Goal: Task Accomplishment & Management: Complete application form

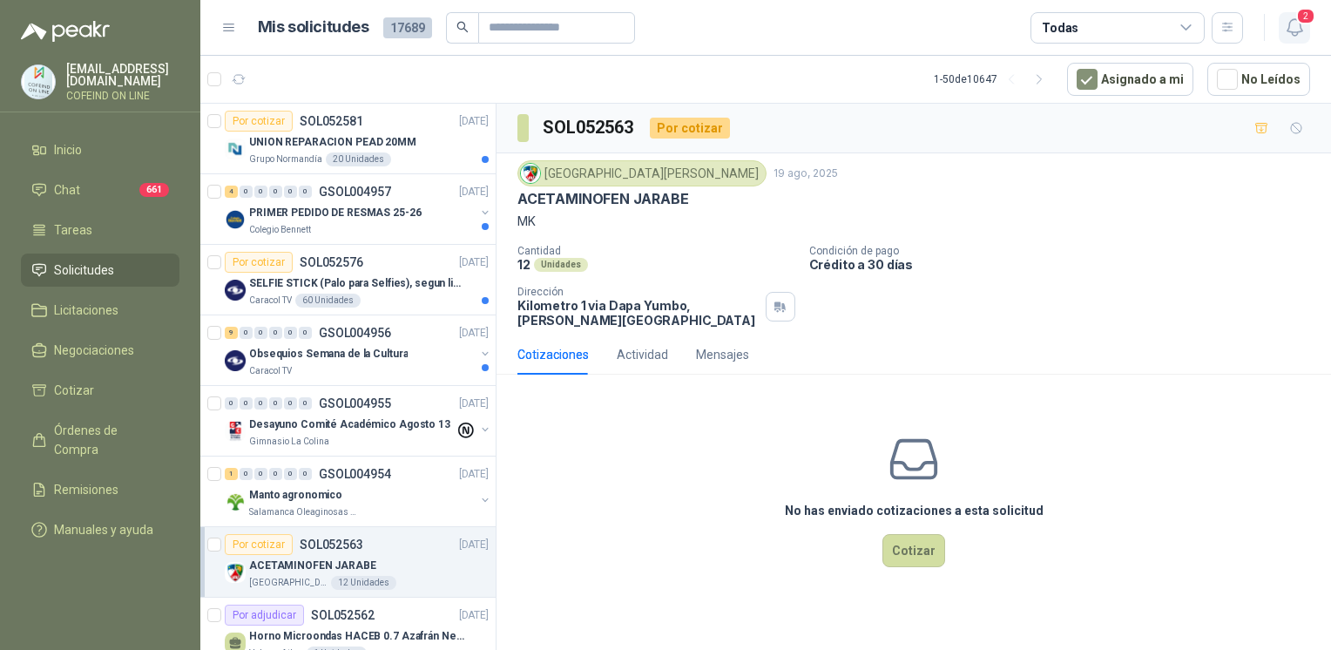
click at [1298, 40] on button "2" at bounding box center [1293, 27] width 31 height 31
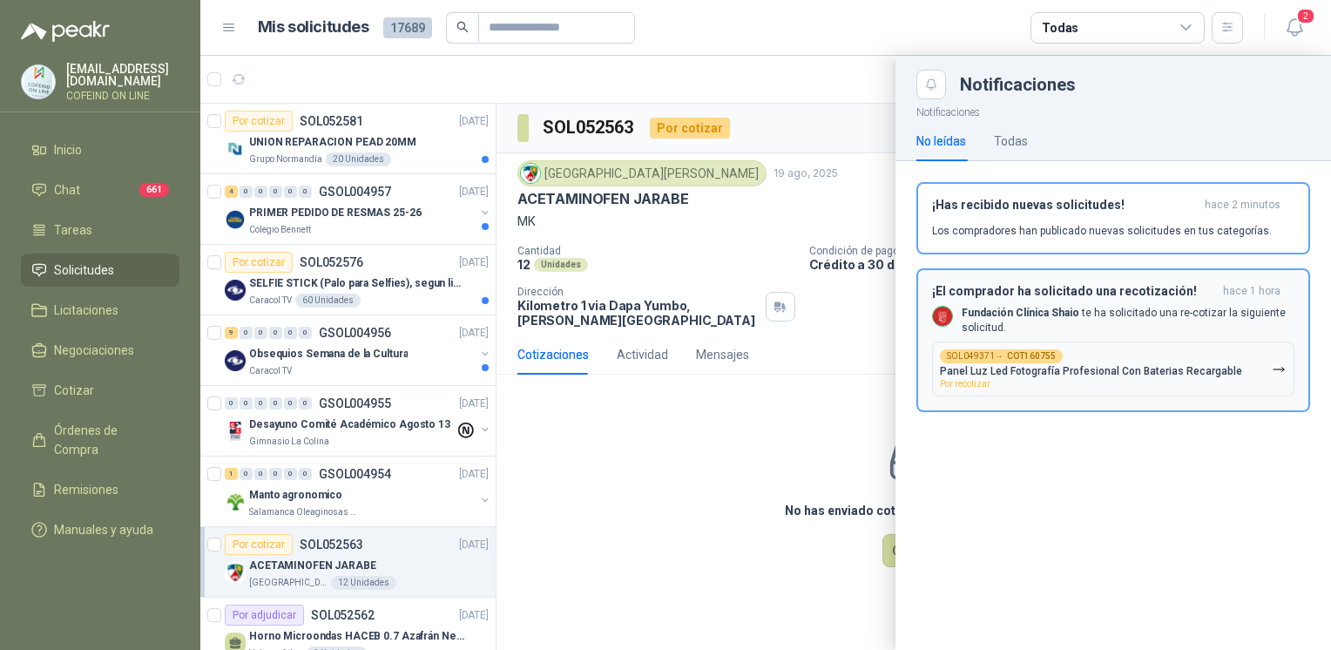
click at [1082, 328] on p "Fundación Clínica Shaio te ha solicitado una re-cotizar la siguiente solicitud." at bounding box center [1127, 321] width 333 height 30
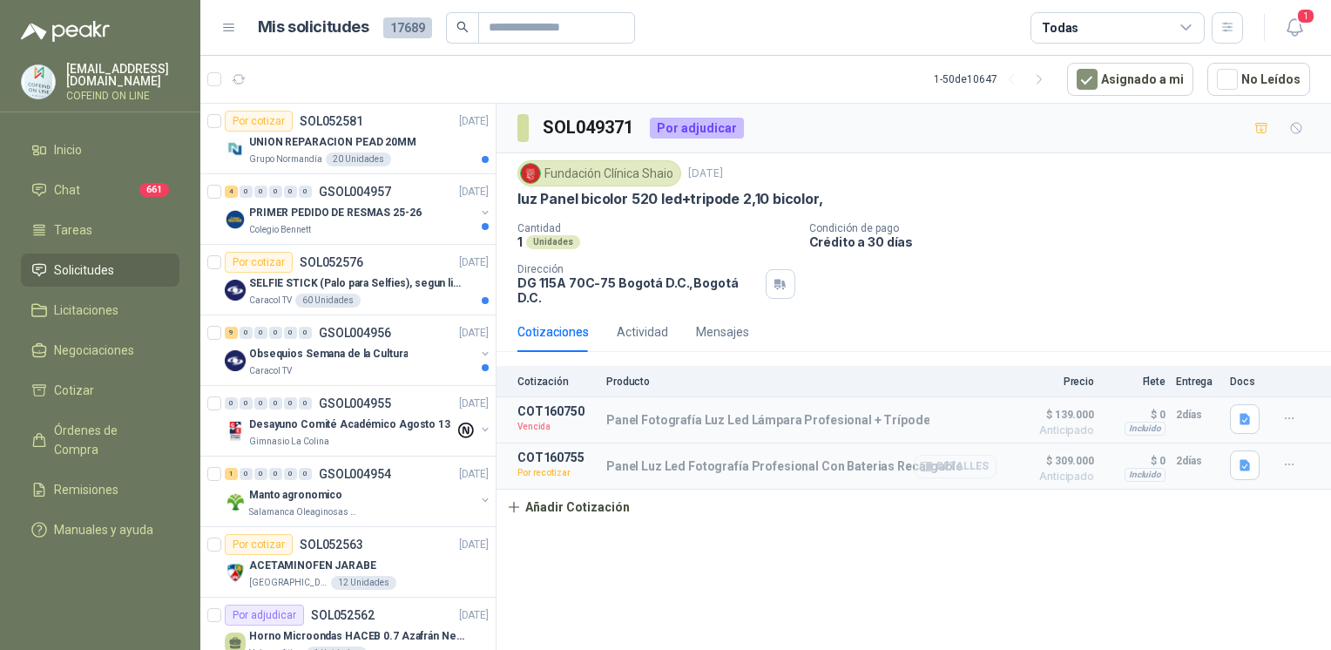
click at [976, 455] on button "Detalles" at bounding box center [955, 467] width 82 height 24
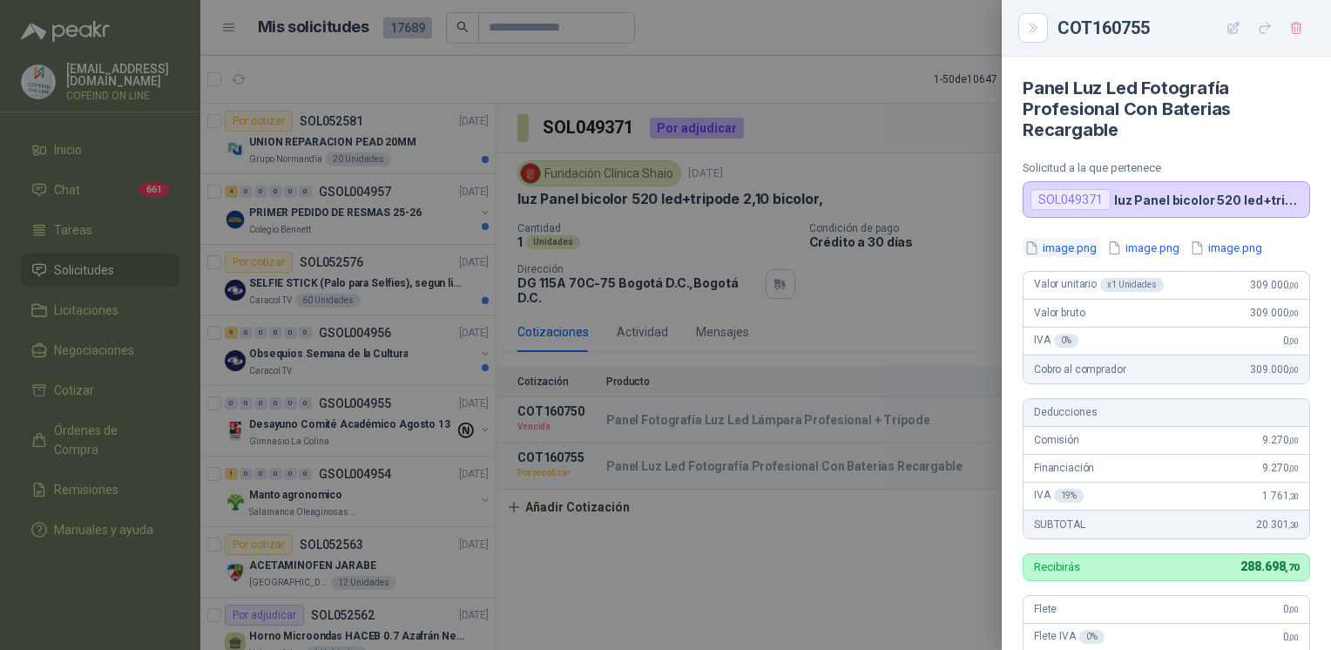
click at [1061, 242] on button "image.png" at bounding box center [1060, 248] width 76 height 18
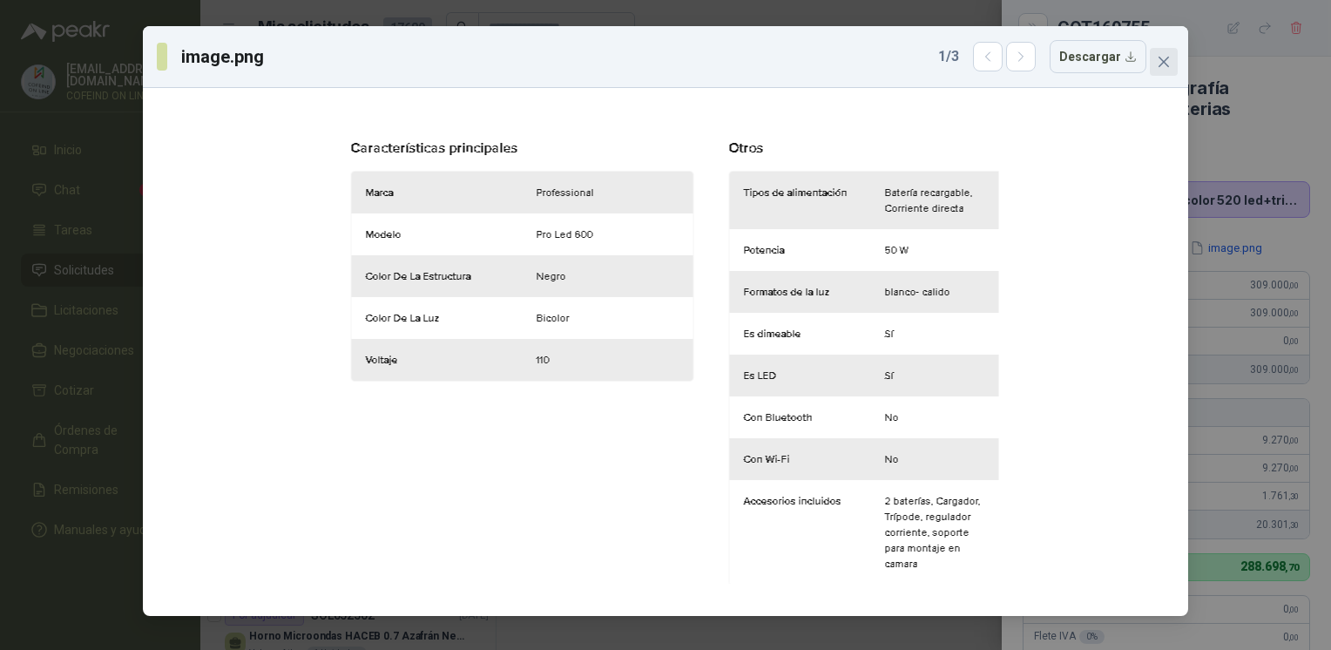
click at [1164, 64] on icon "close" at bounding box center [1163, 62] width 10 height 10
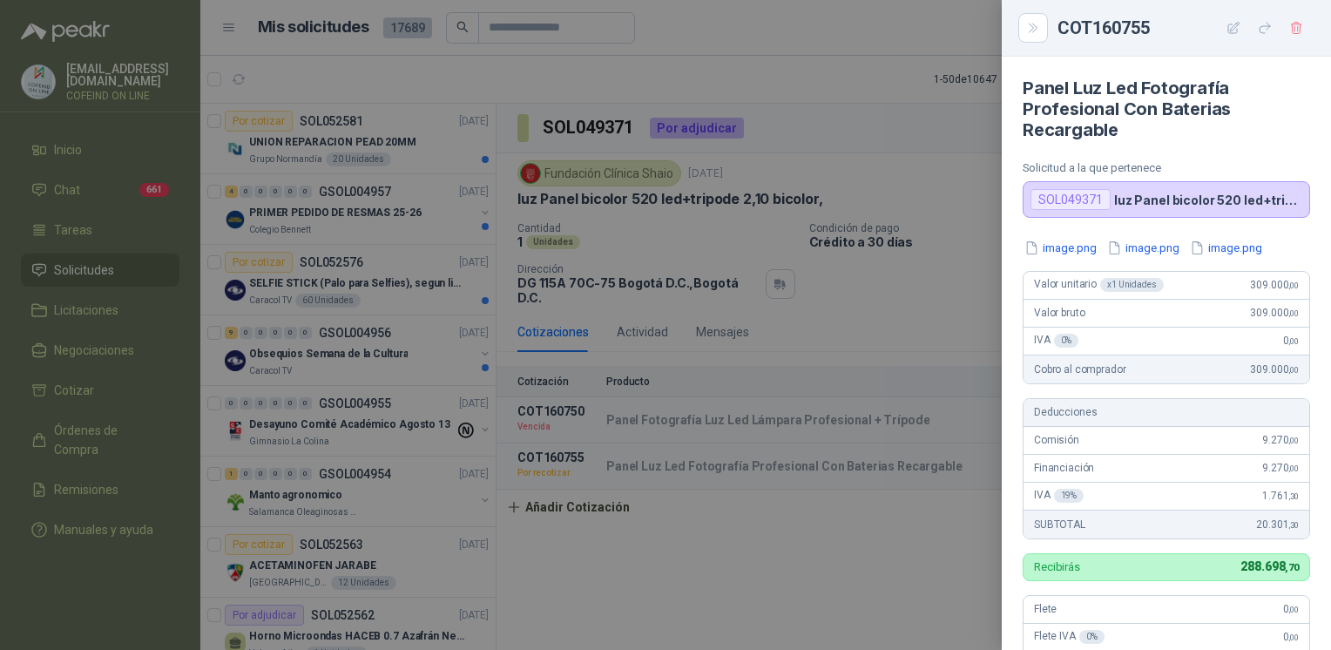
click at [927, 280] on div at bounding box center [665, 325] width 1331 height 650
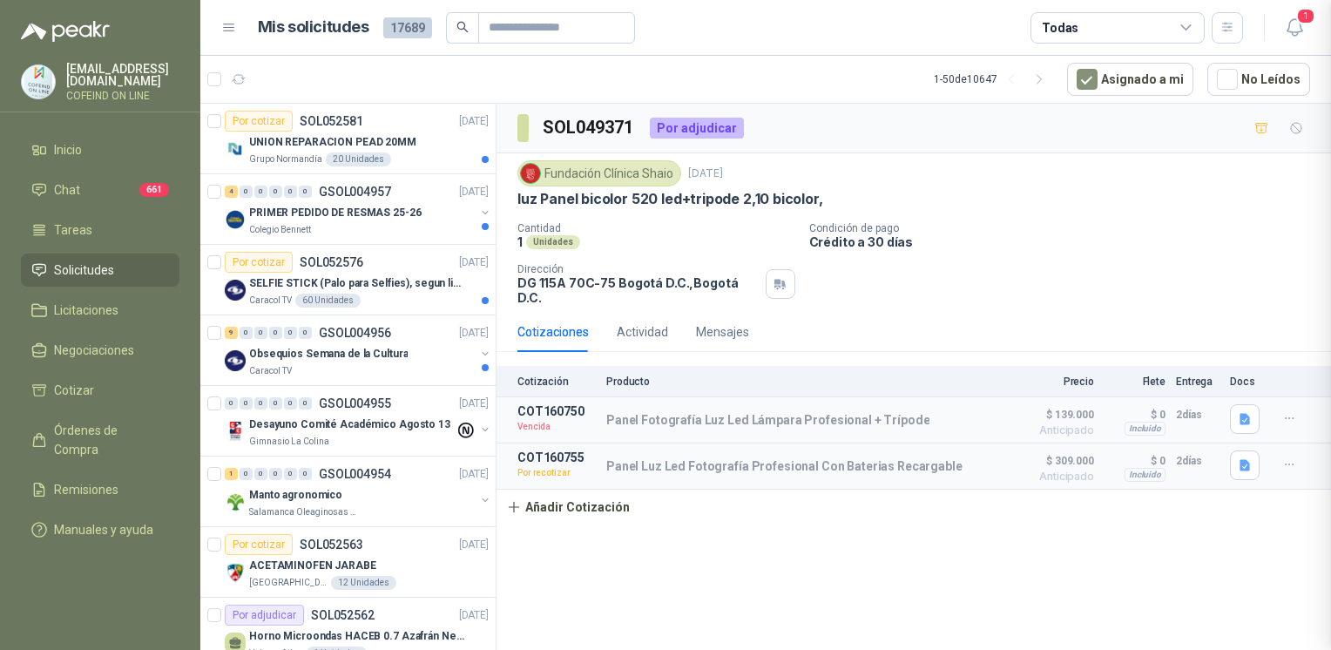
scroll to position [455, 0]
click at [312, 137] on p "UNION REPARACION PEAD 20MM" at bounding box center [332, 142] width 167 height 17
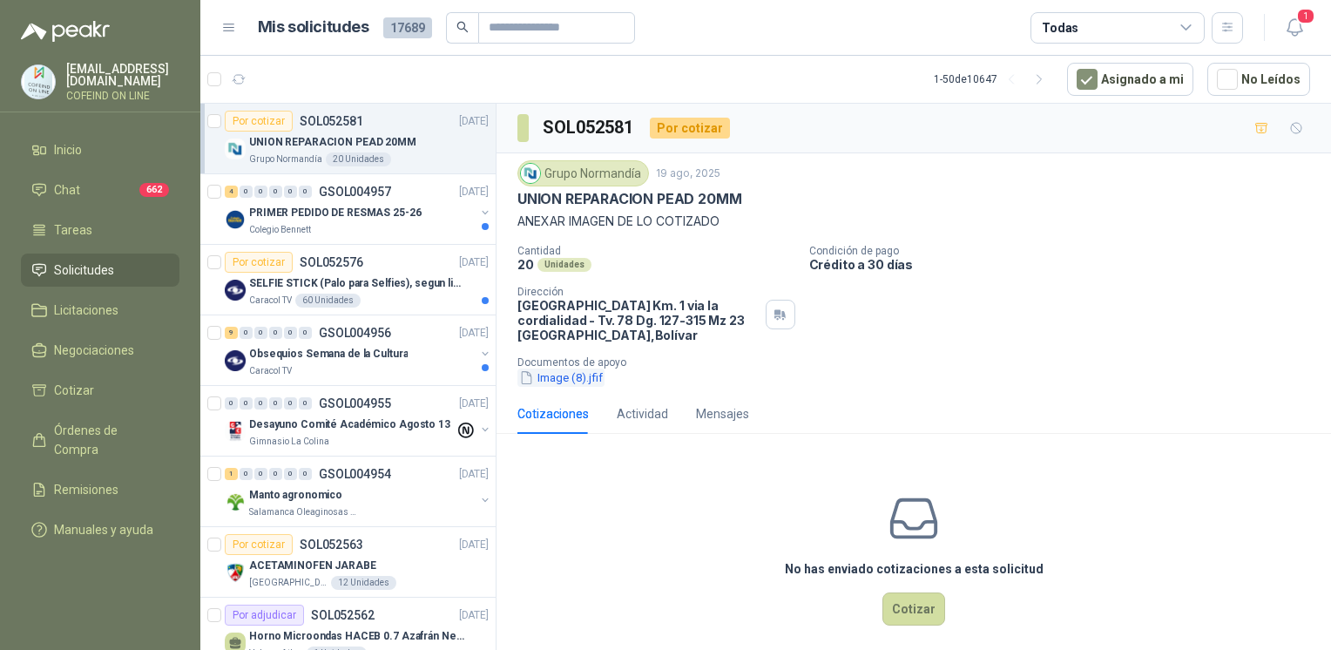
click at [571, 374] on button "Image (8).jfif" at bounding box center [560, 377] width 87 height 18
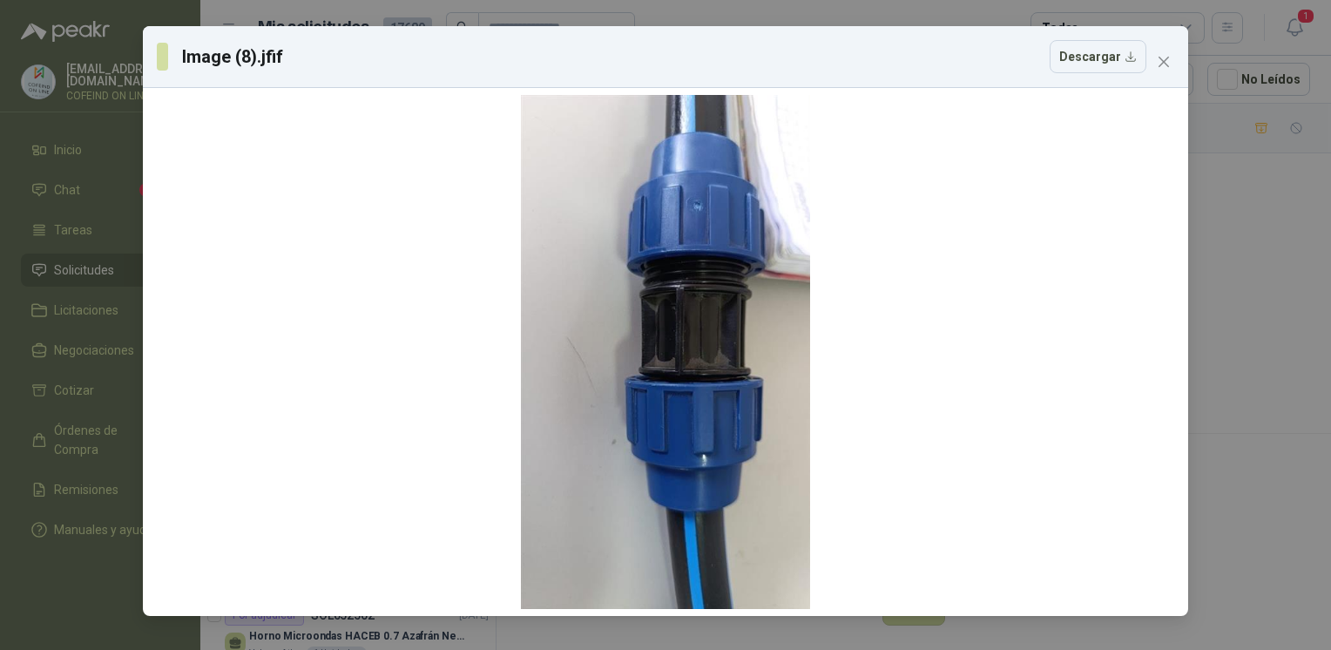
click at [1245, 300] on div "Image (8).jfif Descargar" at bounding box center [665, 325] width 1331 height 650
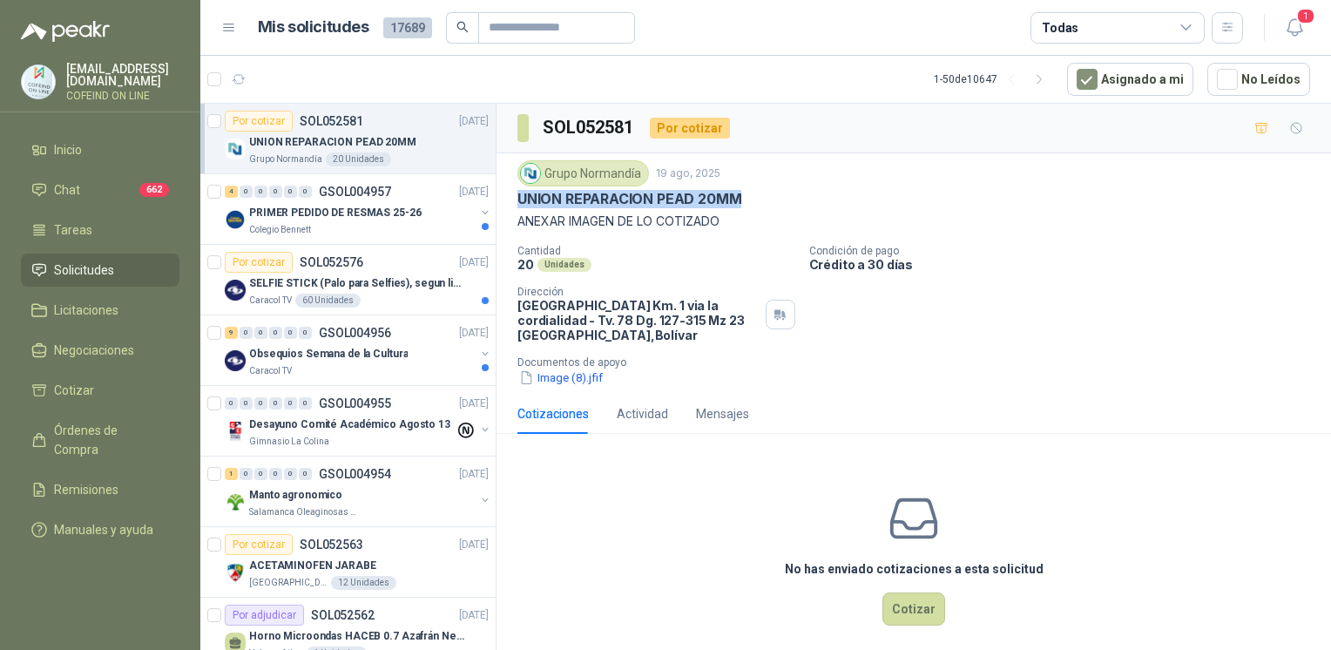
drag, startPoint x: 512, startPoint y: 194, endPoint x: 763, endPoint y: 196, distance: 250.8
click at [763, 196] on div "Grupo Normandía 19 ago, 2025 UNION REPARACION PEAD 20MM ANEXAR IMAGEN DE LO COT…" at bounding box center [913, 273] width 834 height 240
copy p "UNION REPARACION PEAD 20MM"
click at [293, 229] on p "Colegio Bennett" at bounding box center [280, 230] width 62 height 14
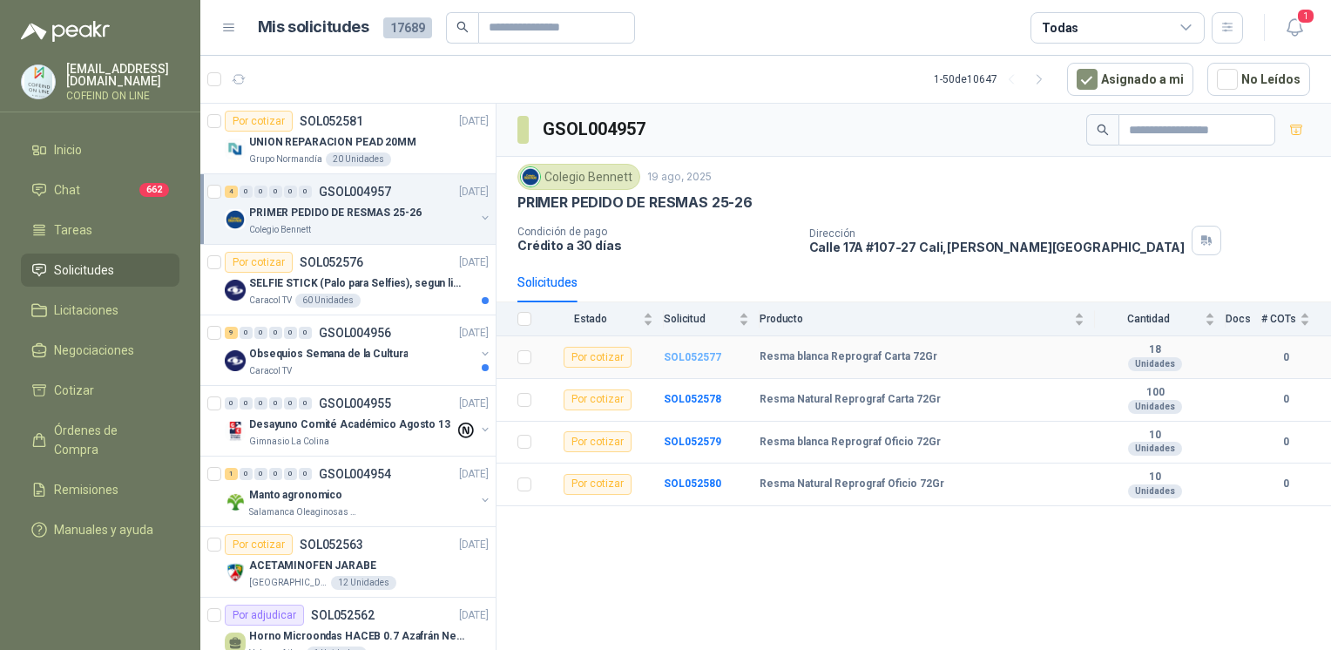
click at [671, 355] on b "SOL052577" at bounding box center [692, 357] width 57 height 12
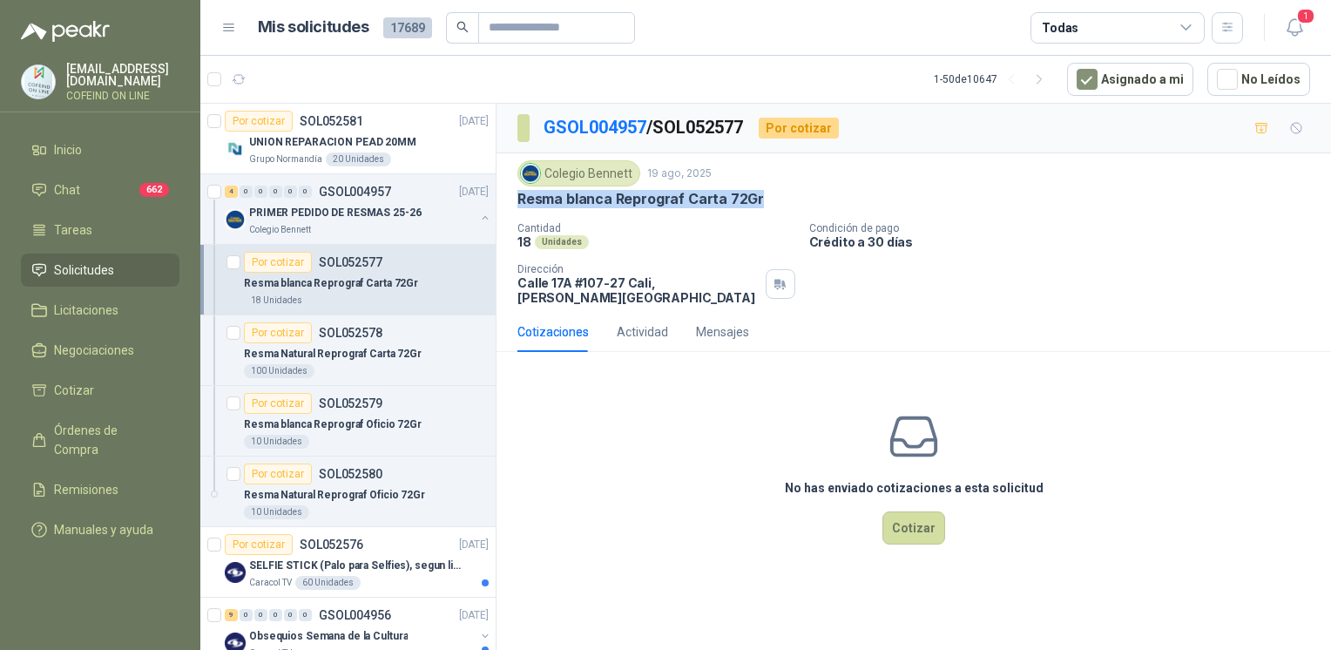
drag, startPoint x: 673, startPoint y: 202, endPoint x: 516, endPoint y: 202, distance: 156.7
click at [517, 202] on div "Resma blanca Reprograf Carta 72Gr" at bounding box center [913, 199] width 792 height 18
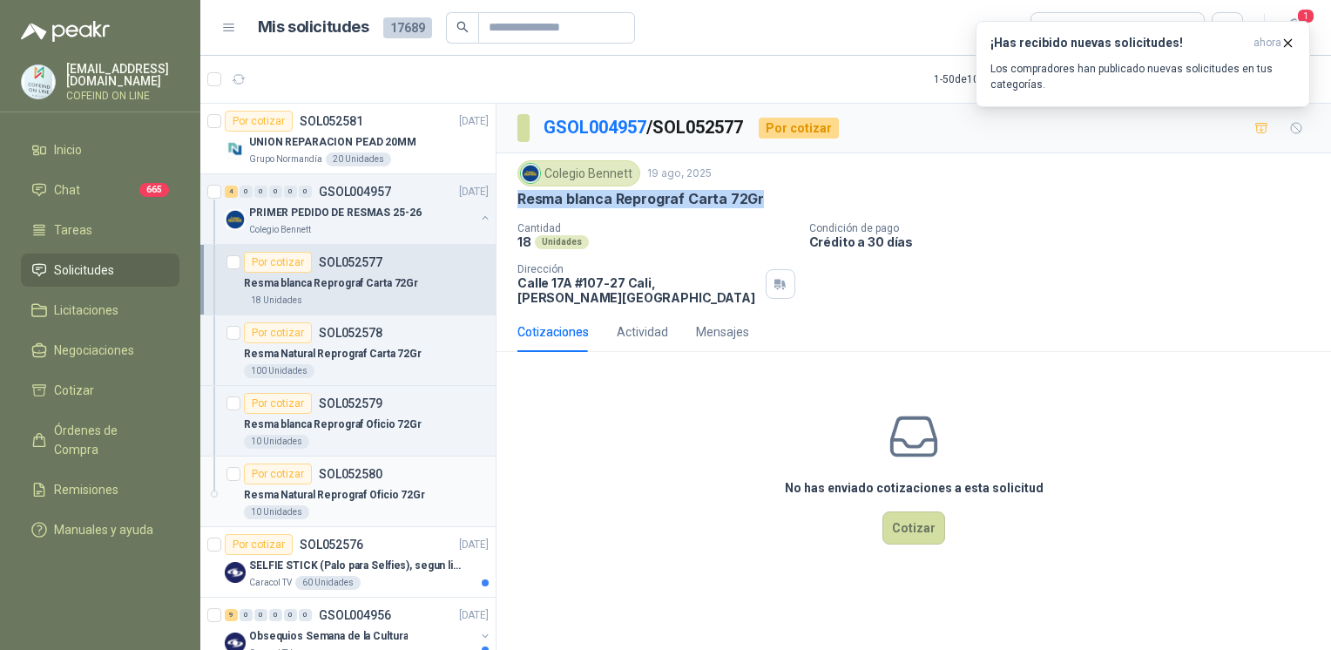
click at [387, 507] on div "10 Unidades" at bounding box center [366, 512] width 245 height 14
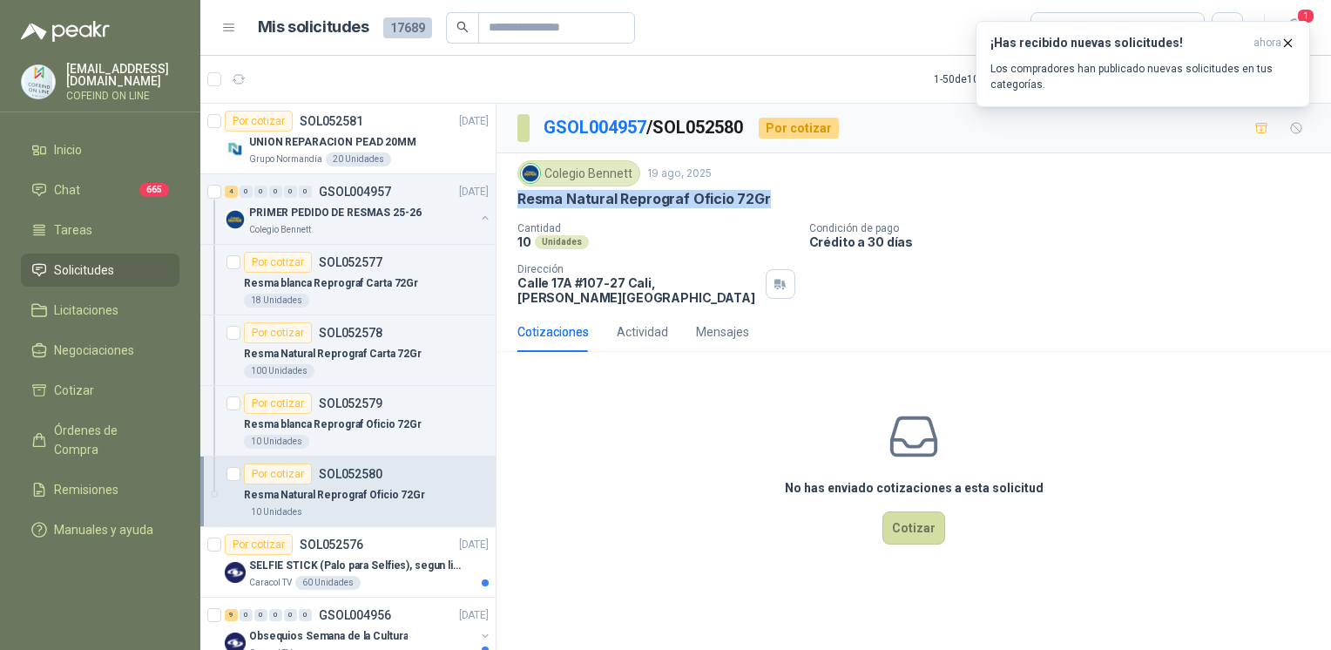
drag, startPoint x: 775, startPoint y: 202, endPoint x: 501, endPoint y: 212, distance: 274.5
click at [501, 212] on div "Colegio Bennett 19 ago, 2025 Resma Natural Reprograf Oficio 72Gr Cantidad 10 Un…" at bounding box center [913, 232] width 834 height 158
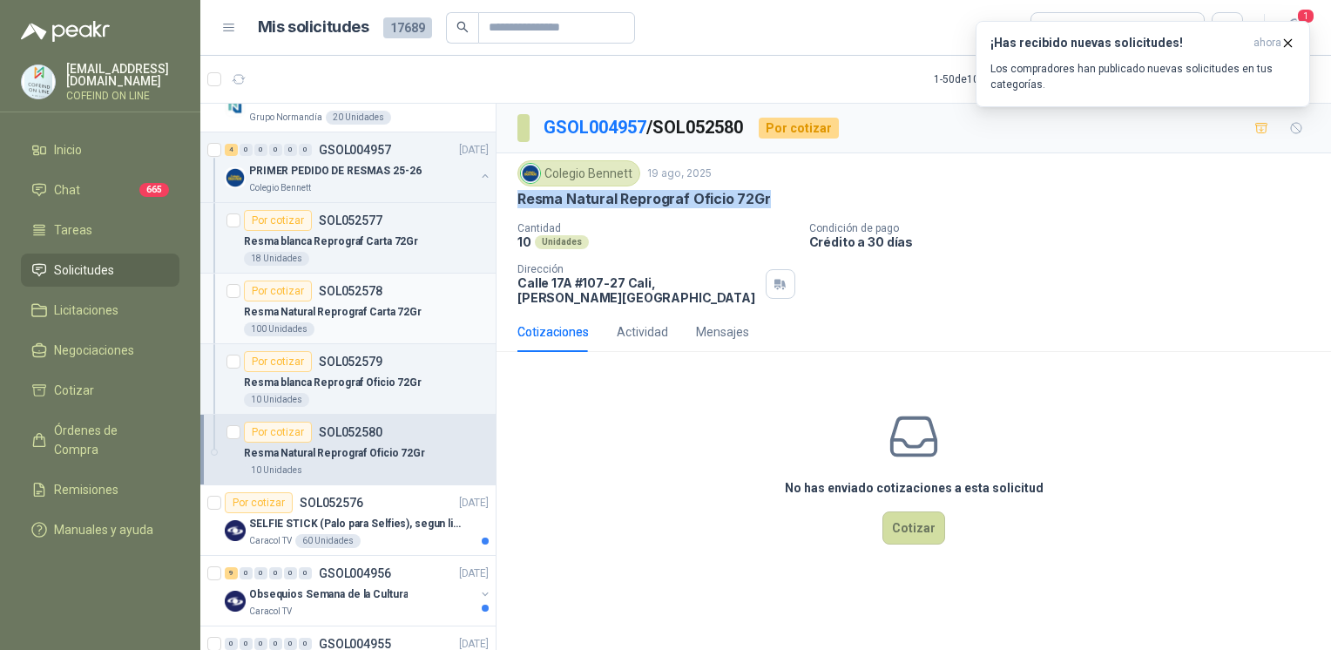
scroll to position [40, 0]
click at [358, 319] on p "Resma Natural Reprograf Carta 72Gr" at bounding box center [333, 314] width 178 height 17
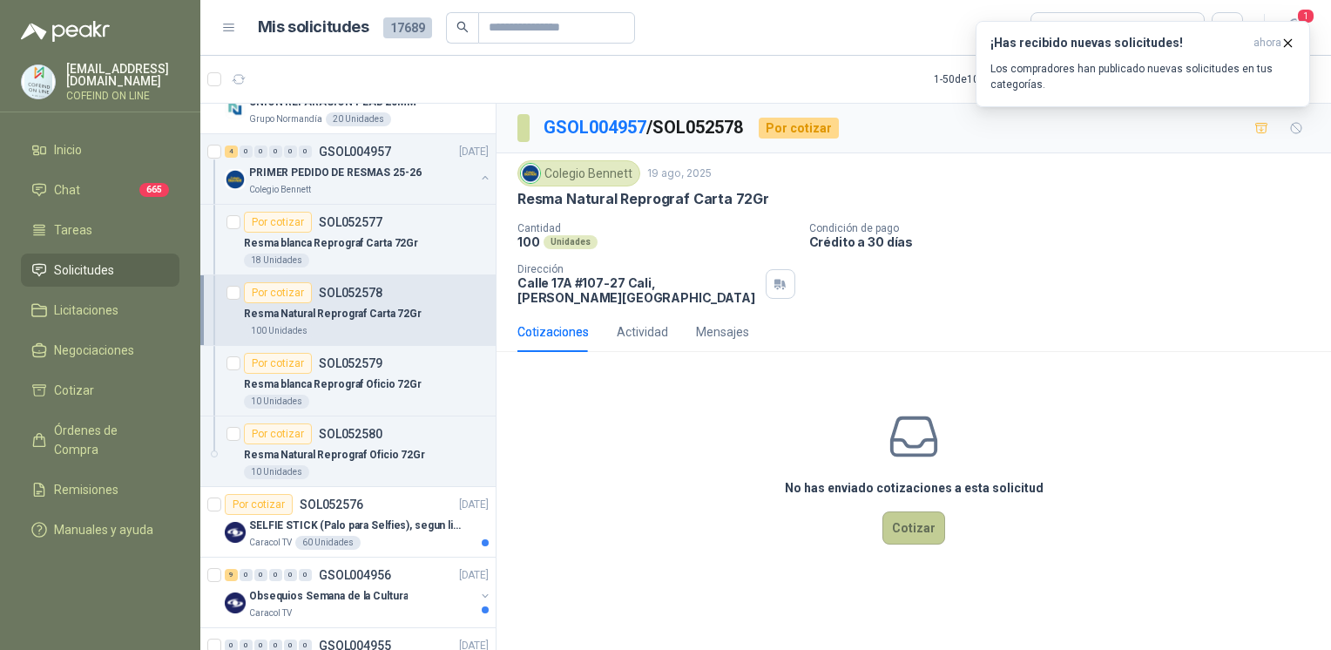
click at [909, 511] on button "Cotizar" at bounding box center [913, 527] width 63 height 33
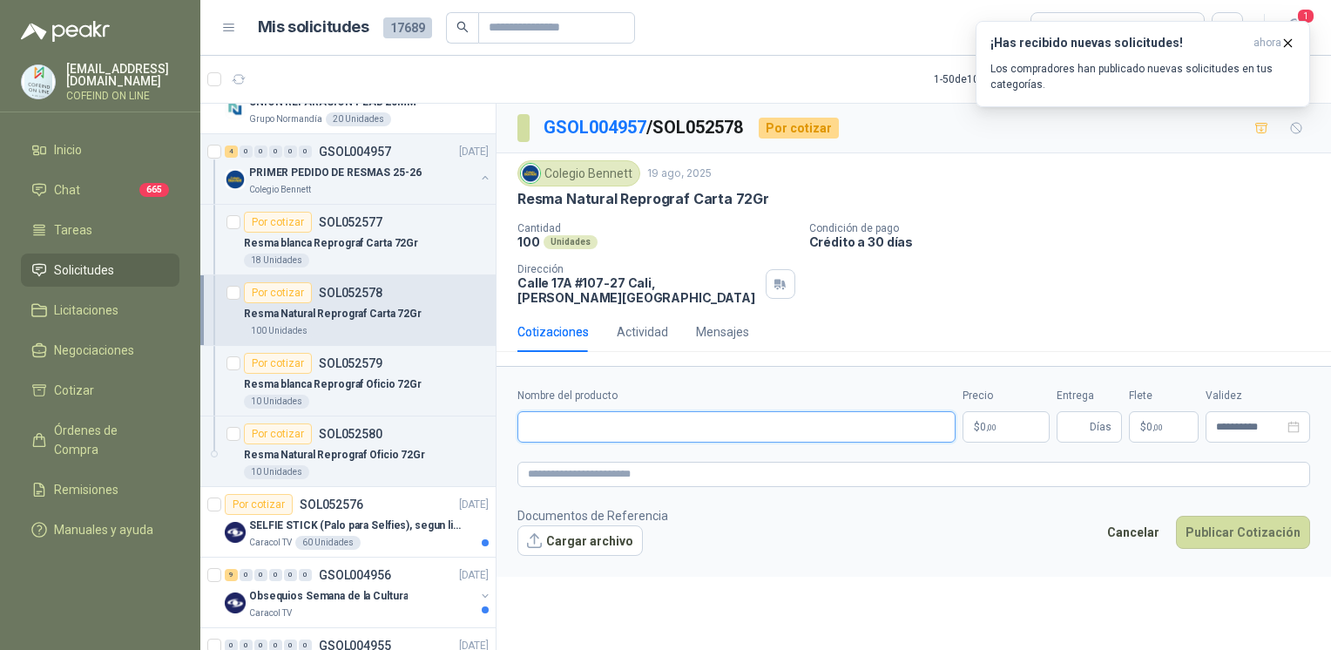
click at [691, 418] on input "Nombre del producto" at bounding box center [736, 426] width 438 height 31
paste input "**********"
type input "**********"
drag, startPoint x: 516, startPoint y: 273, endPoint x: 624, endPoint y: 277, distance: 108.1
click at [624, 277] on div "Dirección Calle 17A #107-27 Cali , Valle del Cauca" at bounding box center [637, 284] width 241 height 42
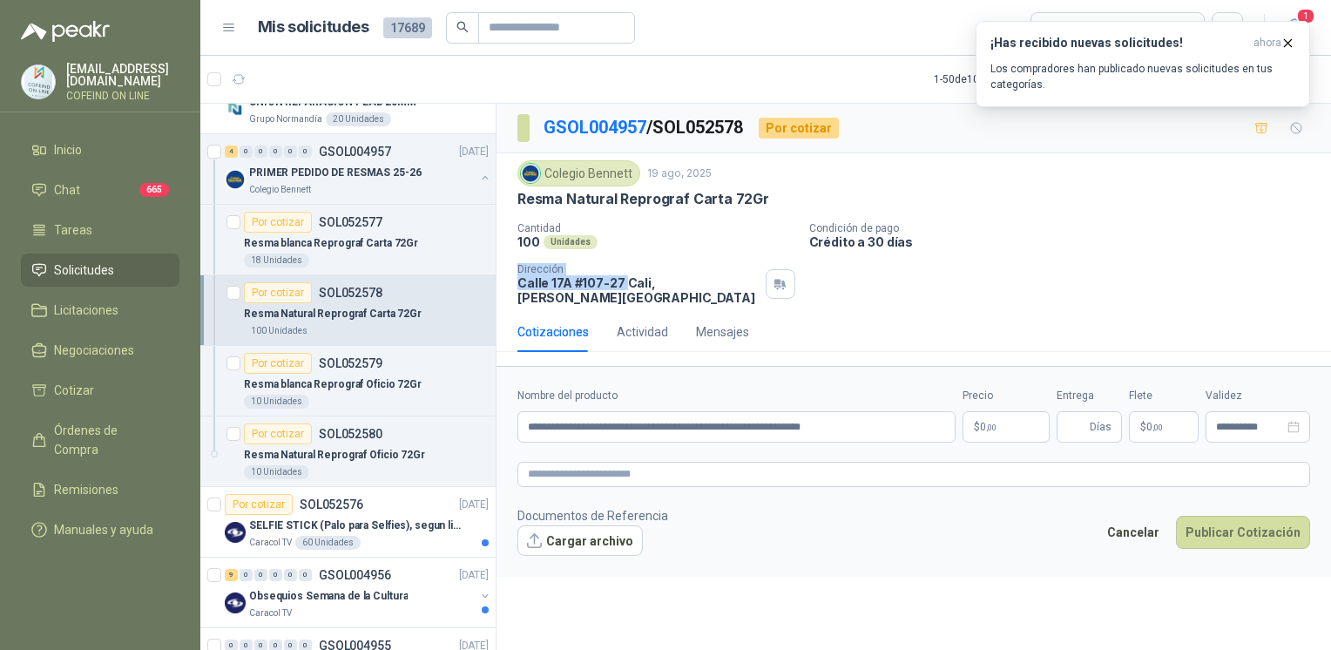
copy div "Dirección Calle 17A #107-27"
click at [605, 525] on button "Cargar archivo" at bounding box center [579, 540] width 125 height 31
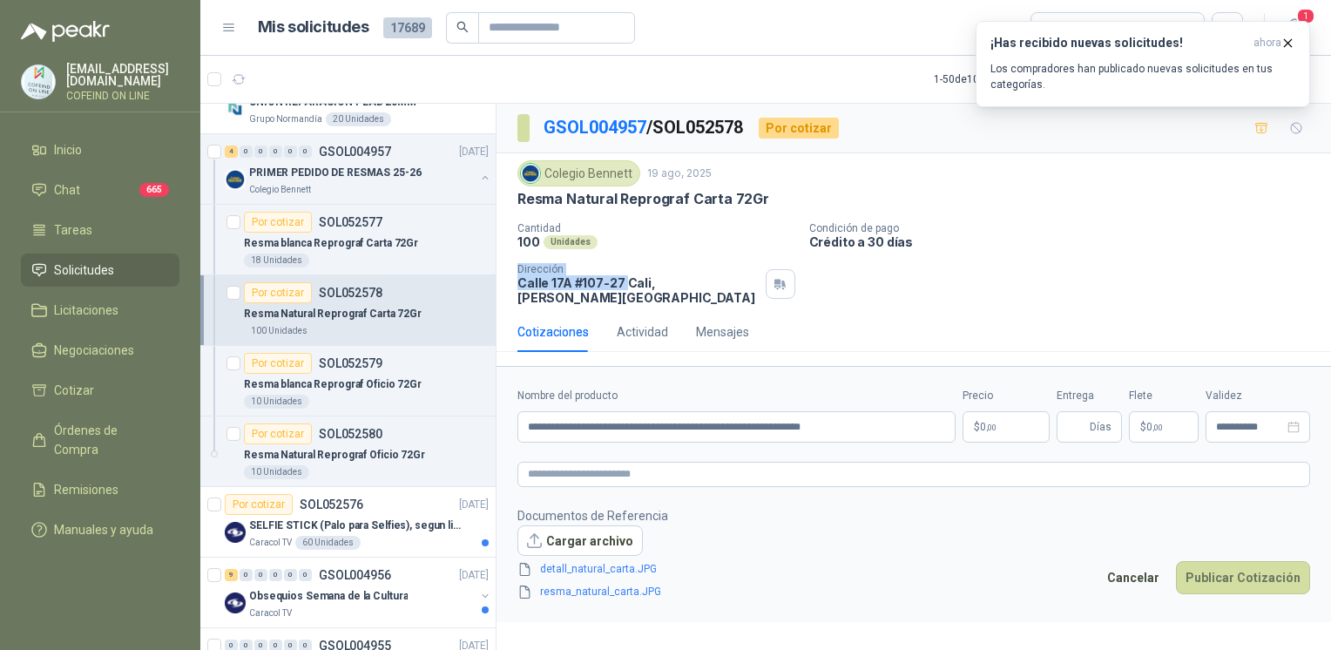
click at [989, 408] on body "osnaider564@gmail.com COFEIND ON LINE Inicio Chat 665 Tareas Solicitudes Licita…" at bounding box center [665, 325] width 1331 height 650
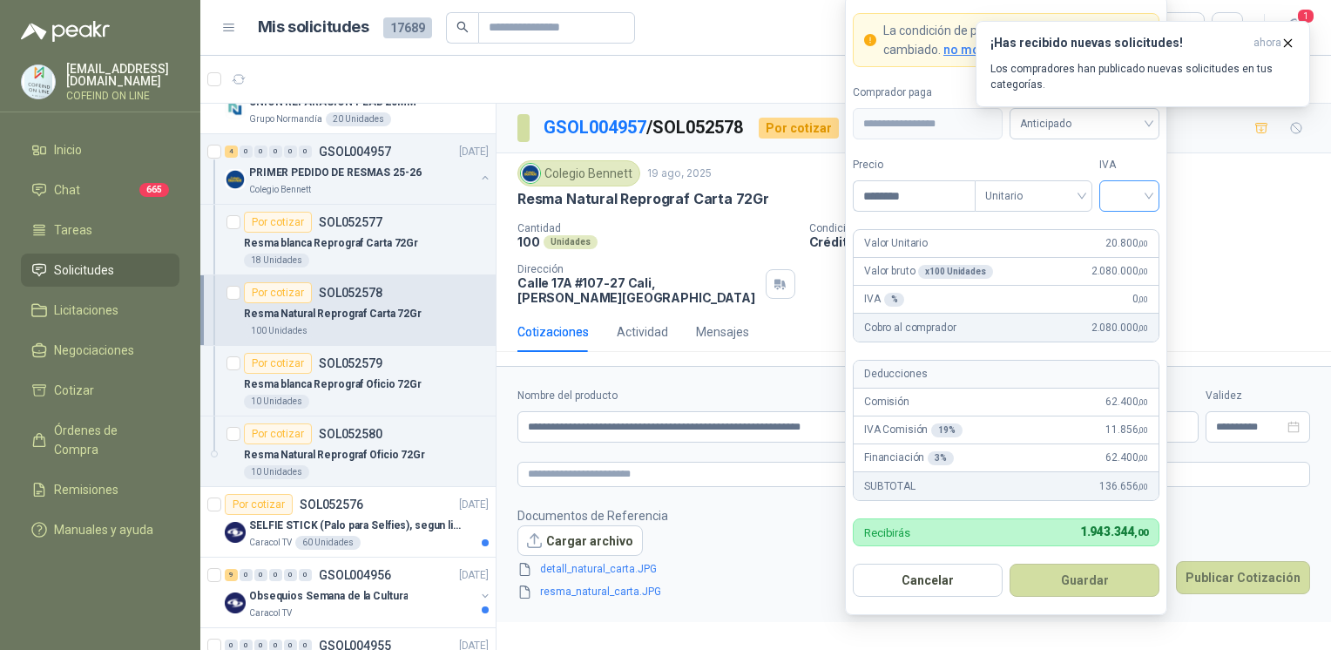
type input "********"
click at [1123, 190] on input "search" at bounding box center [1128, 194] width 39 height 26
click at [1128, 284] on div "0%" at bounding box center [1129, 289] width 32 height 19
click at [1063, 583] on button "Guardar" at bounding box center [1084, 579] width 150 height 33
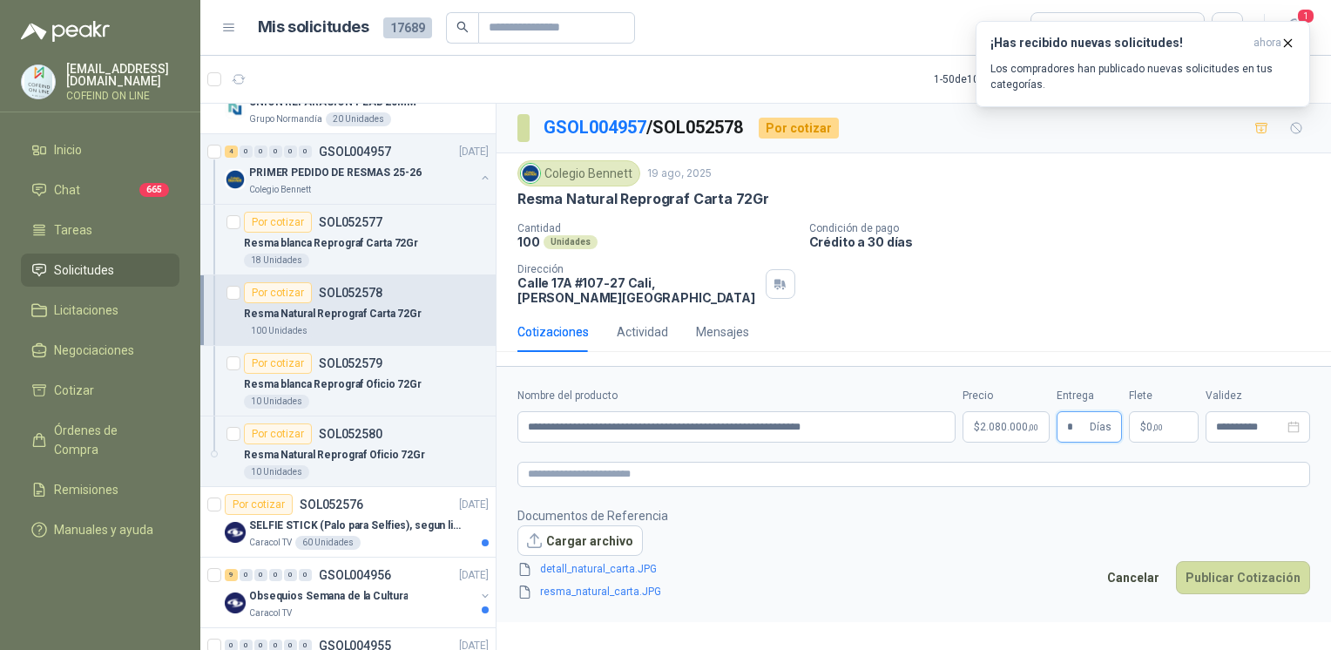
type input "*"
click at [1009, 402] on body "osnaider564@gmail.com COFEIND ON LINE Inicio Chat 665 Tareas Solicitudes Licita…" at bounding box center [665, 325] width 1331 height 650
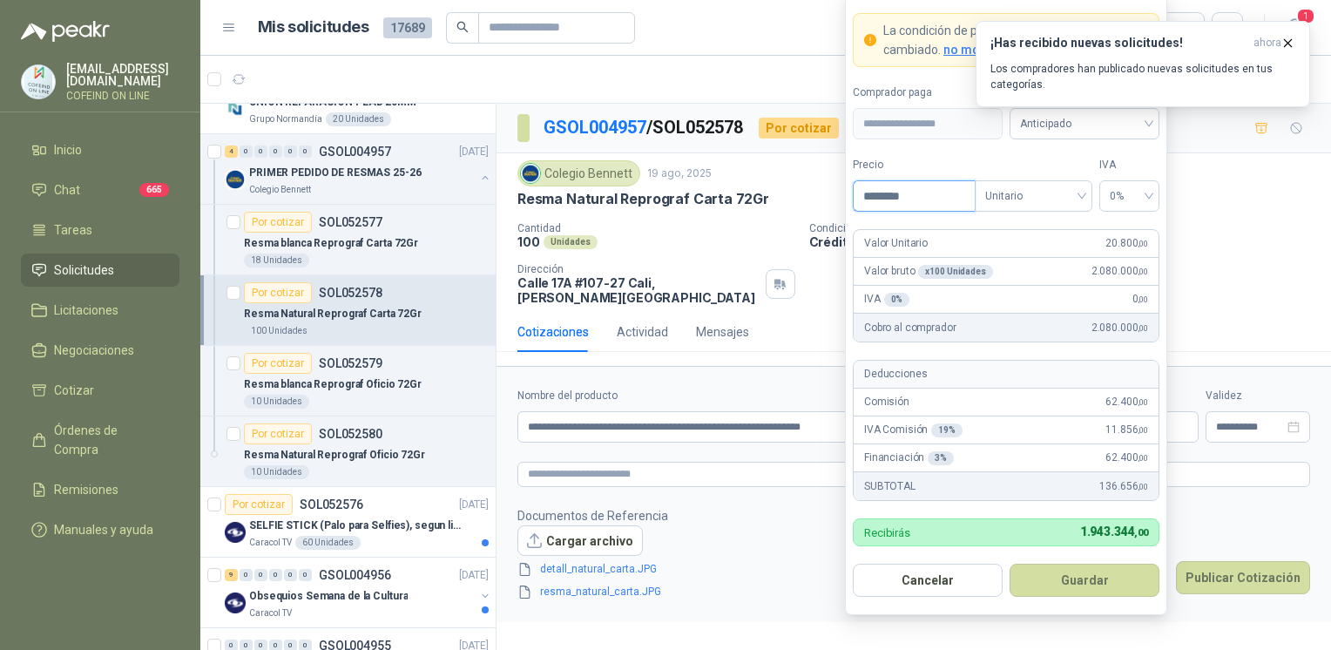
click at [927, 199] on input "********" at bounding box center [913, 196] width 121 height 30
click at [1118, 193] on span "0%" at bounding box center [1128, 196] width 39 height 26
type input "********"
click at [1115, 286] on div "0%" at bounding box center [1129, 289] width 32 height 19
click at [1069, 587] on button "Guardar" at bounding box center [1084, 579] width 150 height 33
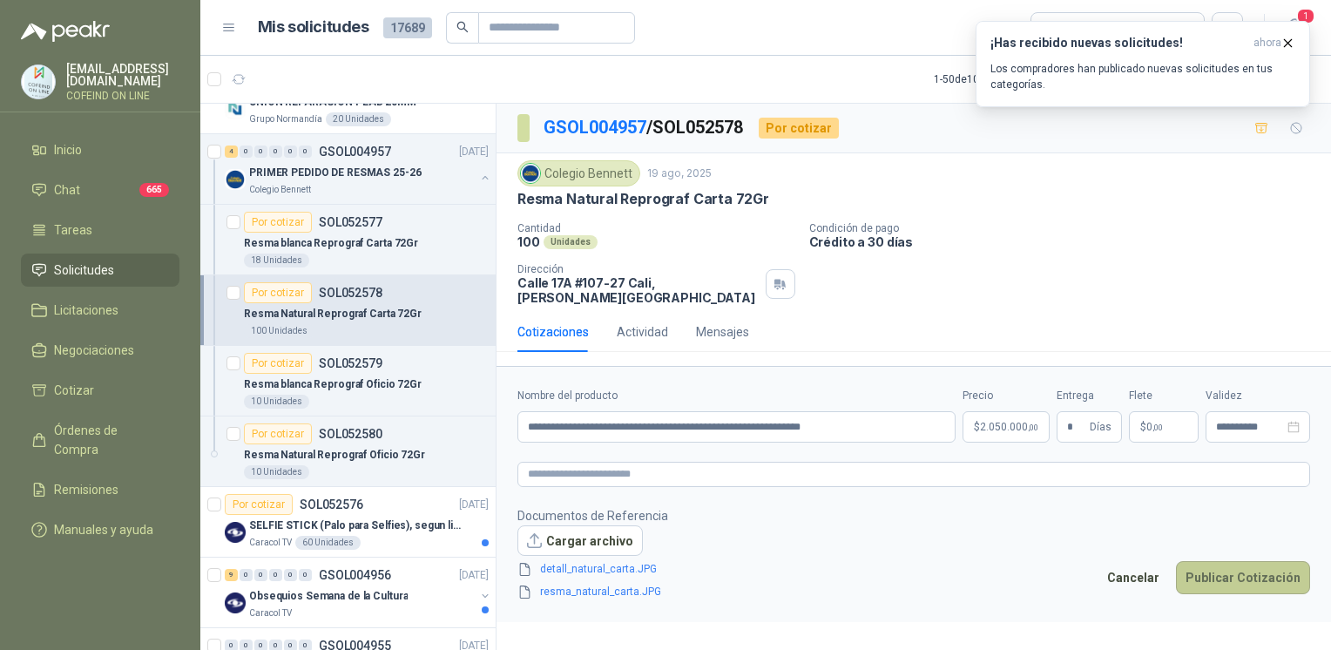
click at [1219, 566] on button "Publicar Cotización" at bounding box center [1243, 577] width 134 height 33
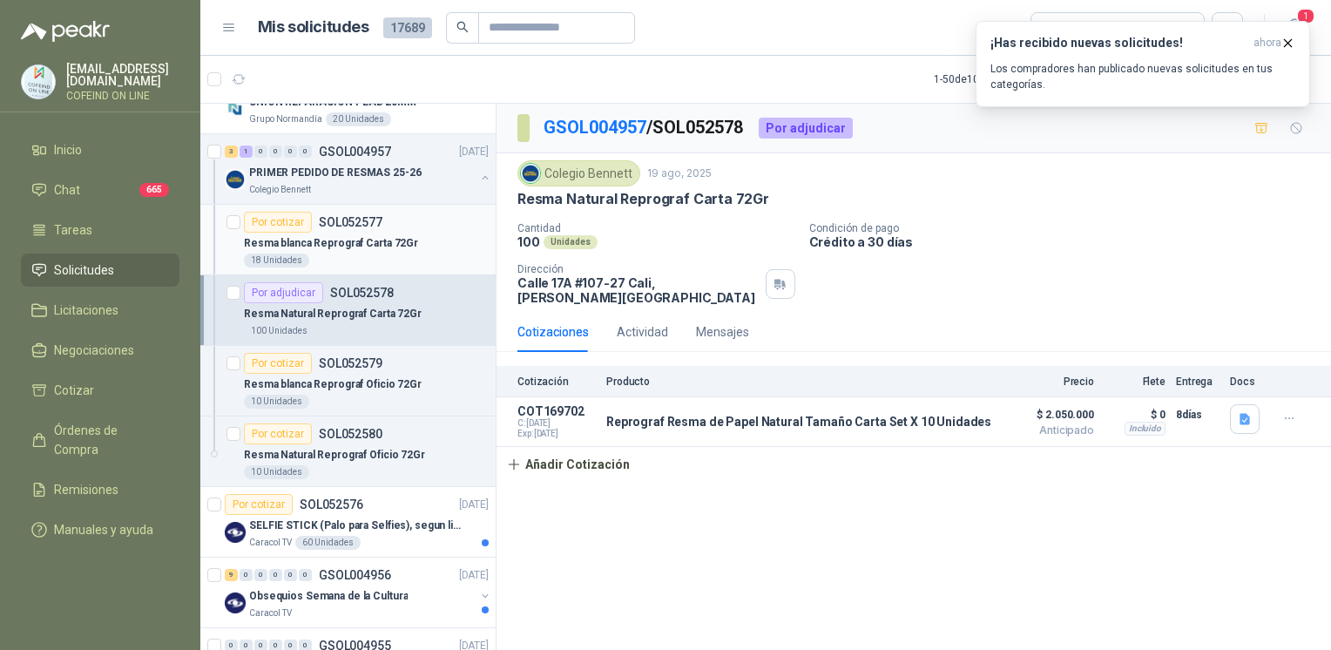
click at [371, 247] on p "Resma blanca Reprograf Carta 72Gr" at bounding box center [331, 243] width 174 height 17
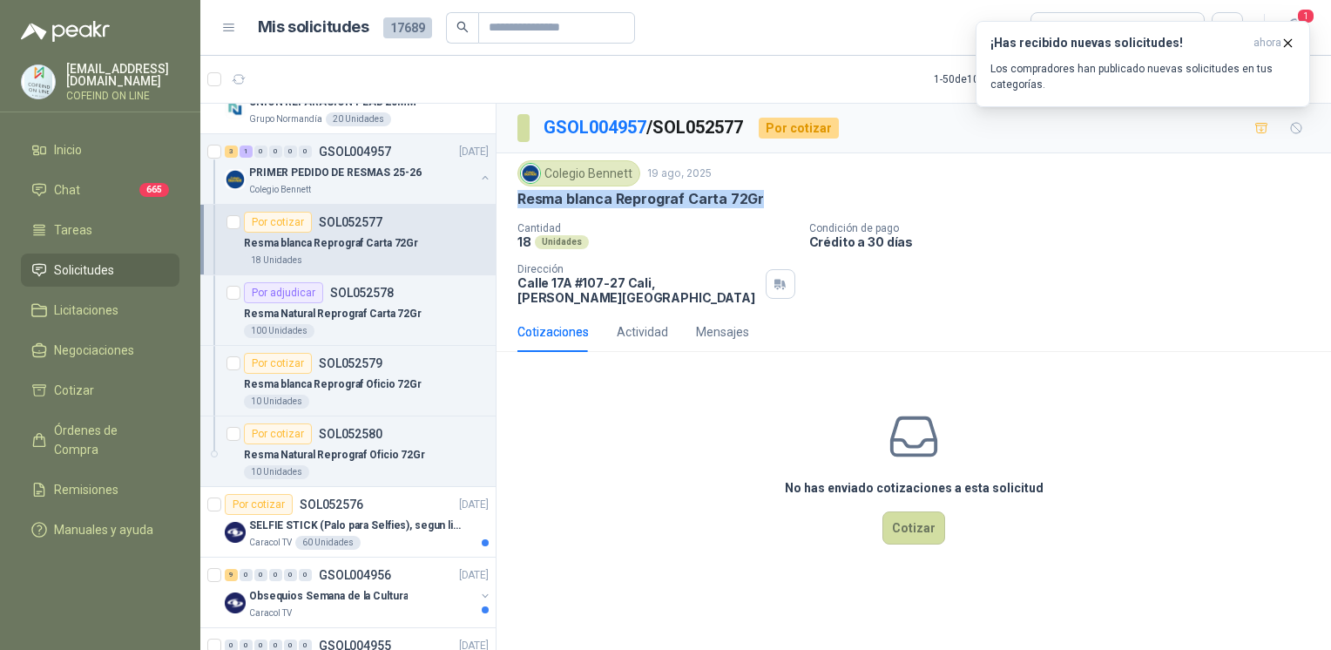
drag, startPoint x: 773, startPoint y: 199, endPoint x: 519, endPoint y: 205, distance: 254.4
click at [519, 205] on div "Resma blanca Reprograf Carta 72Gr" at bounding box center [913, 199] width 792 height 18
copy p "Resma blanca Reprograf Carta 72Gr"
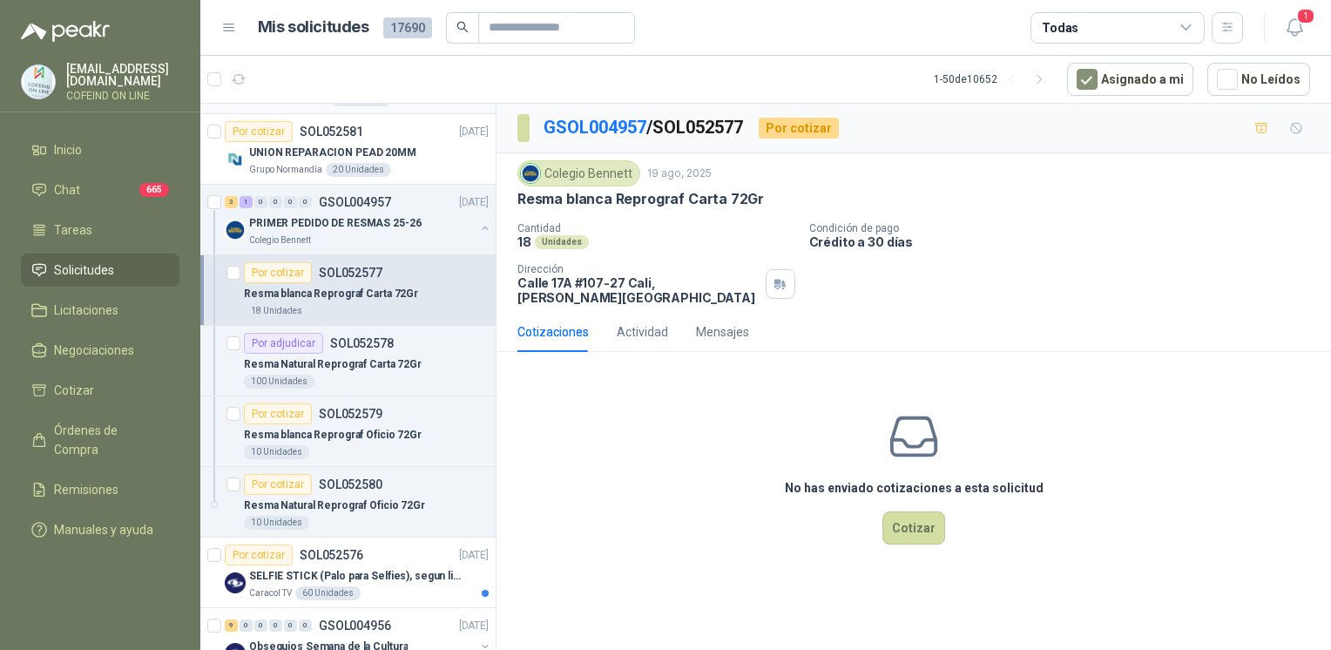
scroll to position [234, 0]
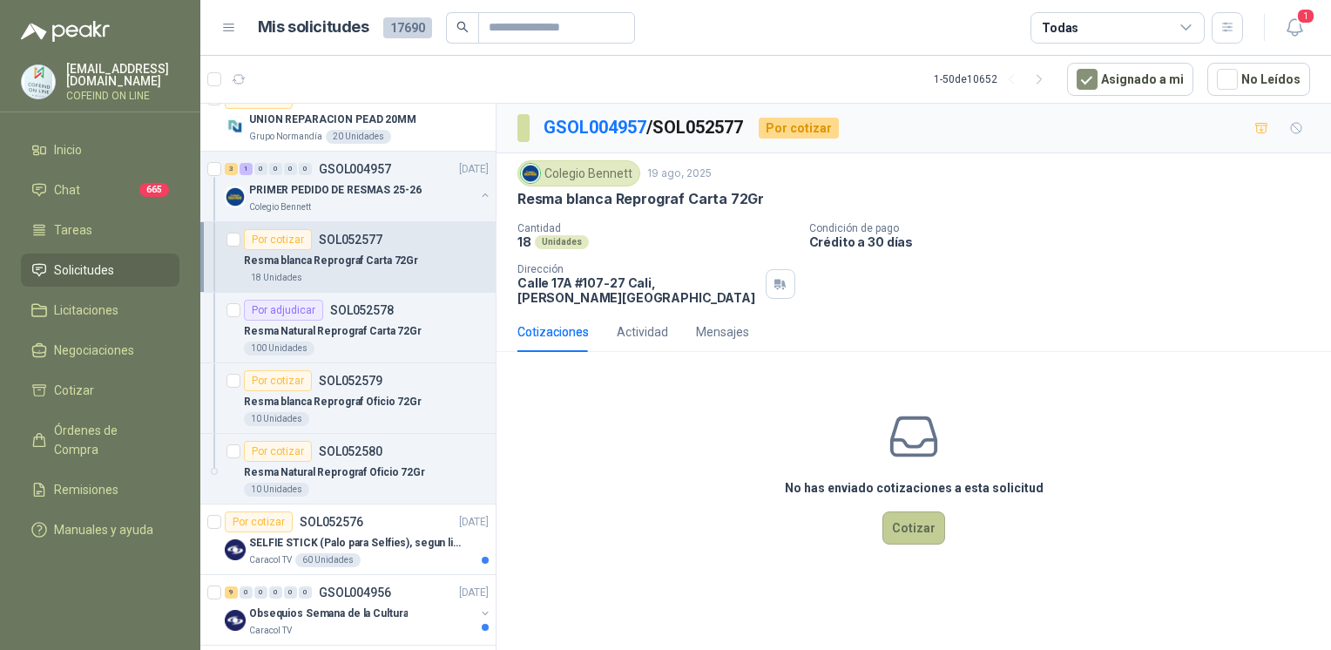
click at [908, 521] on button "Cotizar" at bounding box center [913, 527] width 63 height 33
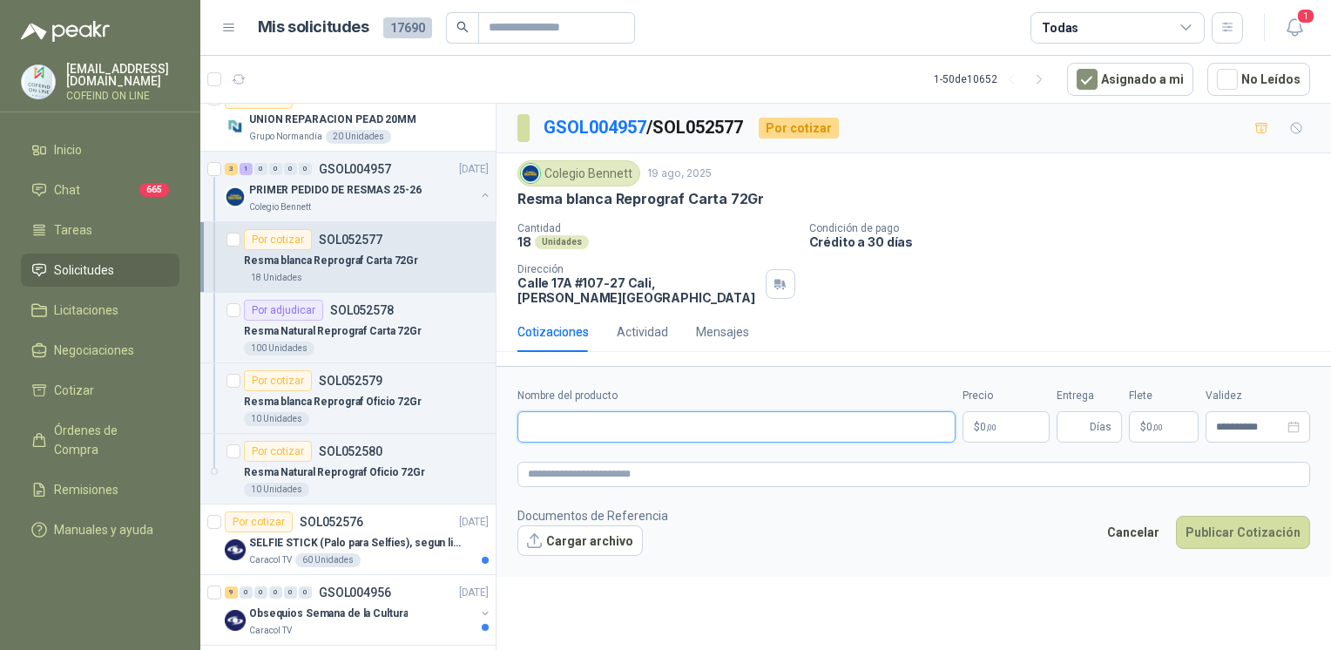
click at [676, 418] on input "Nombre del producto" at bounding box center [736, 426] width 438 height 31
paste input "**********"
click at [581, 418] on input "**********" at bounding box center [736, 426] width 438 height 31
drag, startPoint x: 804, startPoint y: 413, endPoint x: 499, endPoint y: 414, distance: 304.8
click at [499, 414] on form "**********" at bounding box center [913, 471] width 834 height 211
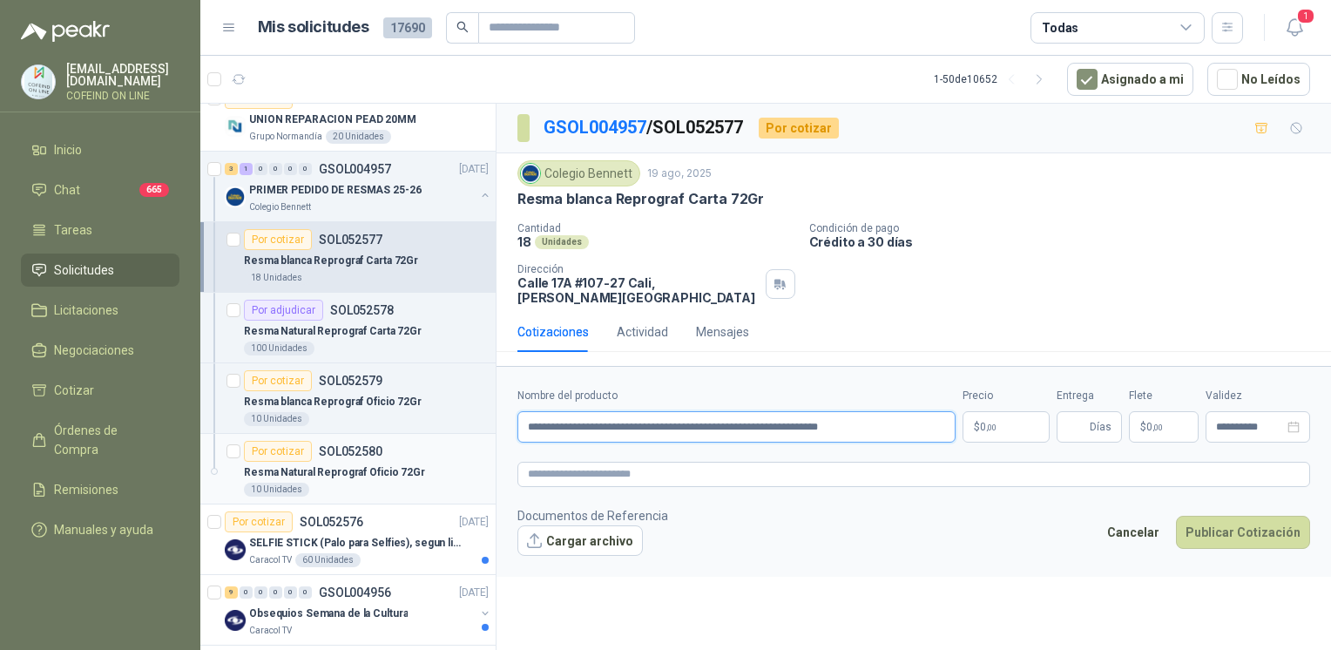
type input "**********"
click at [403, 486] on div "10 Unidades" at bounding box center [366, 489] width 245 height 14
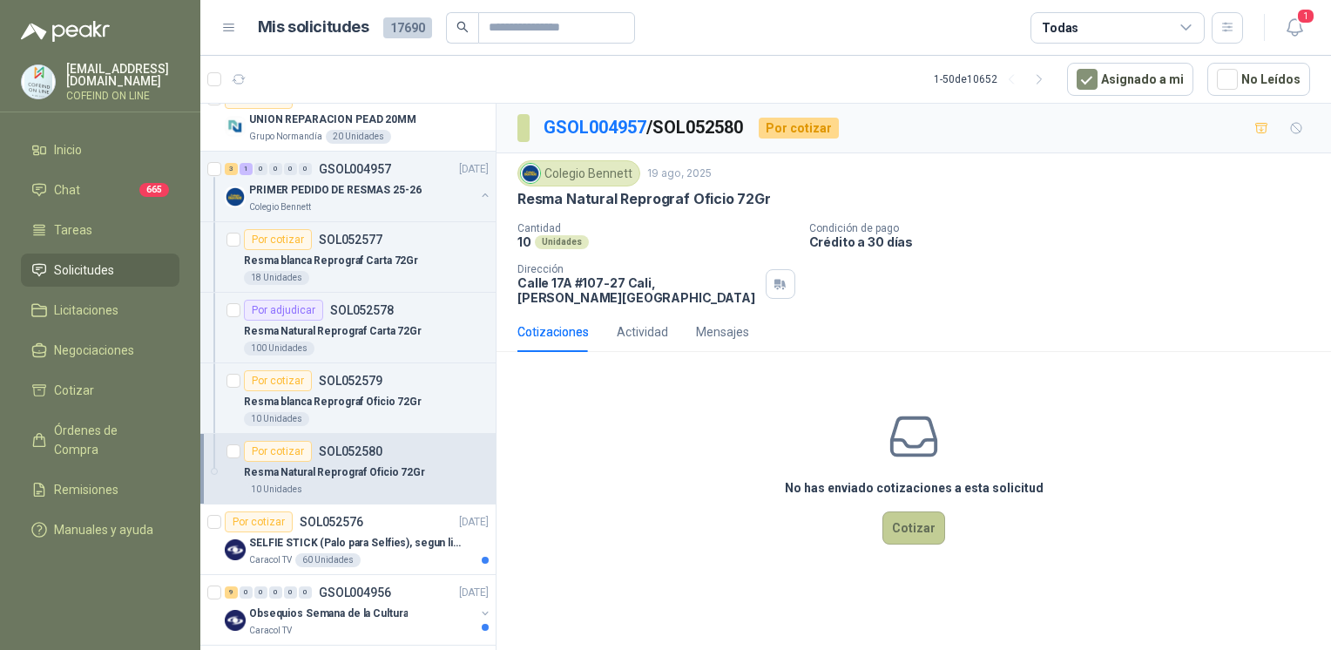
click at [927, 522] on button "Cotizar" at bounding box center [913, 527] width 63 height 33
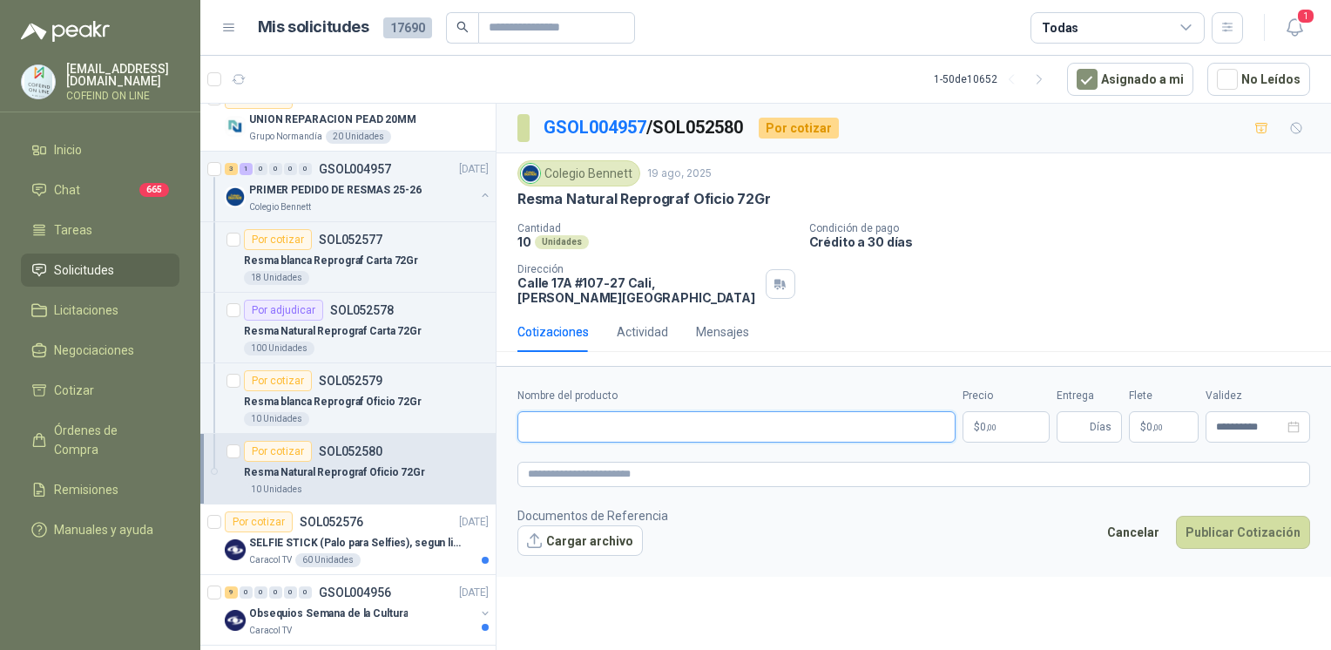
click at [591, 411] on input "Nombre del producto" at bounding box center [736, 426] width 438 height 31
paste input "**********"
type input "**********"
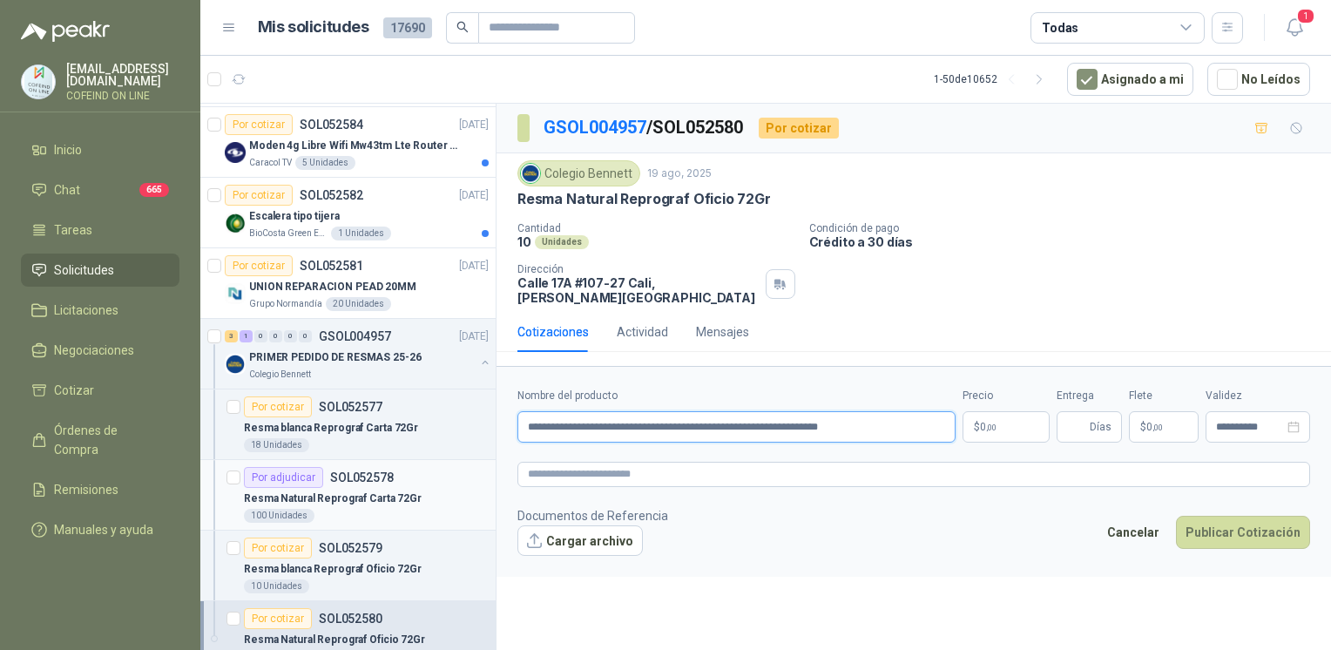
scroll to position [53, 0]
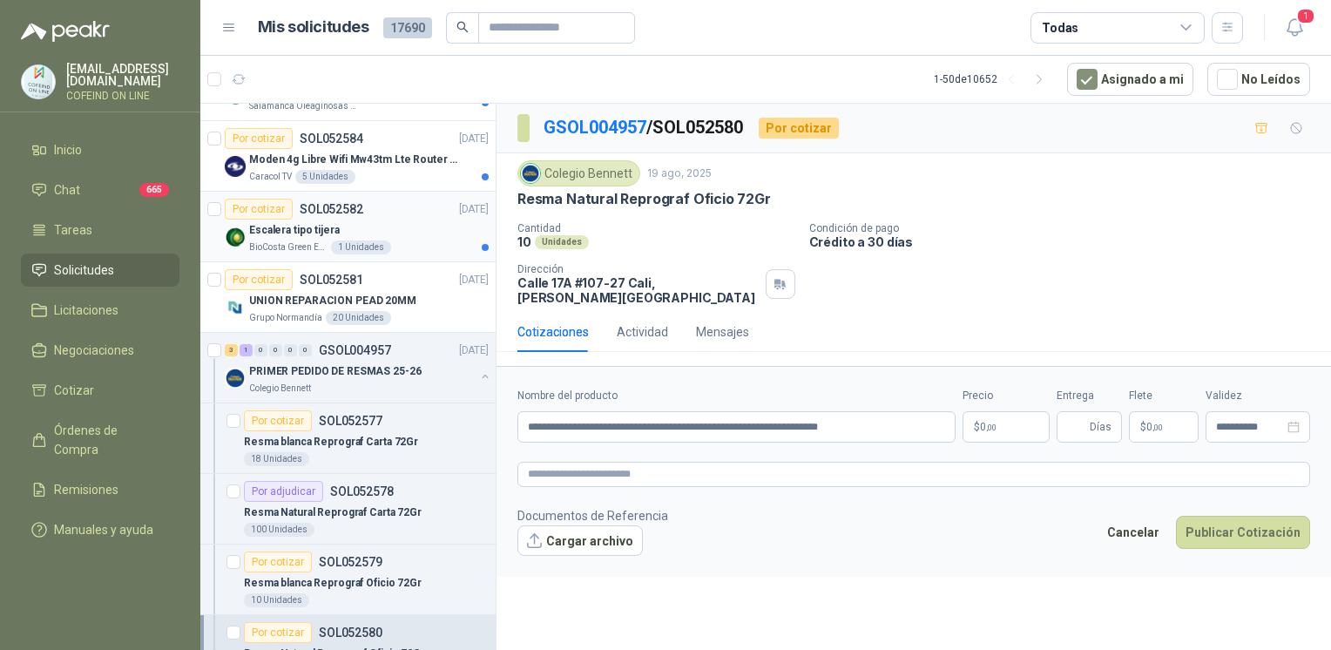
click at [394, 223] on div "Escalera tipo tijera" at bounding box center [368, 229] width 239 height 21
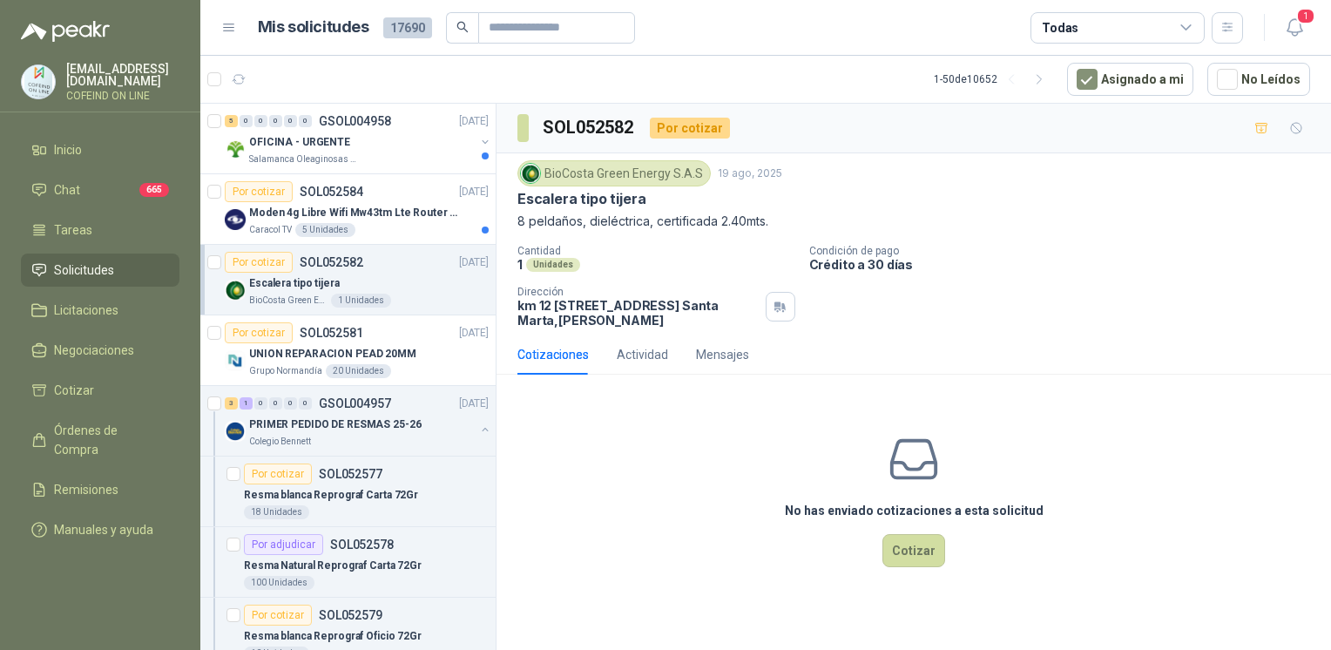
drag, startPoint x: 516, startPoint y: 194, endPoint x: 796, endPoint y: 215, distance: 281.2
click at [796, 215] on div "BioCosta [PERSON_NAME] Energy S.A.S [DATE] Escalera tipo tijera 8 peldaños, die…" at bounding box center [913, 243] width 834 height 181
copy div "Escalera tipo tijera 8 peldaños, dieléctrica, certificada 2.40mts."
click at [899, 540] on button "Cotizar" at bounding box center [913, 550] width 63 height 33
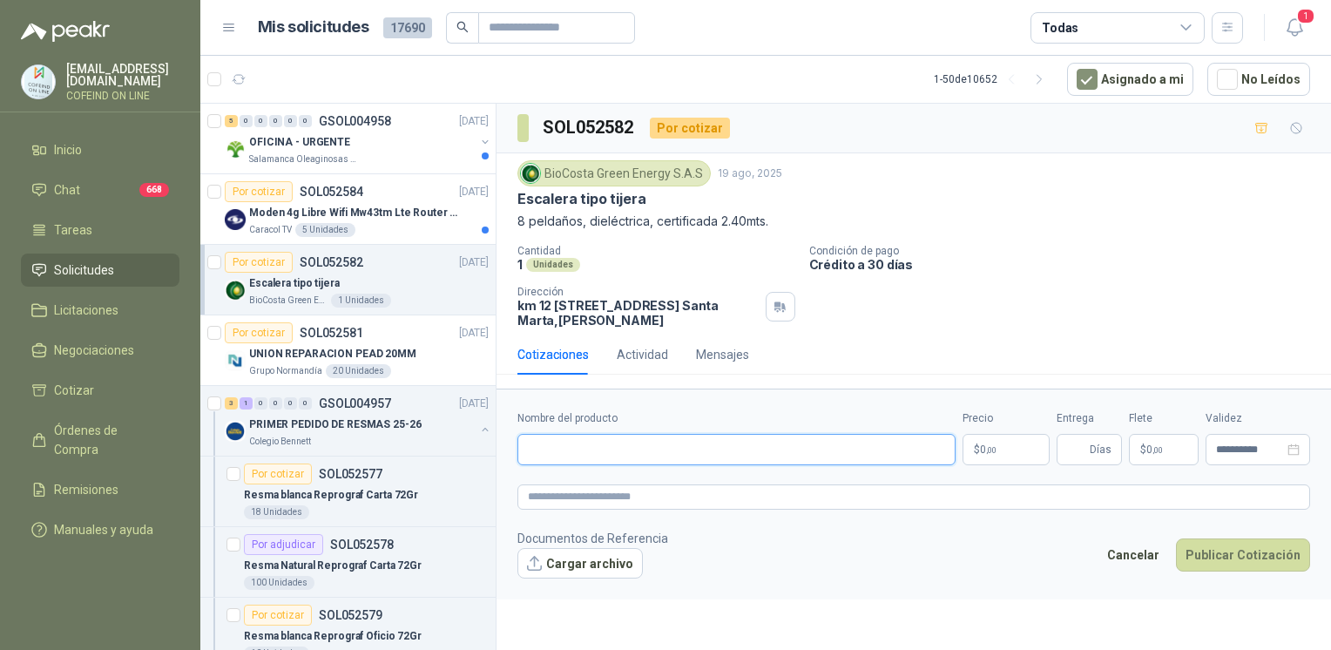
click at [694, 446] on input "Nombre del producto" at bounding box center [736, 449] width 438 height 31
paste input "**********"
type input "**********"
click at [563, 574] on button "Cargar archivo" at bounding box center [579, 563] width 125 height 31
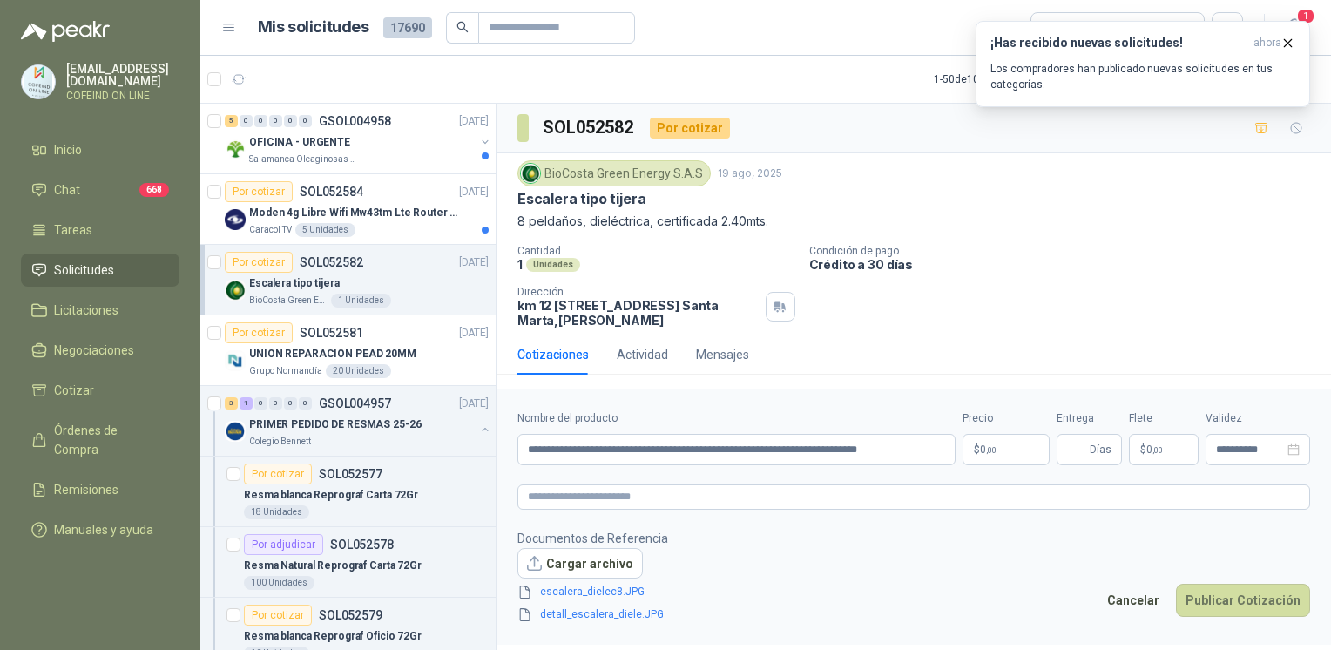
click at [989, 447] on body "[EMAIL_ADDRESS][DOMAIN_NAME] COFEIND ON LINE Inicio Chat 668 Tareas Solicitudes…" at bounding box center [665, 325] width 1331 height 650
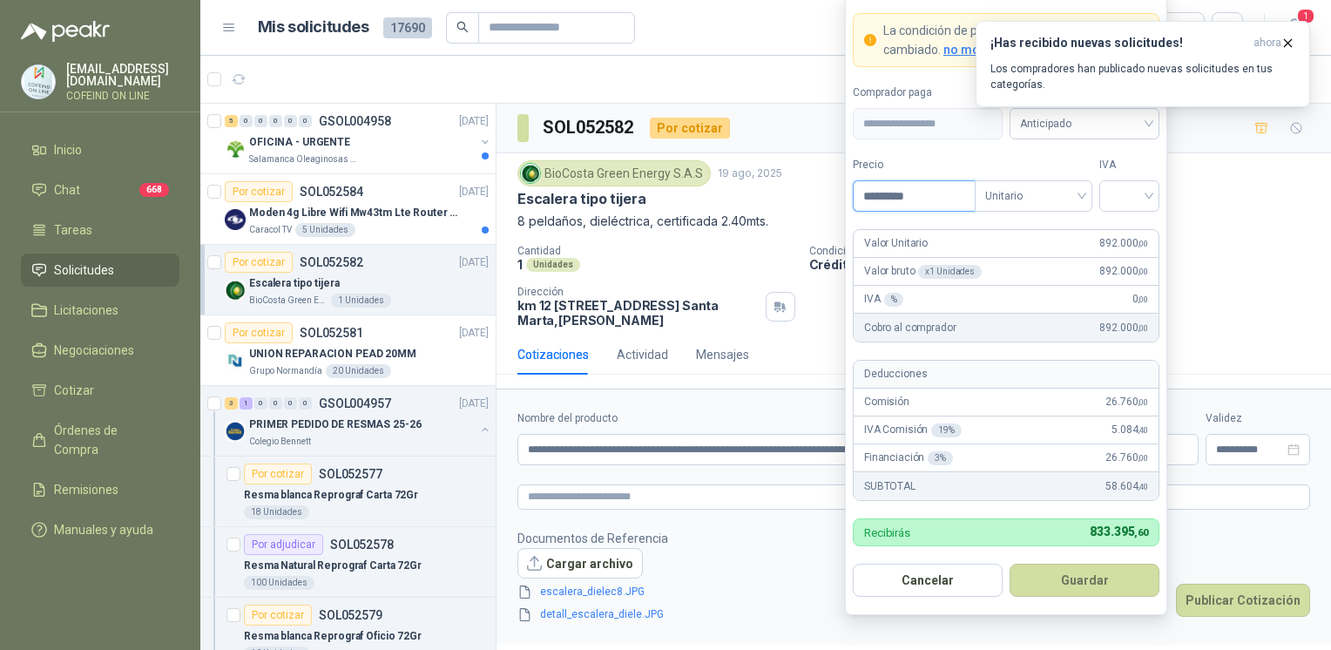
type input "*********"
click at [1148, 214] on form "**********" at bounding box center [1006, 305] width 322 height 620
click at [1147, 199] on input "search" at bounding box center [1128, 194] width 39 height 26
click at [1135, 289] on div "0%" at bounding box center [1129, 289] width 32 height 19
click at [1087, 579] on button "Guardar" at bounding box center [1084, 579] width 150 height 33
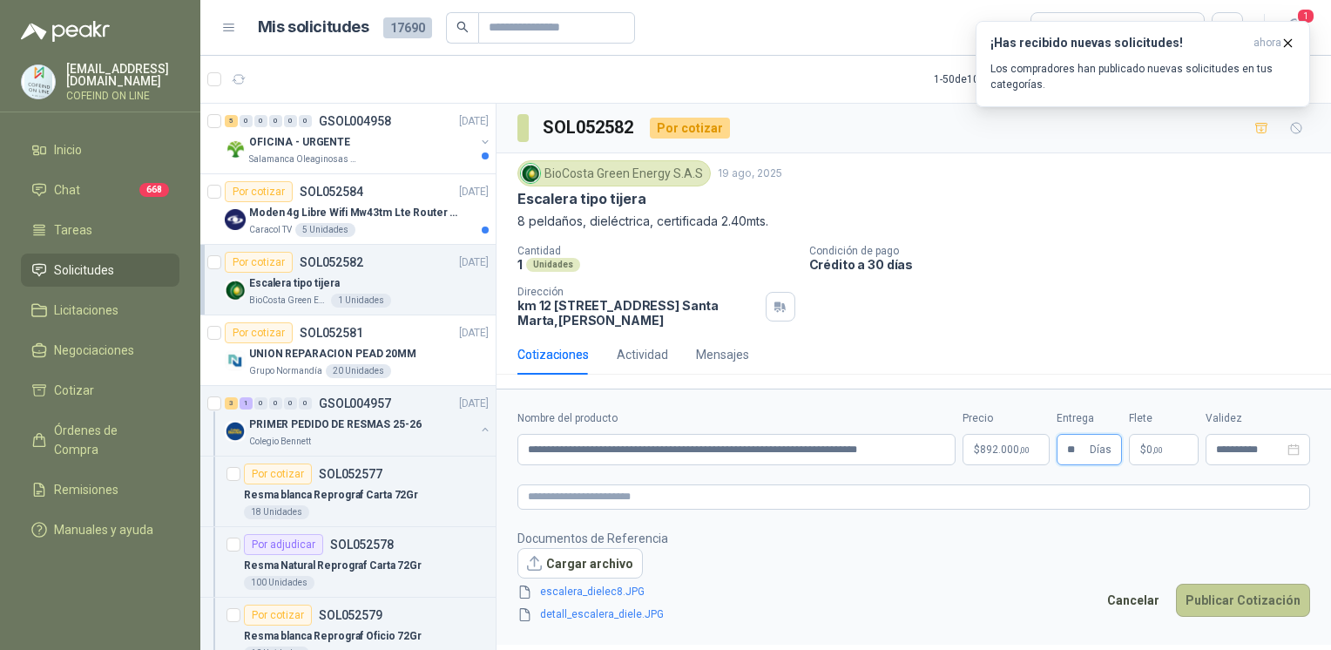
type input "**"
click at [1247, 597] on button "Publicar Cotización" at bounding box center [1243, 599] width 134 height 33
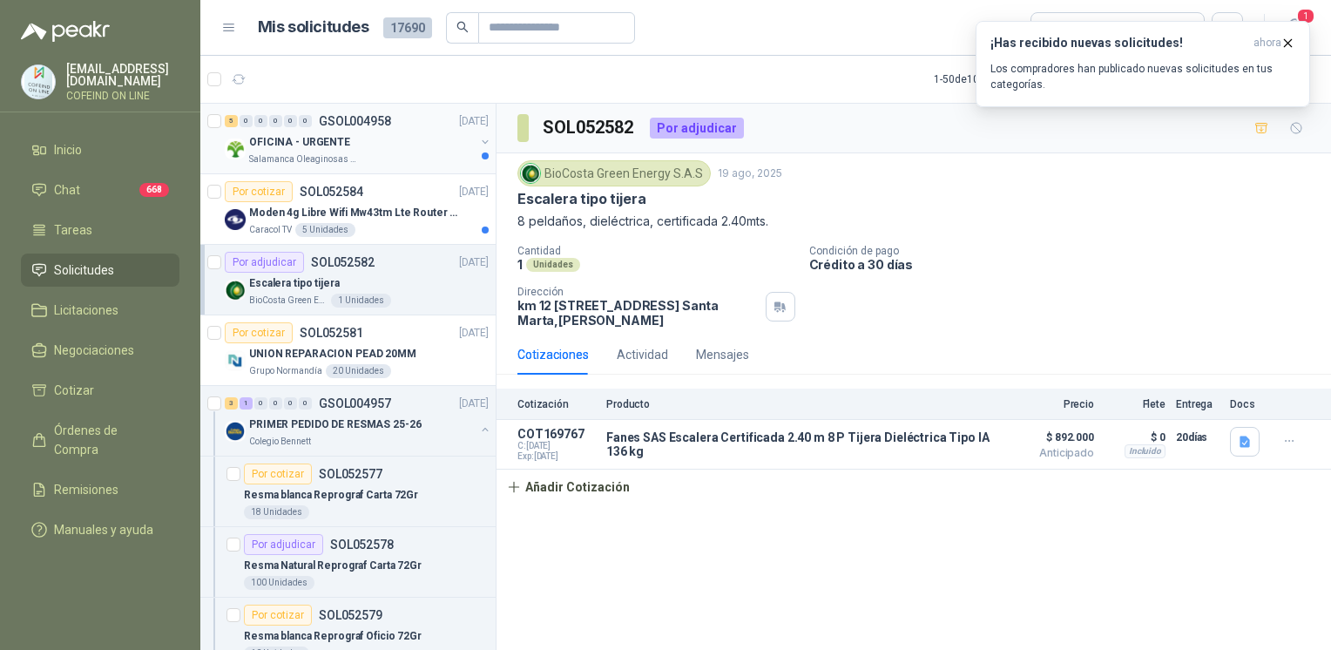
click at [392, 145] on div "OFICINA - URGENTE" at bounding box center [362, 141] width 226 height 21
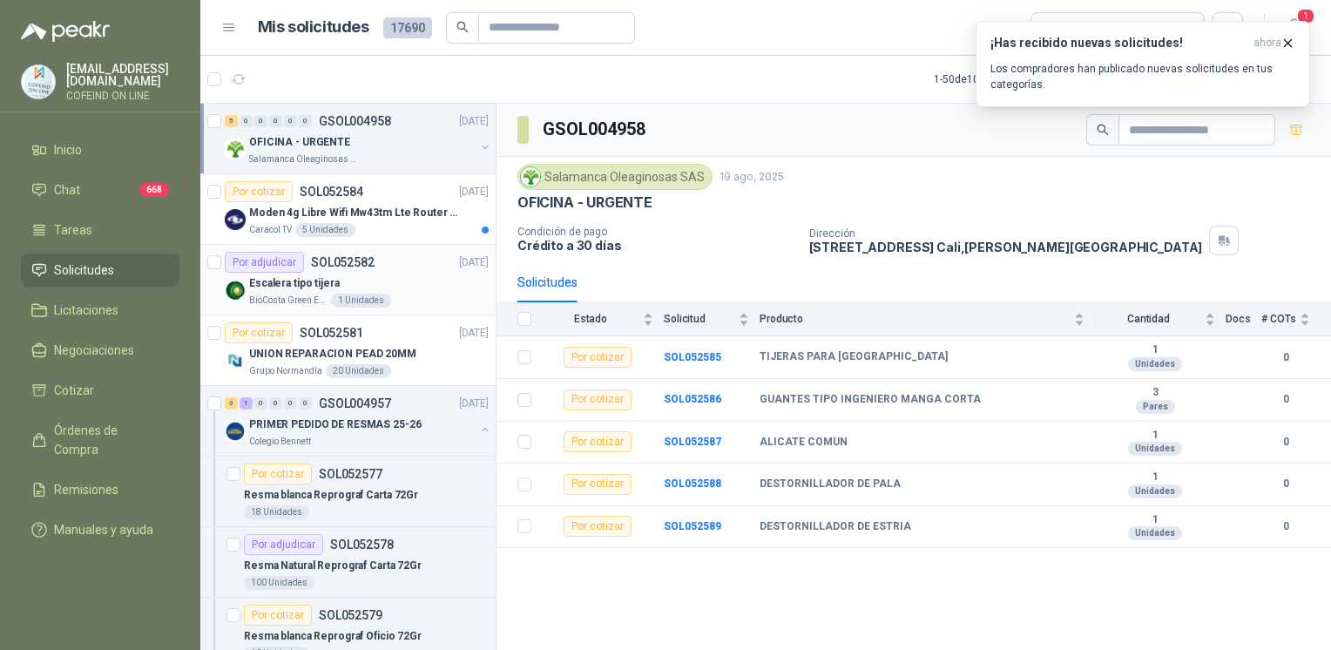
click at [410, 258] on div "Por adjudicar SOL052582 [DATE]" at bounding box center [357, 262] width 264 height 21
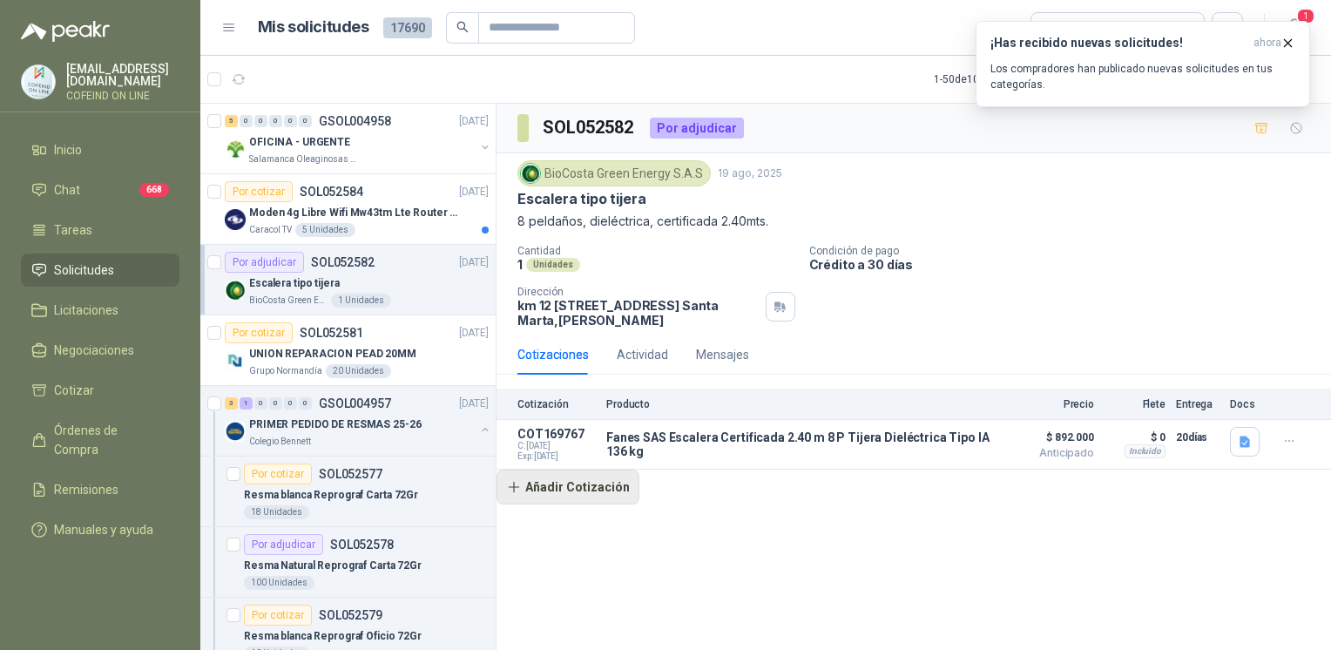
click at [614, 489] on button "Añadir Cotización" at bounding box center [567, 486] width 143 height 35
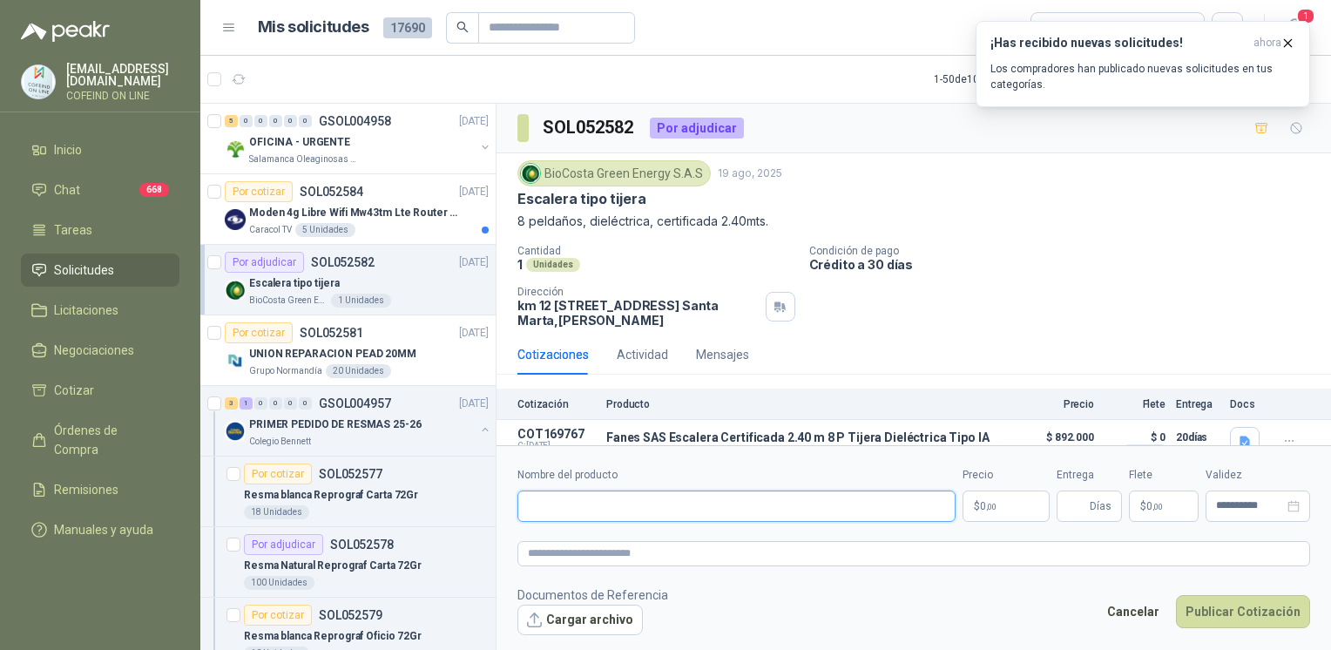
click at [638, 514] on input "Nombre del producto" at bounding box center [736, 505] width 438 height 31
paste input "**********"
type input "**********"
click at [546, 611] on button "Cargar archivo" at bounding box center [579, 619] width 125 height 31
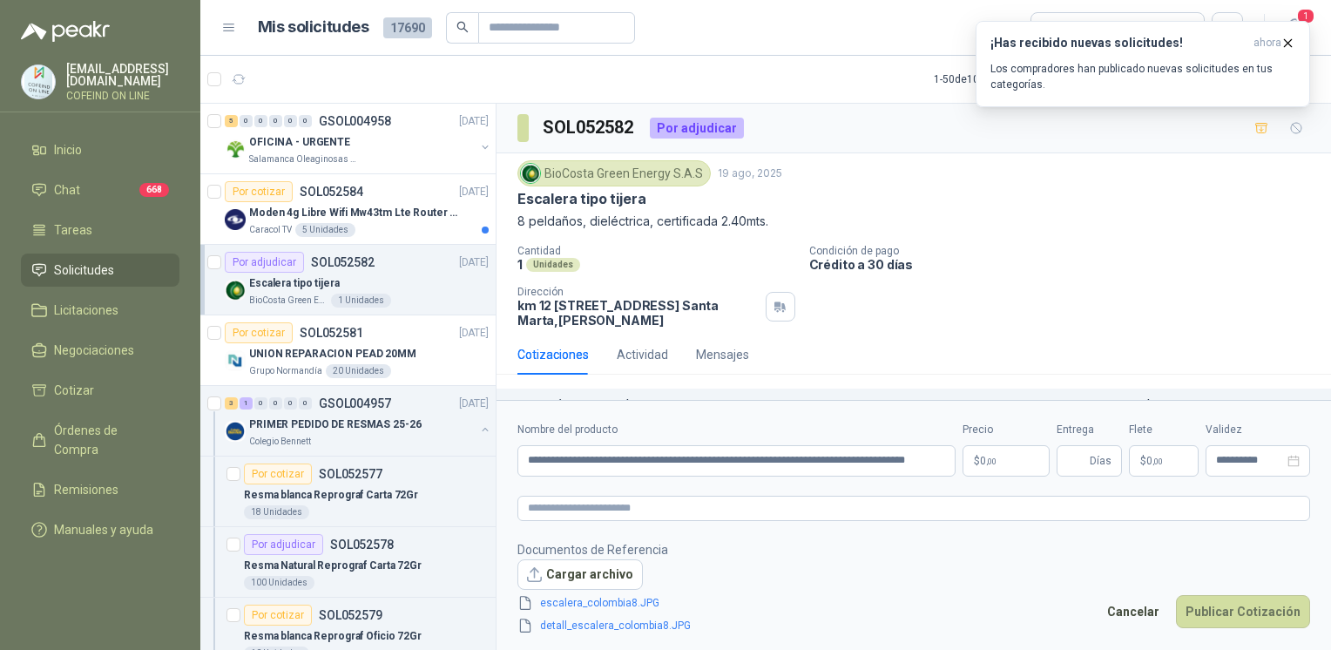
click at [994, 467] on body "[EMAIL_ADDRESS][DOMAIN_NAME] COFEIND ON LINE Inicio Chat 668 Tareas Solicitudes…" at bounding box center [665, 325] width 1331 height 650
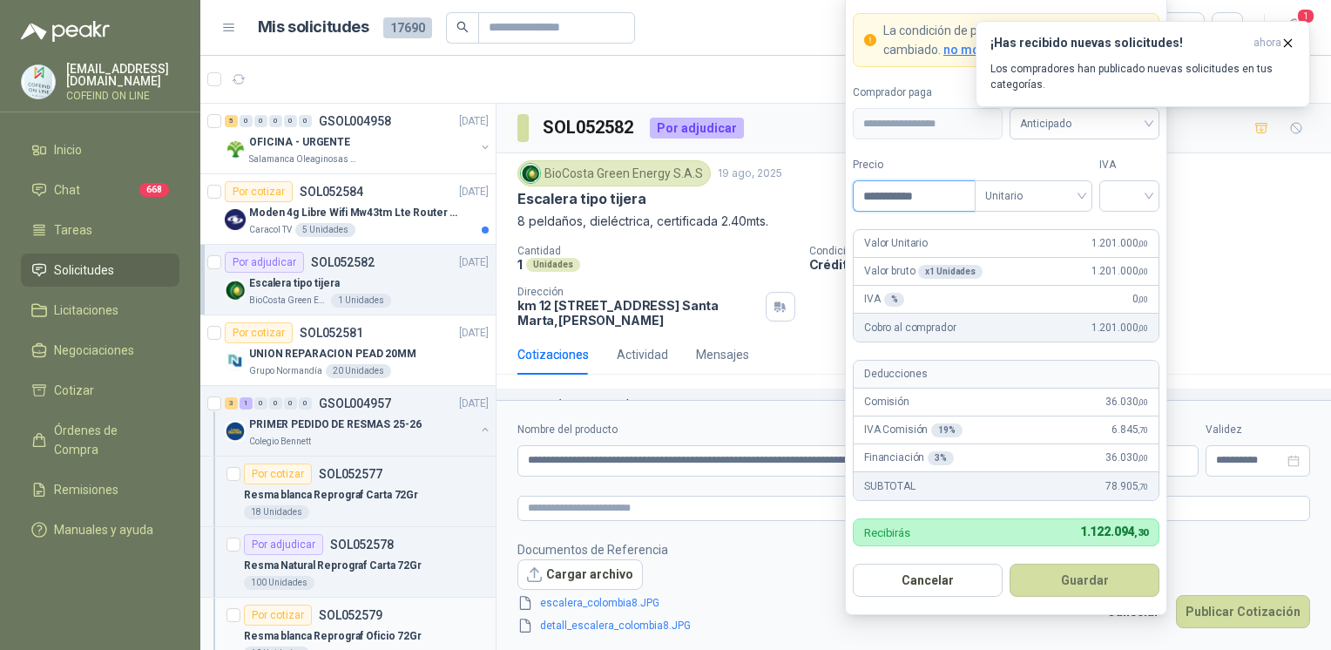
type input "**********"
click at [1128, 186] on input "search" at bounding box center [1128, 194] width 39 height 26
click at [1118, 280] on div "0%" at bounding box center [1129, 289] width 32 height 19
click at [1055, 583] on button "Guardar" at bounding box center [1084, 579] width 150 height 33
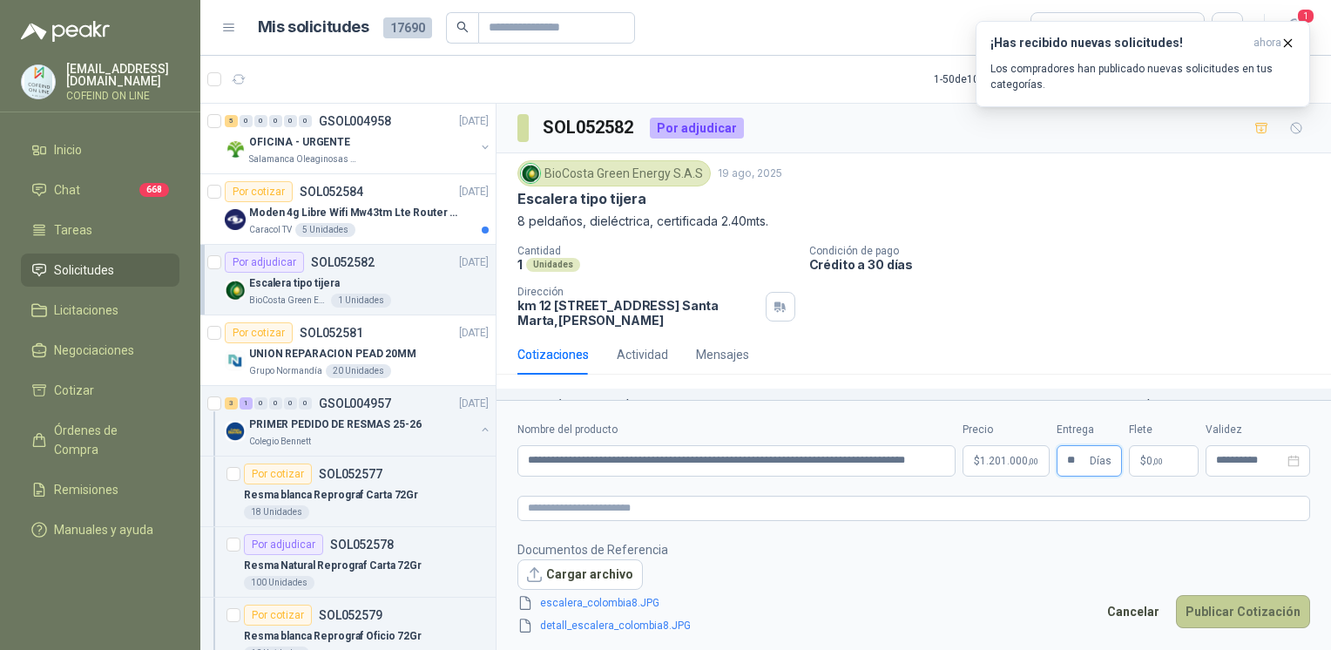
type input "**"
click at [1206, 618] on button "Publicar Cotización" at bounding box center [1243, 611] width 134 height 33
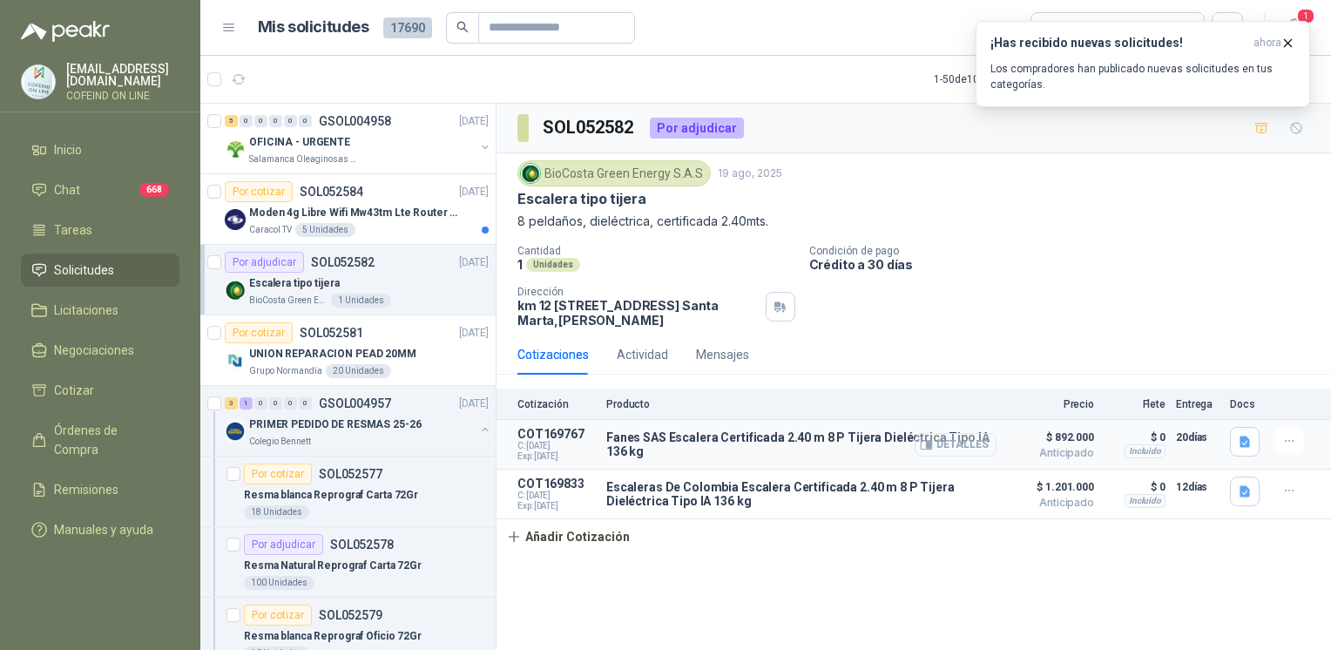
click at [958, 440] on button "Detalles" at bounding box center [955, 445] width 82 height 24
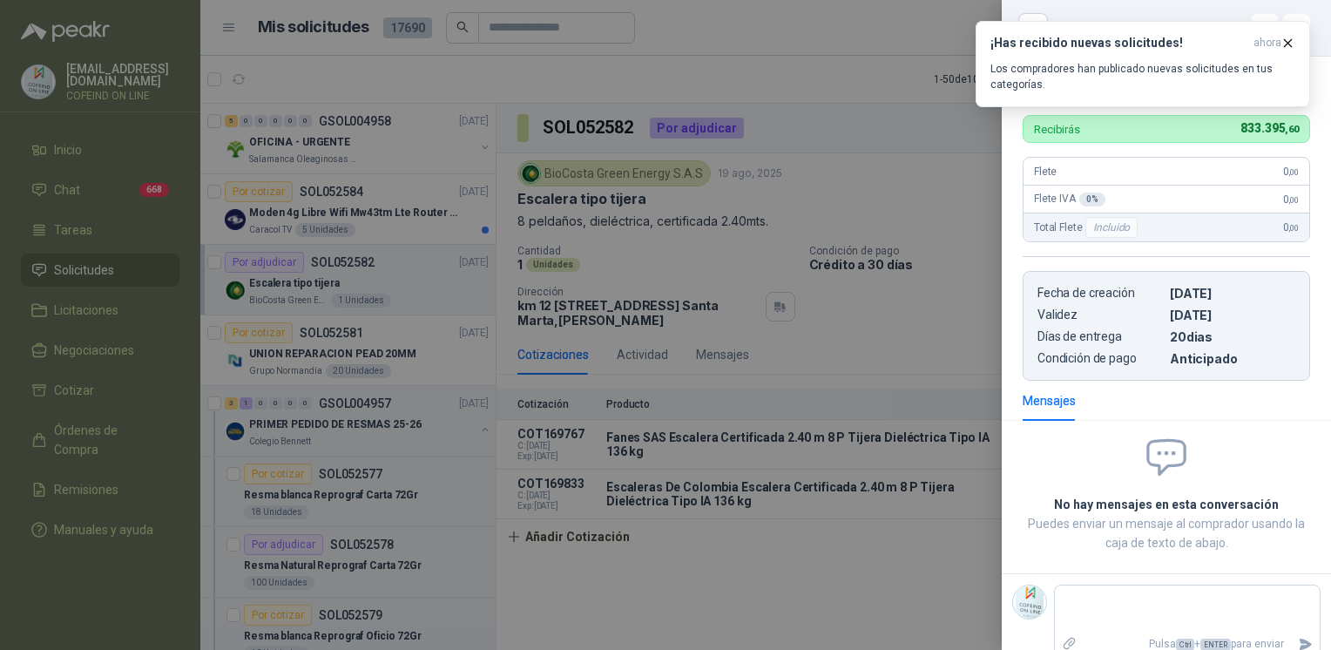
scroll to position [480, 0]
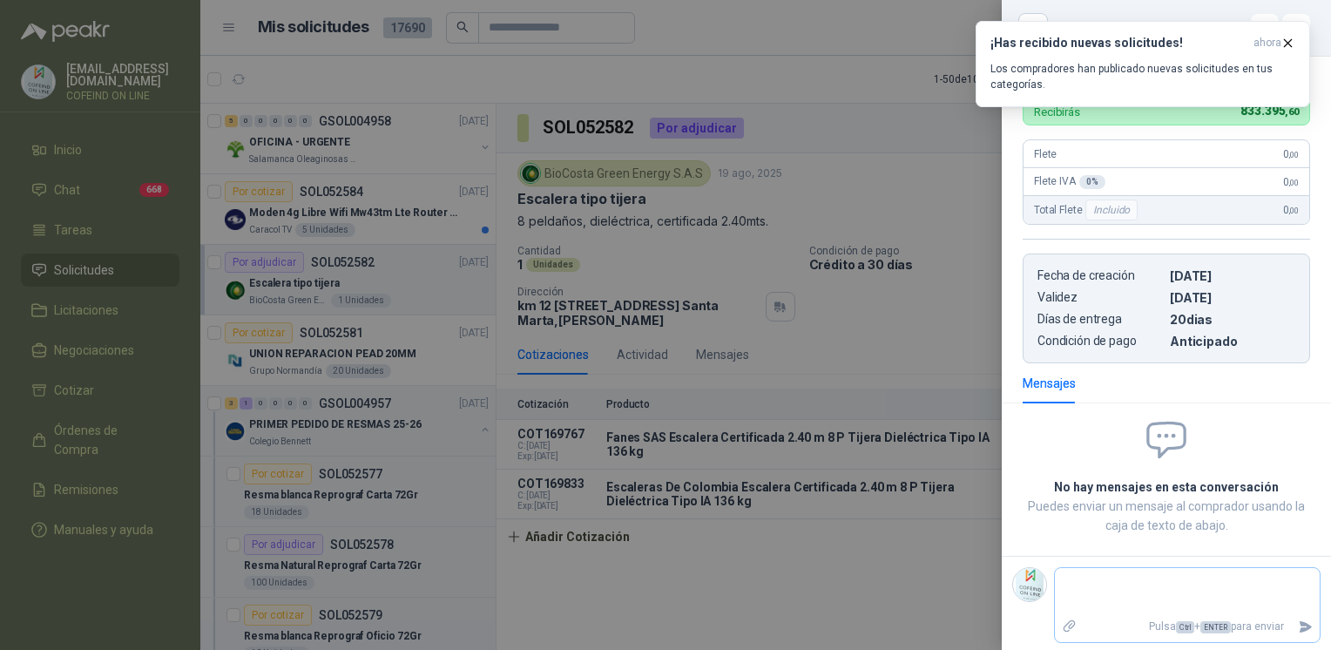
click at [1076, 625] on icon "Adjuntar archivos" at bounding box center [1070, 626] width 16 height 16
click at [0, 0] on input "file" at bounding box center [0, 0] width 0 height 0
click at [1160, 576] on textarea at bounding box center [1187, 591] width 265 height 40
type textarea "*"
type textarea "**"
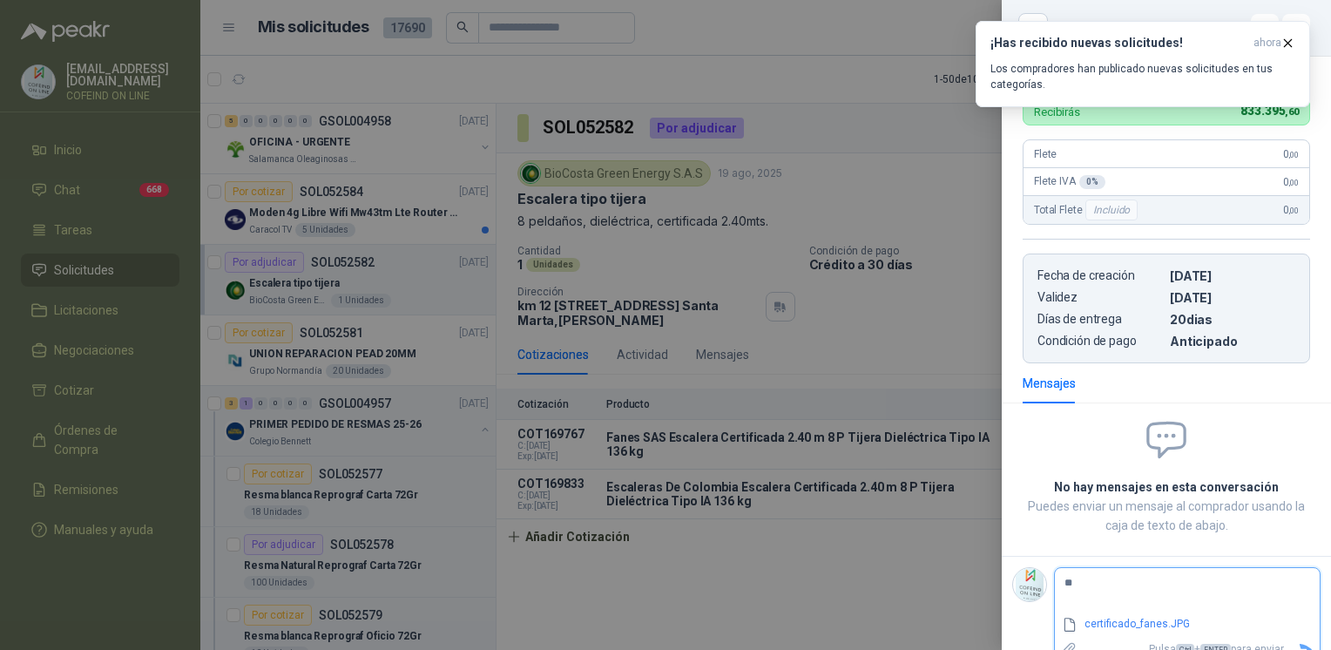
type textarea "***"
type textarea "****"
type textarea "*****"
type textarea "******"
type textarea "*******"
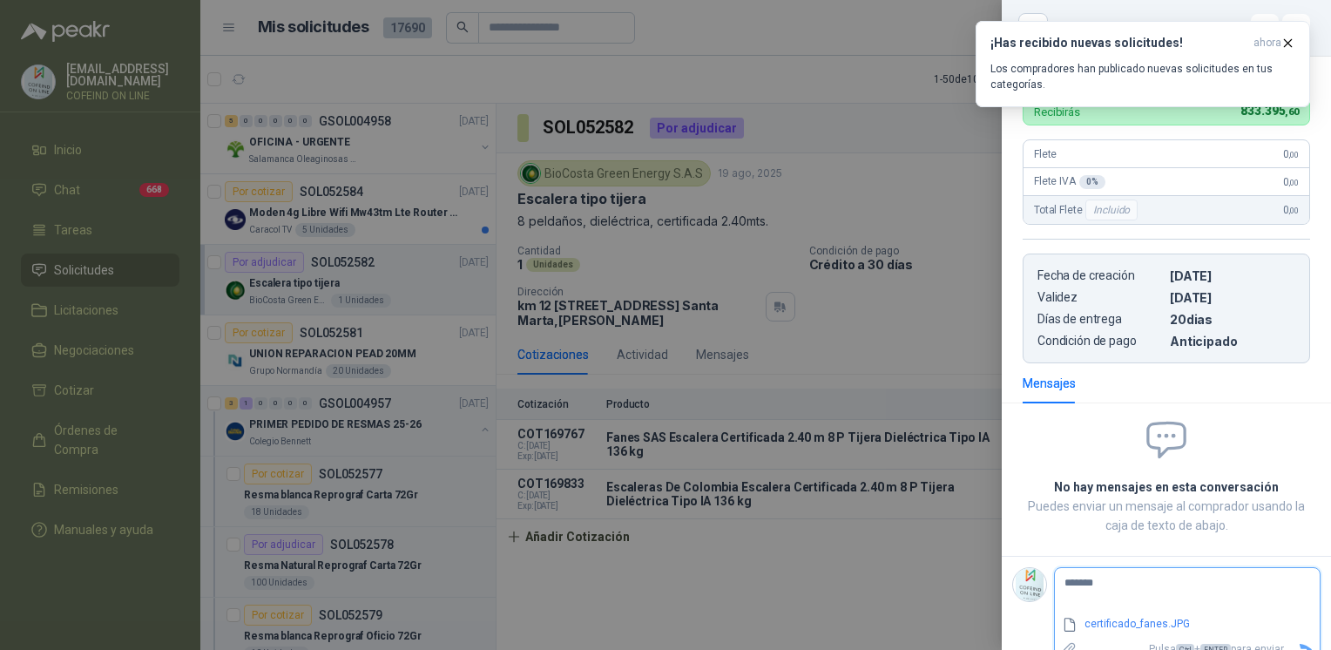
type textarea "********"
type textarea "*********"
type textarea "**********"
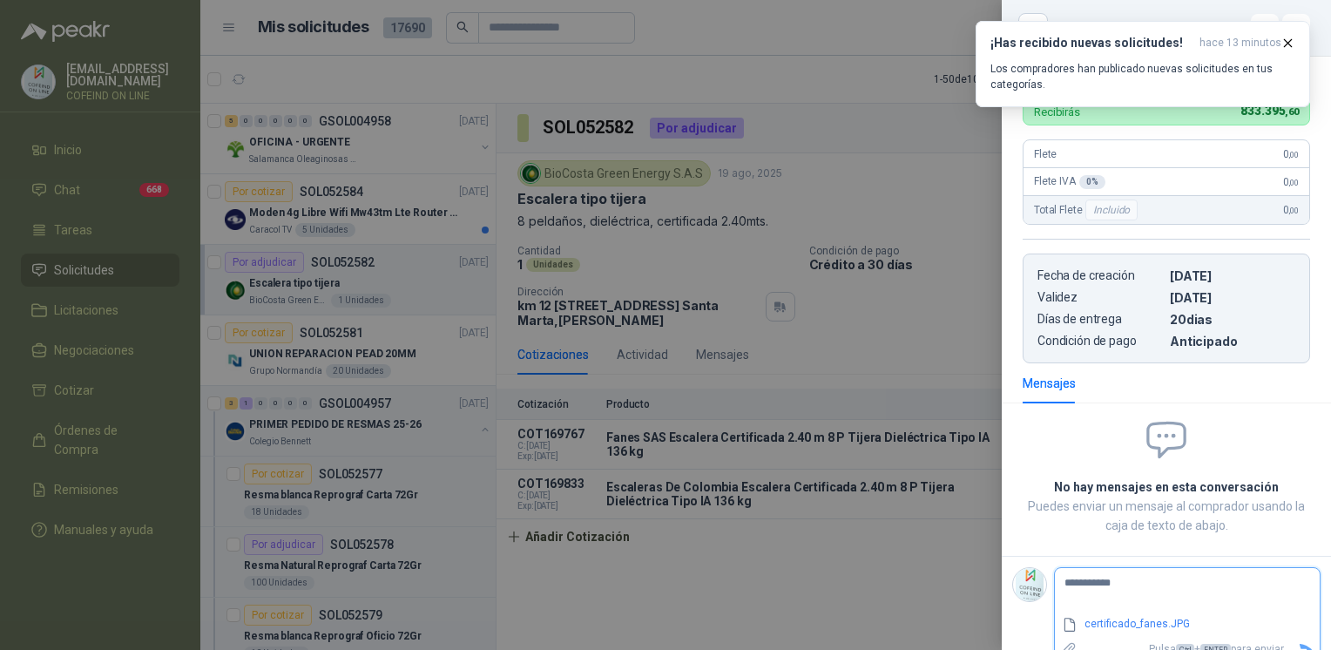
scroll to position [502, 0]
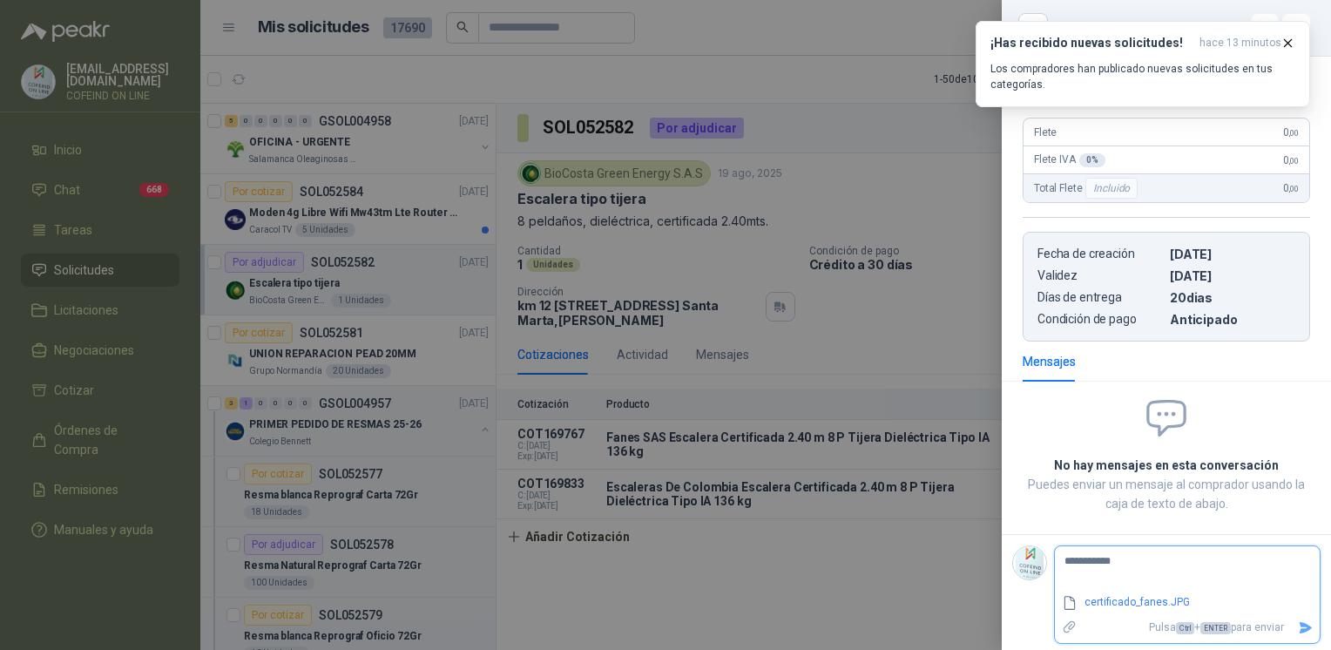
type textarea "**********"
click at [1299, 623] on icon "Enviar" at bounding box center [1305, 627] width 12 height 11
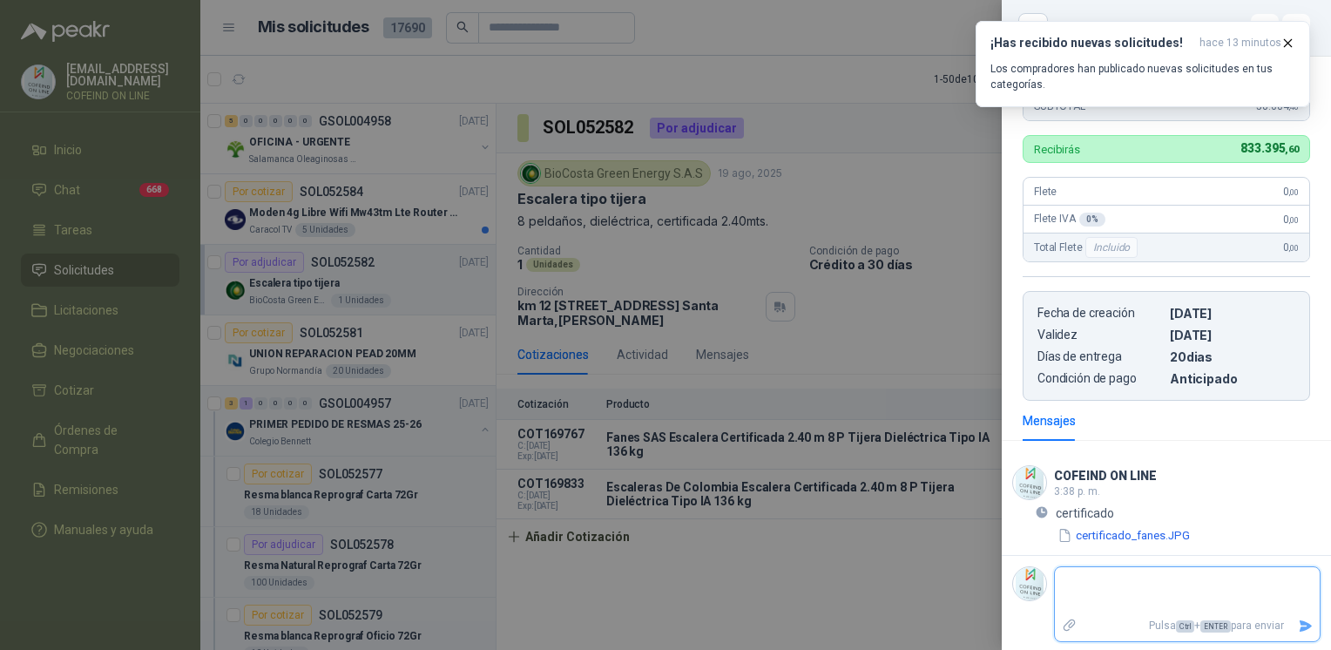
scroll to position [442, 0]
click at [760, 563] on div at bounding box center [665, 325] width 1331 height 650
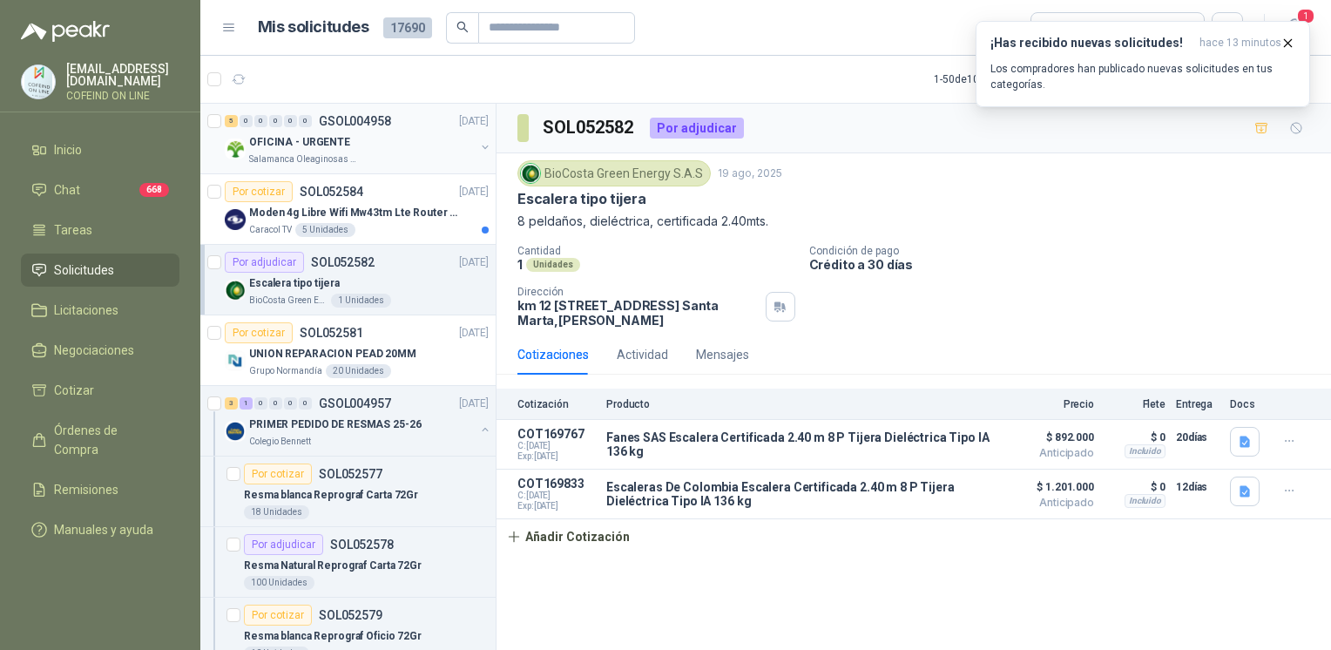
click at [331, 144] on p "OFICINA - URGENTE" at bounding box center [299, 142] width 101 height 17
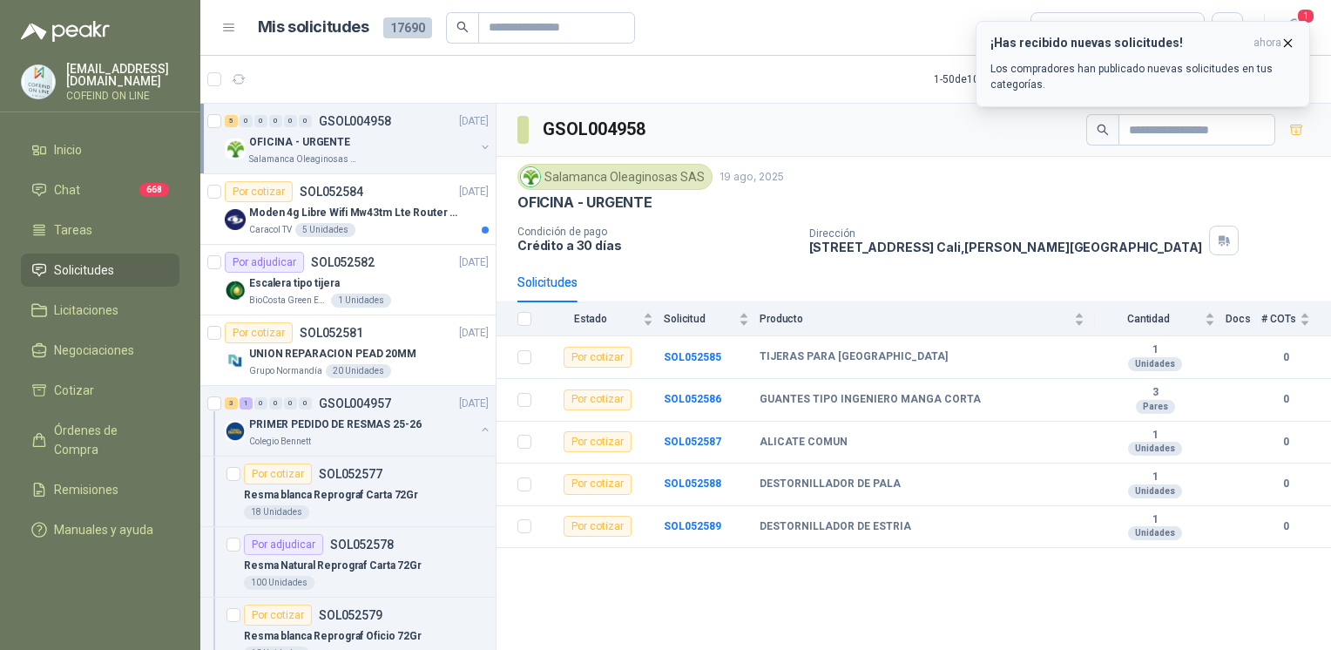
click at [1285, 44] on icon "button" at bounding box center [1287, 42] width 7 height 7
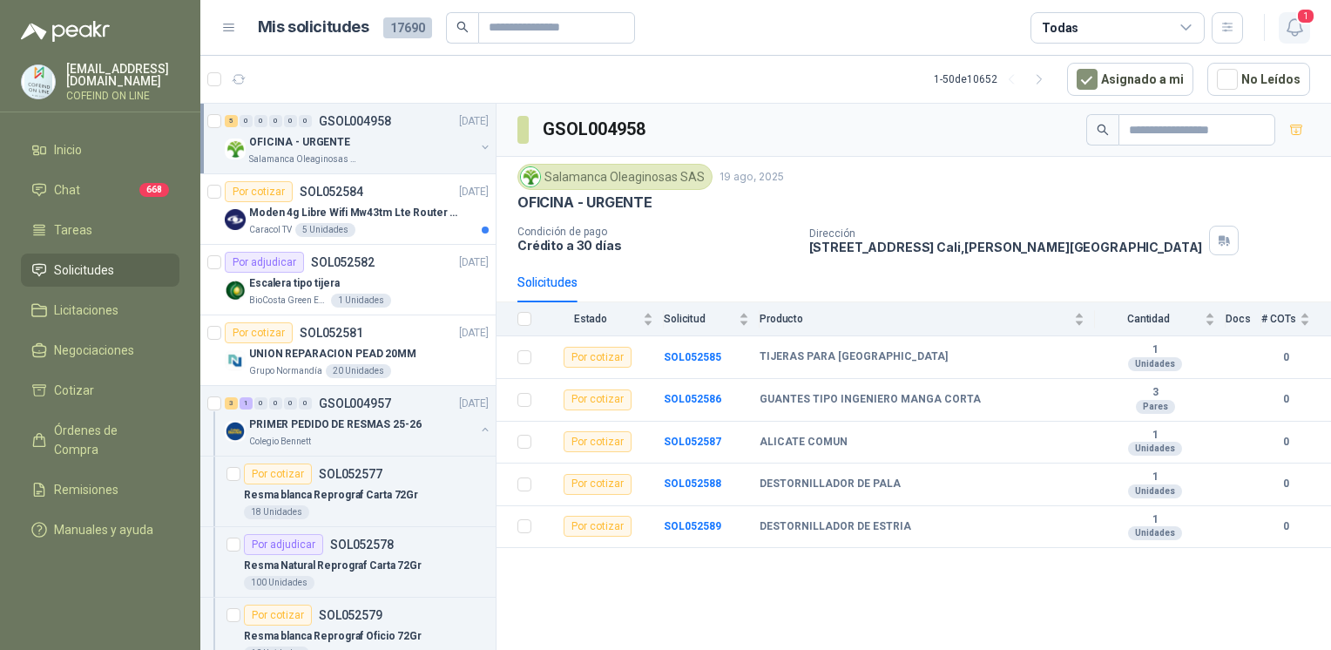
click at [1296, 23] on icon "button" at bounding box center [1295, 28] width 22 height 22
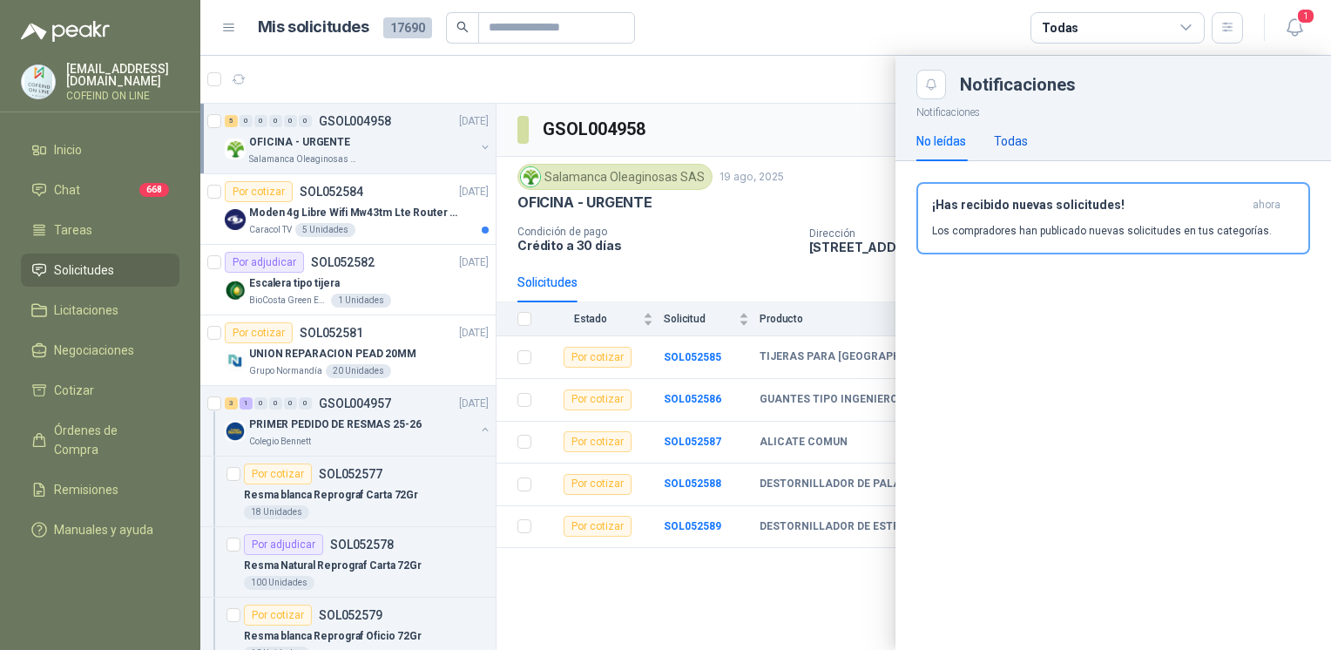
click at [1016, 145] on div "Todas" at bounding box center [1011, 140] width 34 height 19
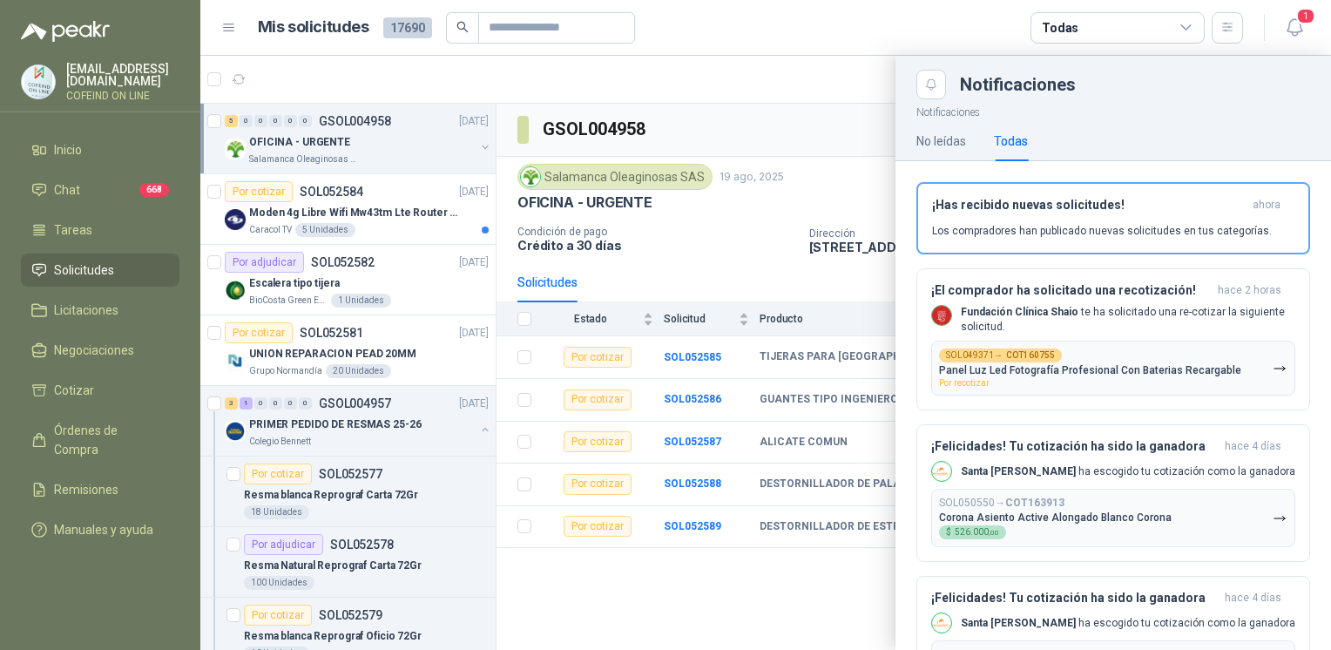
click at [337, 224] on div at bounding box center [765, 353] width 1130 height 594
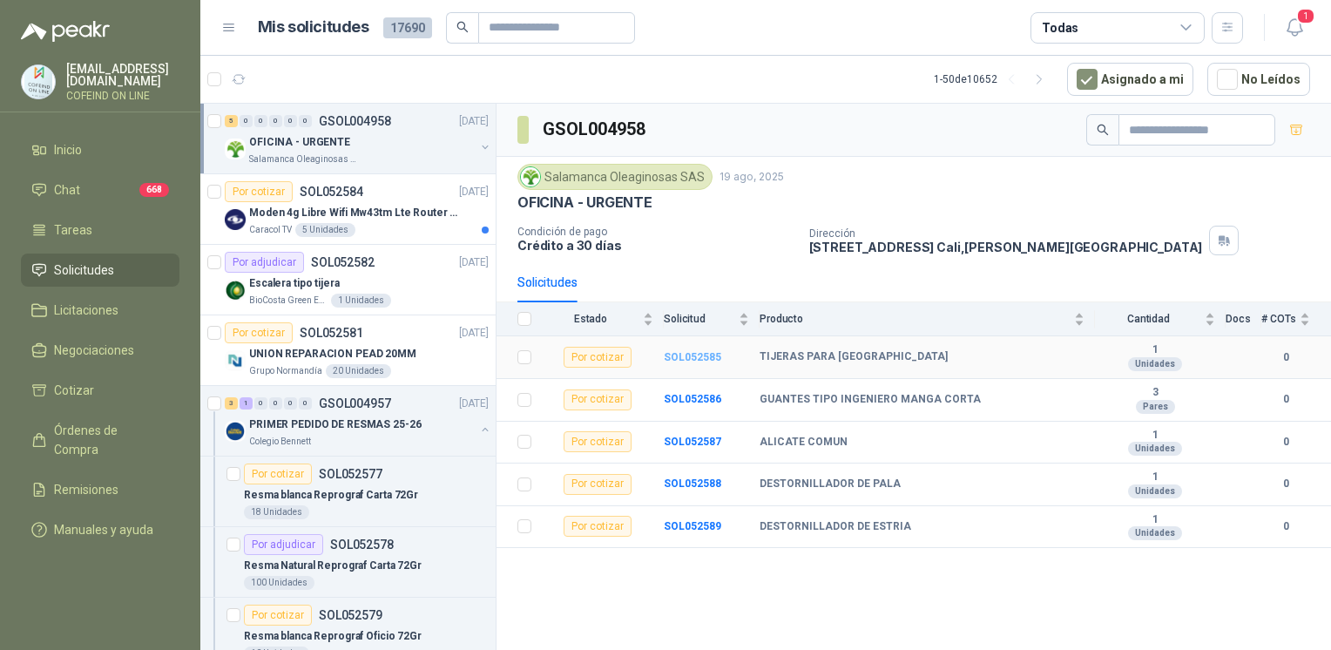
click at [686, 353] on b "SOL052585" at bounding box center [692, 357] width 57 height 12
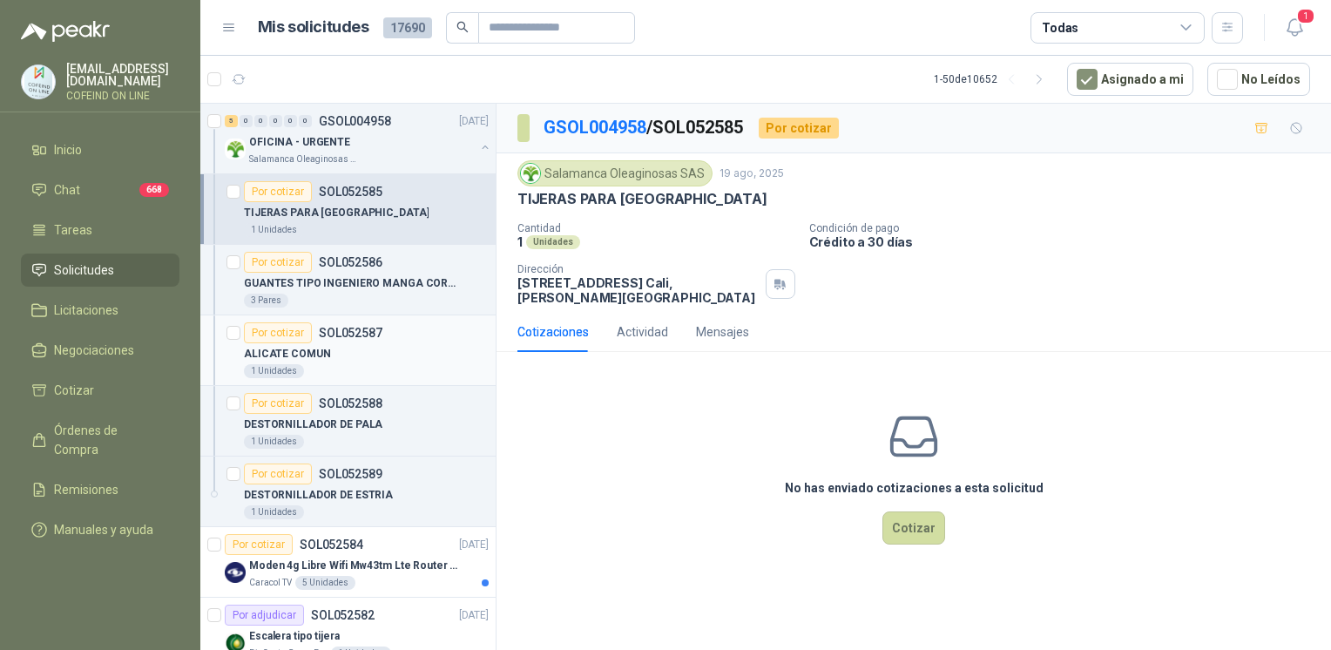
click at [384, 349] on div "ALICATE COMUN" at bounding box center [366, 353] width 245 height 21
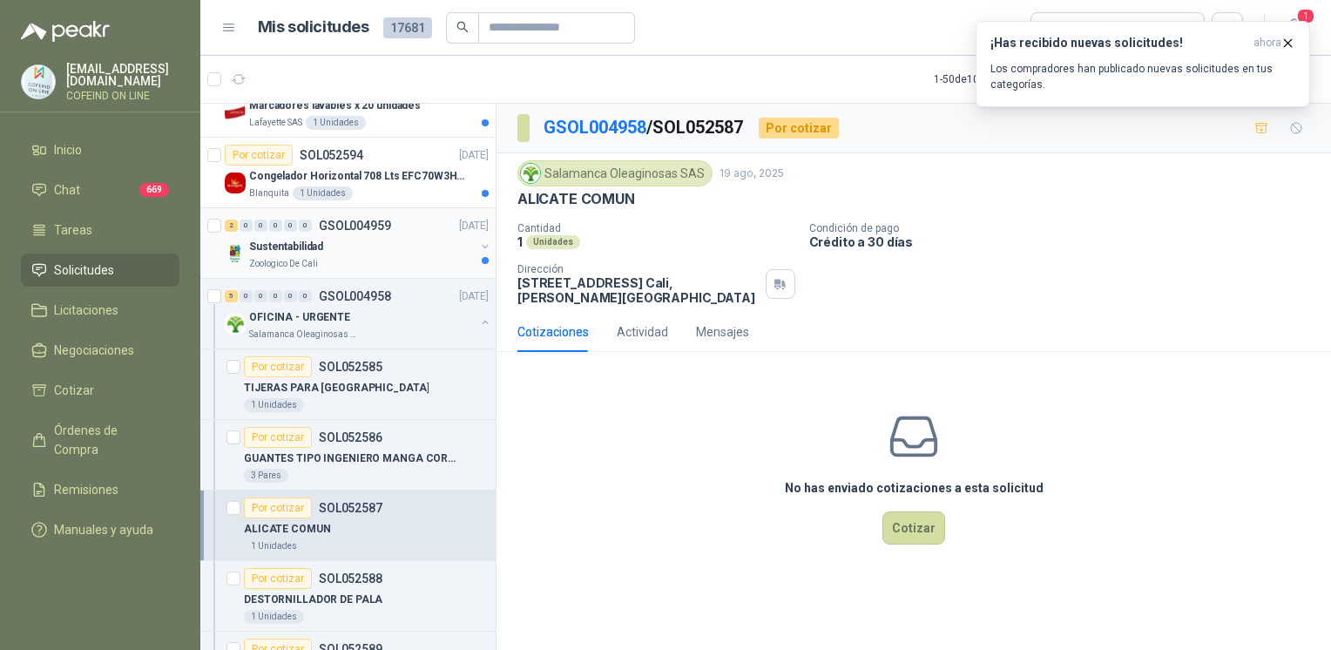
scroll to position [231, 0]
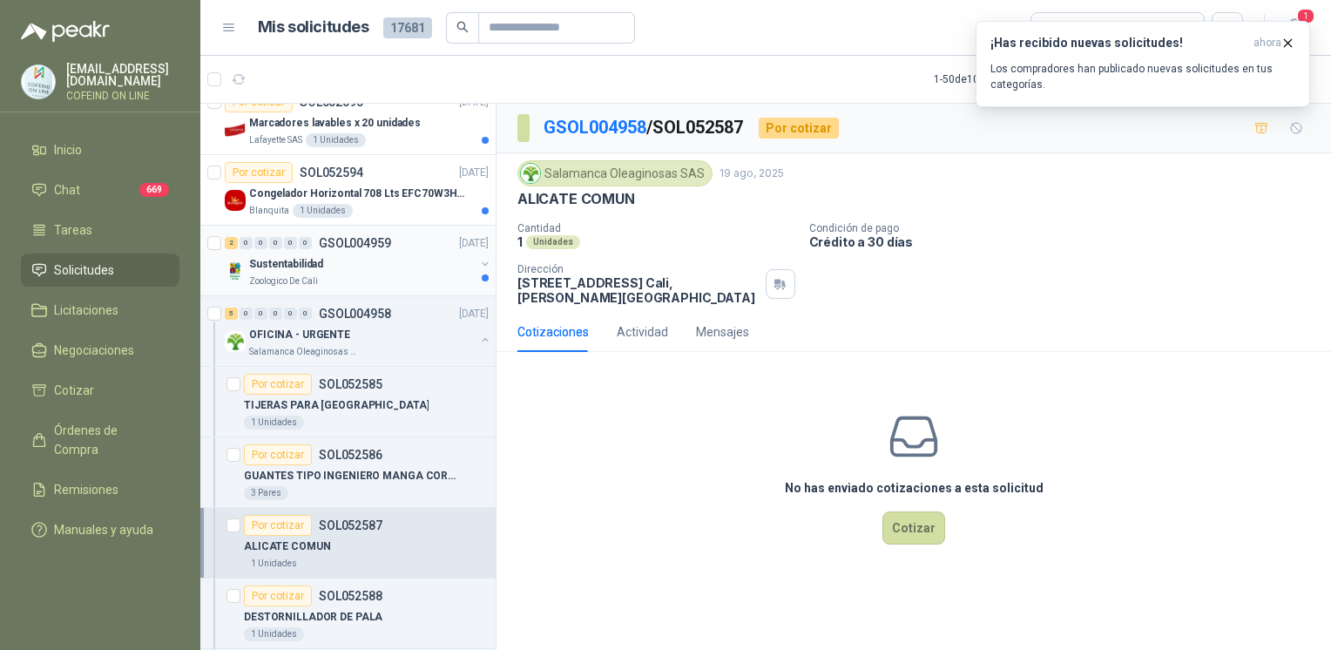
click at [435, 266] on div "Sustentabilidad" at bounding box center [362, 263] width 226 height 21
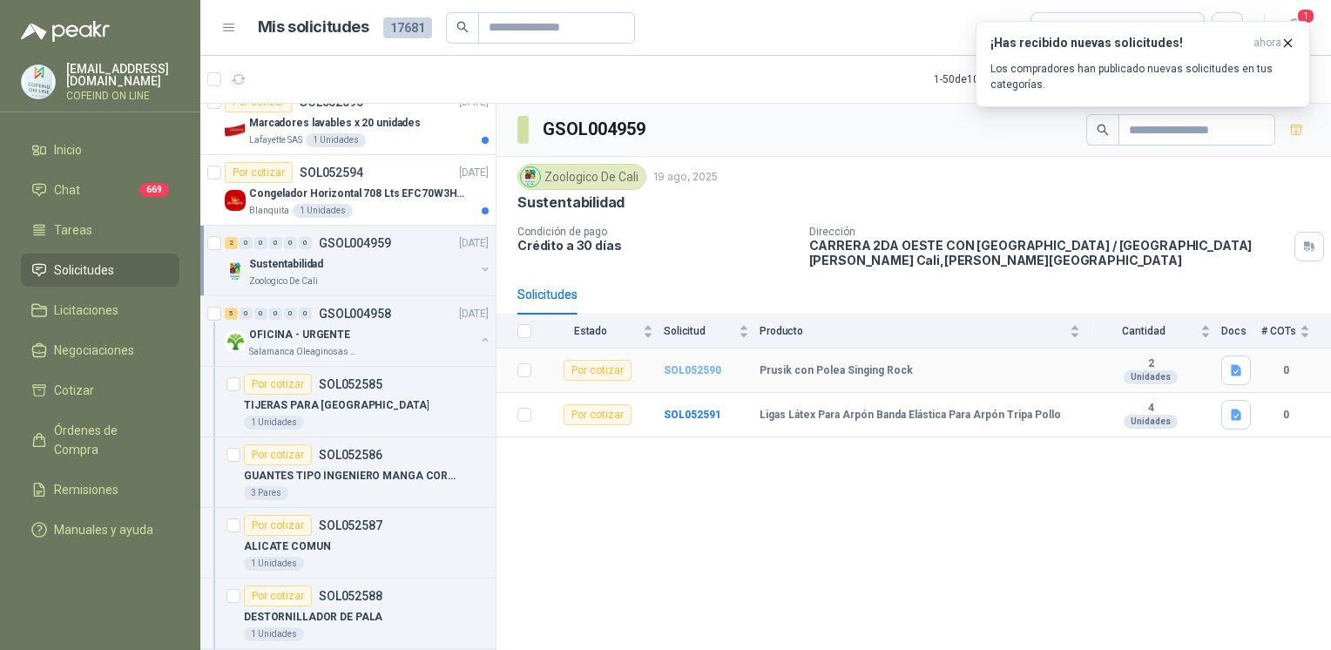
click at [675, 371] on b "SOL052590" at bounding box center [692, 370] width 57 height 12
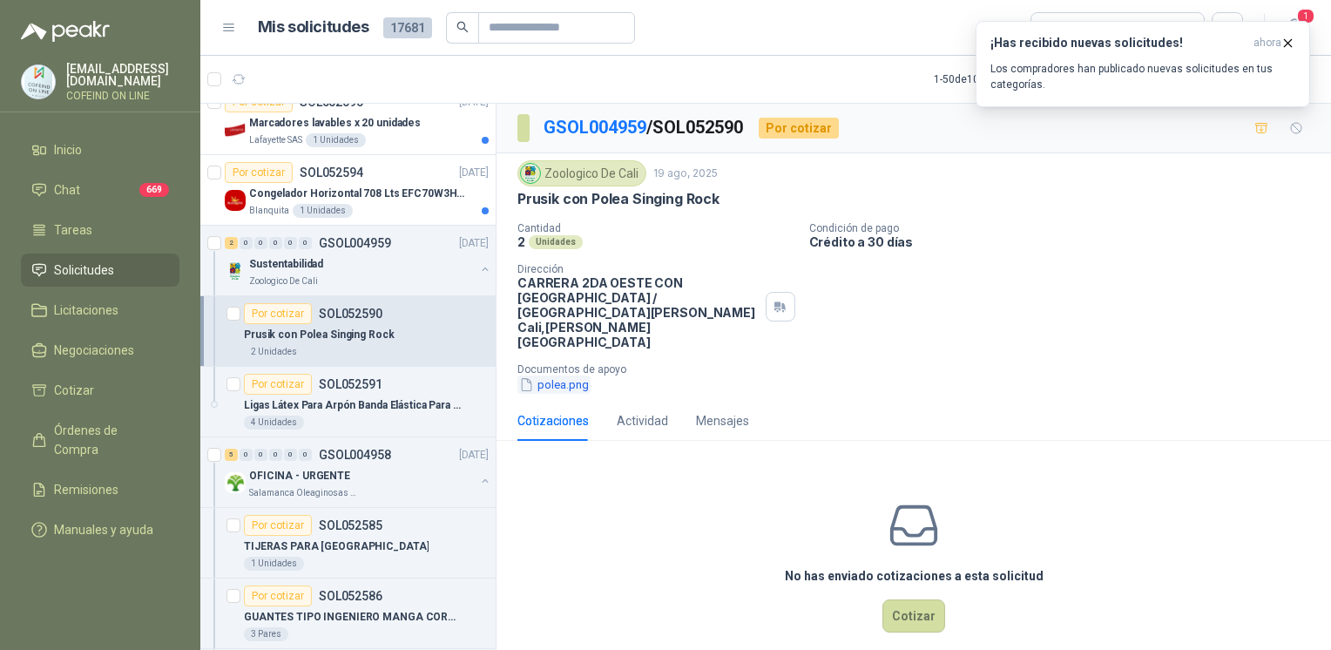
click at [569, 375] on button "polea.png" at bounding box center [553, 384] width 73 height 18
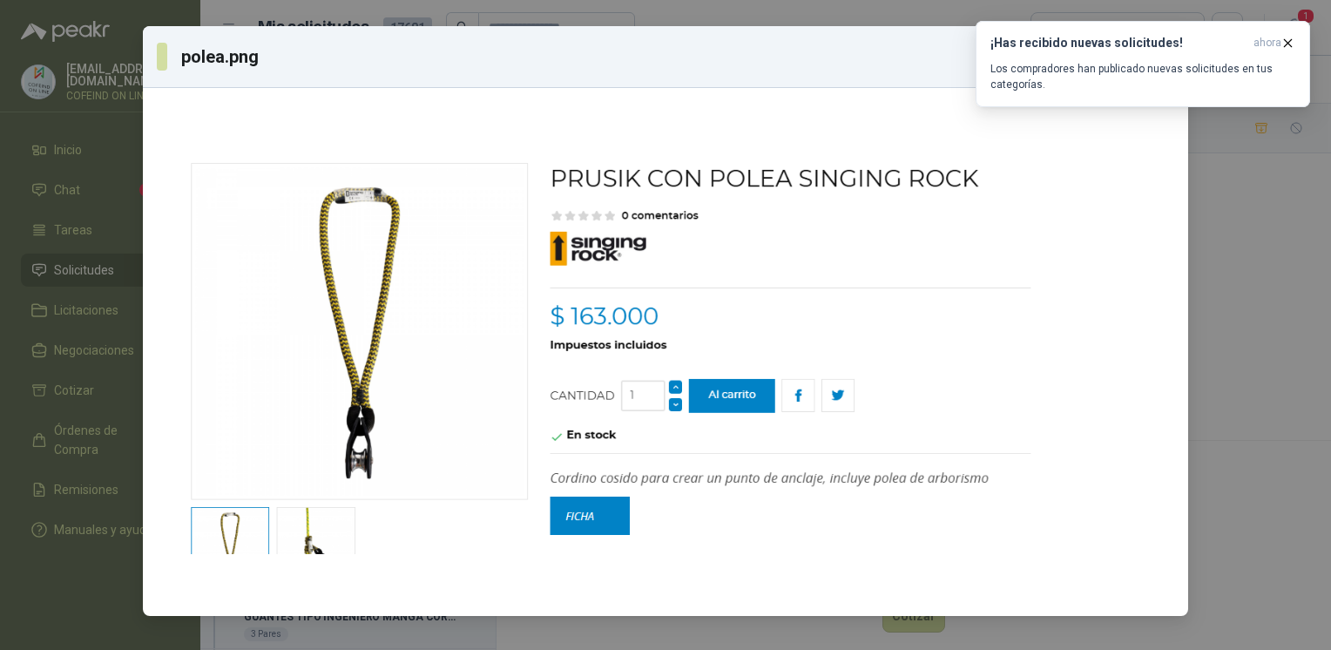
click at [1197, 371] on div "polea.png Descargar" at bounding box center [665, 325] width 1331 height 650
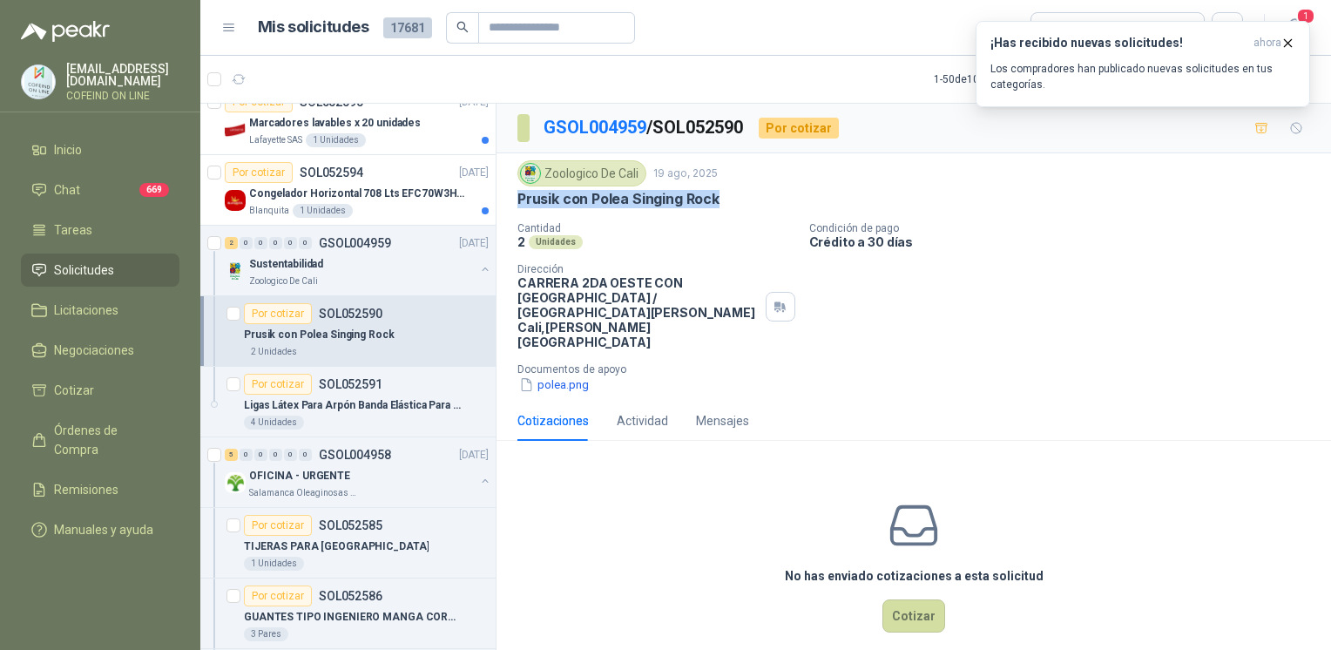
drag, startPoint x: 735, startPoint y: 193, endPoint x: 511, endPoint y: 200, distance: 223.9
click at [511, 200] on div "Zoologico De Cali 19 ago, 2025 Prusik con Polea Singing Rock Cantidad 2 Unidade…" at bounding box center [913, 276] width 834 height 247
copy p "Prusik con Polea Singing Rock"
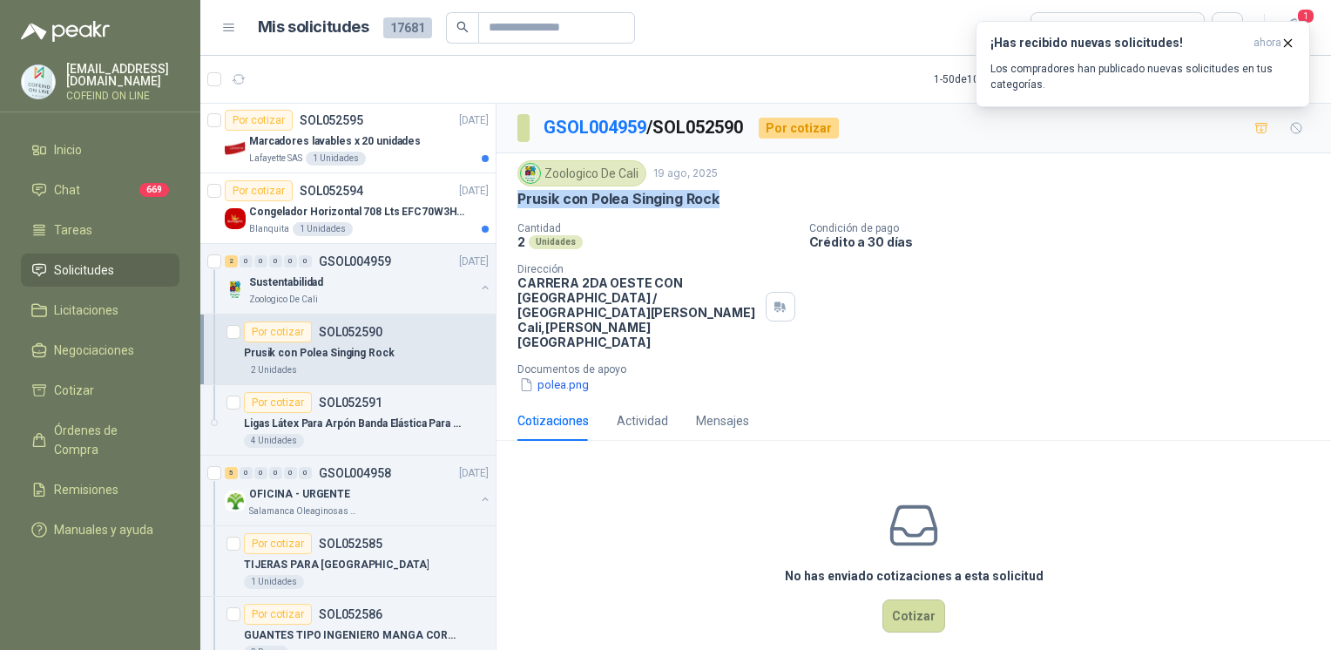
scroll to position [209, 0]
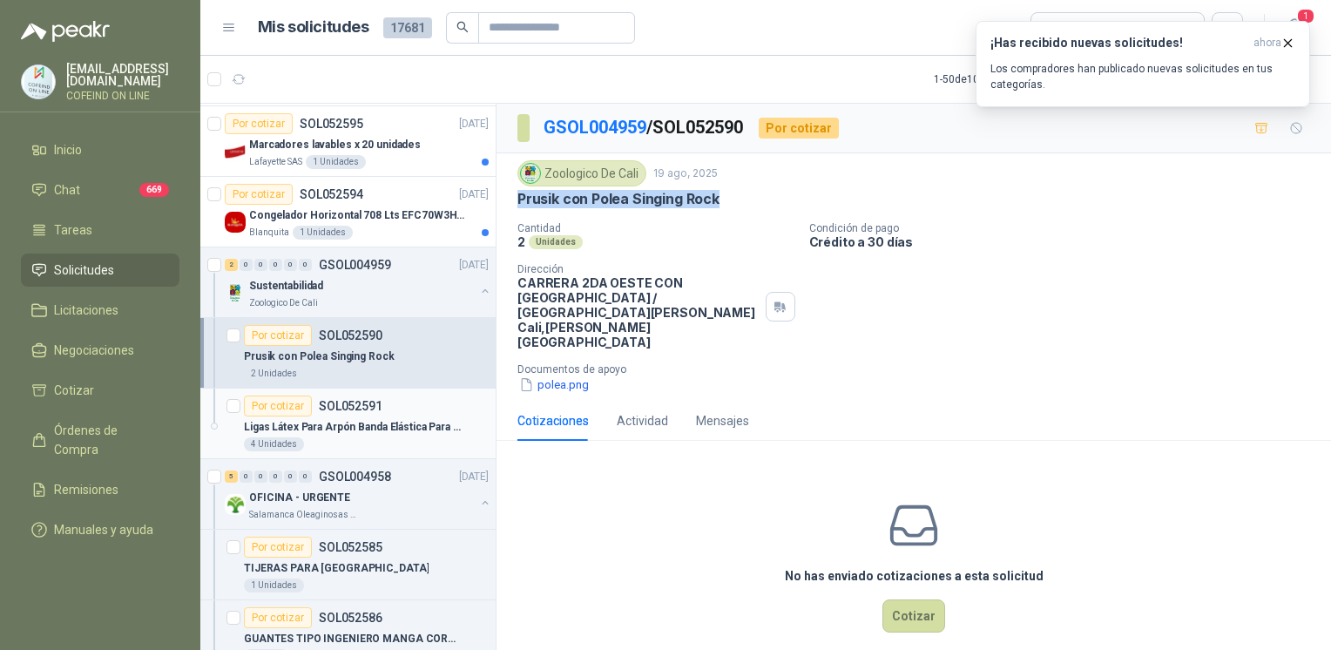
click at [393, 416] on div "Ligas Látex Para Arpón Banda Elástica Para Arpón Tripa Pollo" at bounding box center [366, 426] width 245 height 21
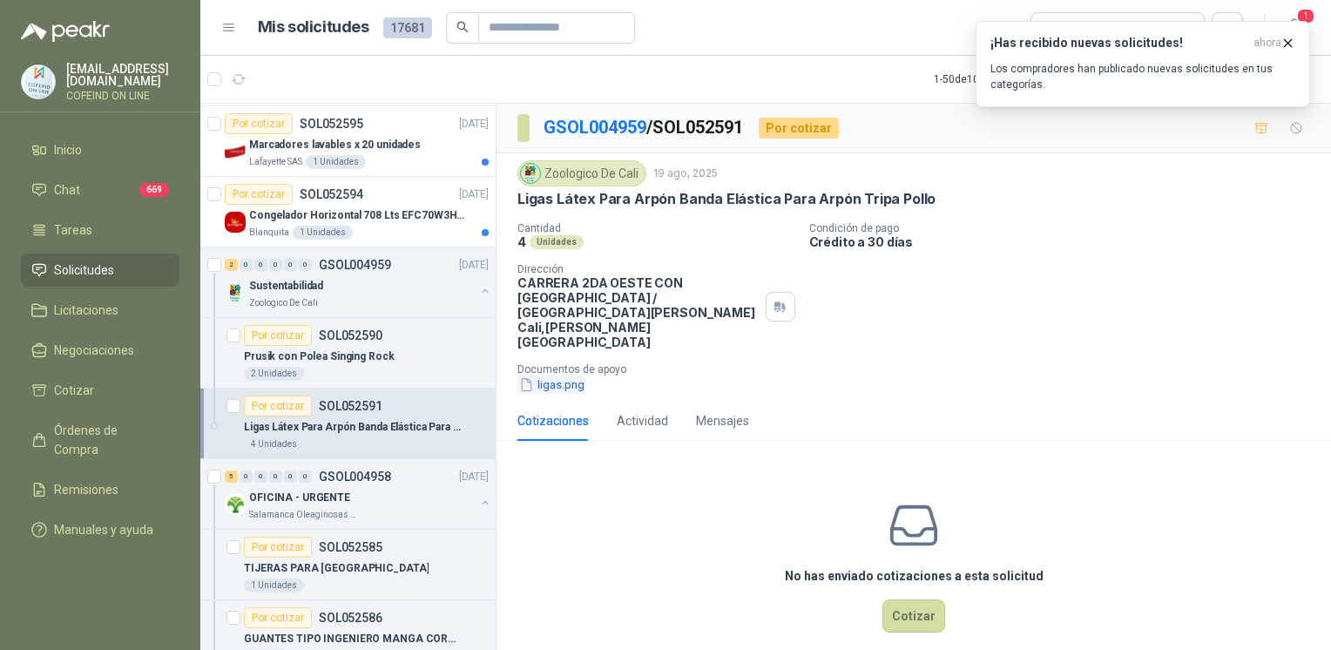
click at [558, 375] on button "ligas.png" at bounding box center [551, 384] width 69 height 18
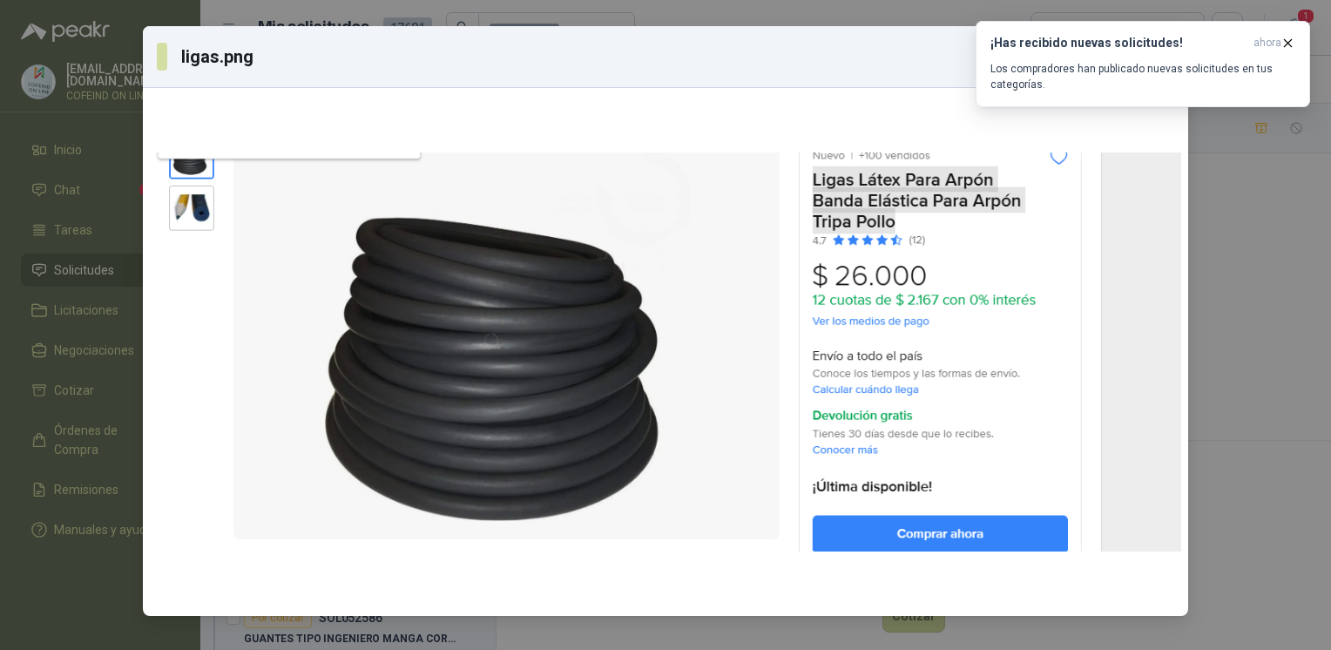
click at [1223, 319] on div "ligas.png Descargar" at bounding box center [665, 325] width 1331 height 650
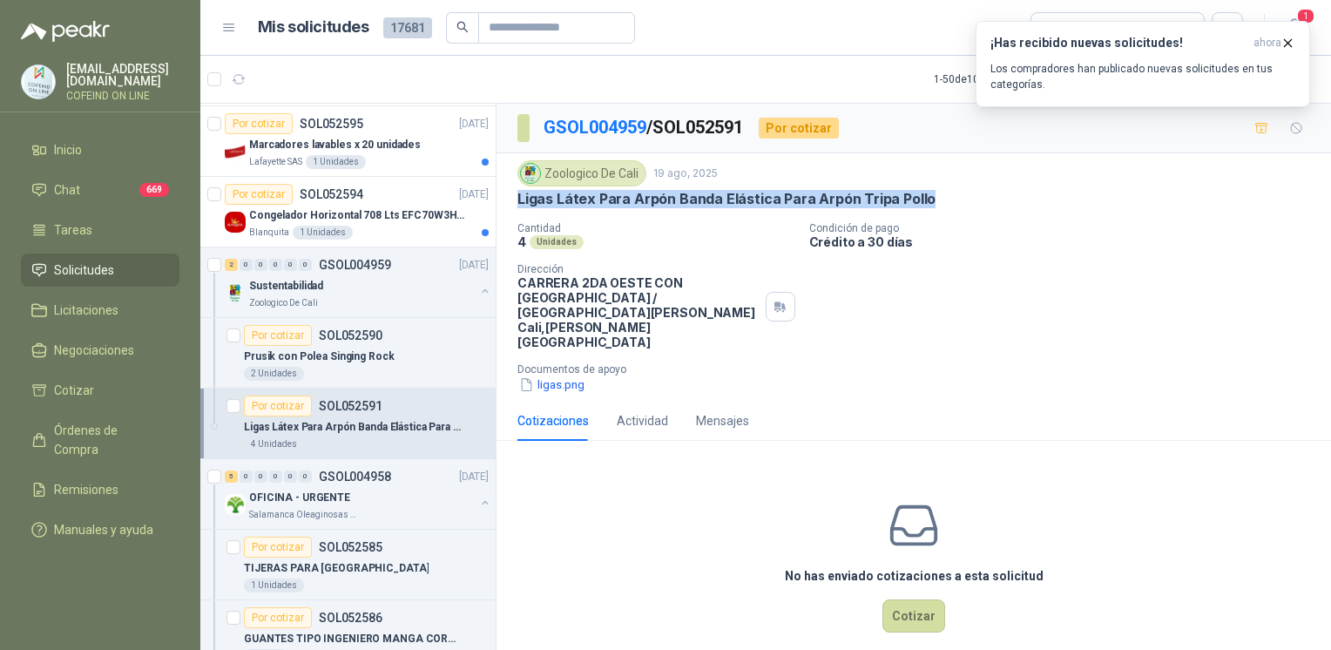
drag, startPoint x: 512, startPoint y: 202, endPoint x: 966, endPoint y: 190, distance: 453.9
click at [966, 190] on div "Zoologico De Cali 19 ago, 2025 Ligas Látex Para Arpón Banda Elástica Para Arpón…" at bounding box center [913, 276] width 834 height 247
copy p "Ligas Látex Para Arpón Banda Elástica Para Arpón Tripa Pollo"
click at [558, 375] on button "ligas.png" at bounding box center [551, 384] width 69 height 18
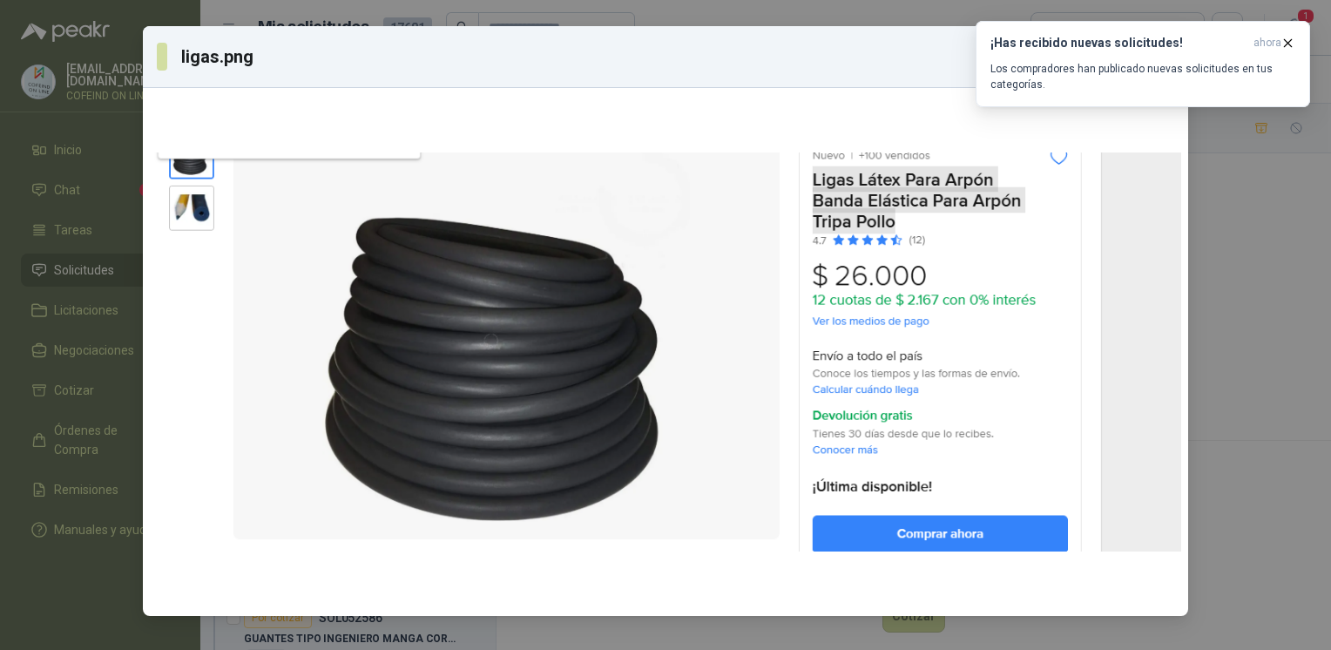
click at [1225, 370] on div "ligas.png Descargar" at bounding box center [665, 325] width 1331 height 650
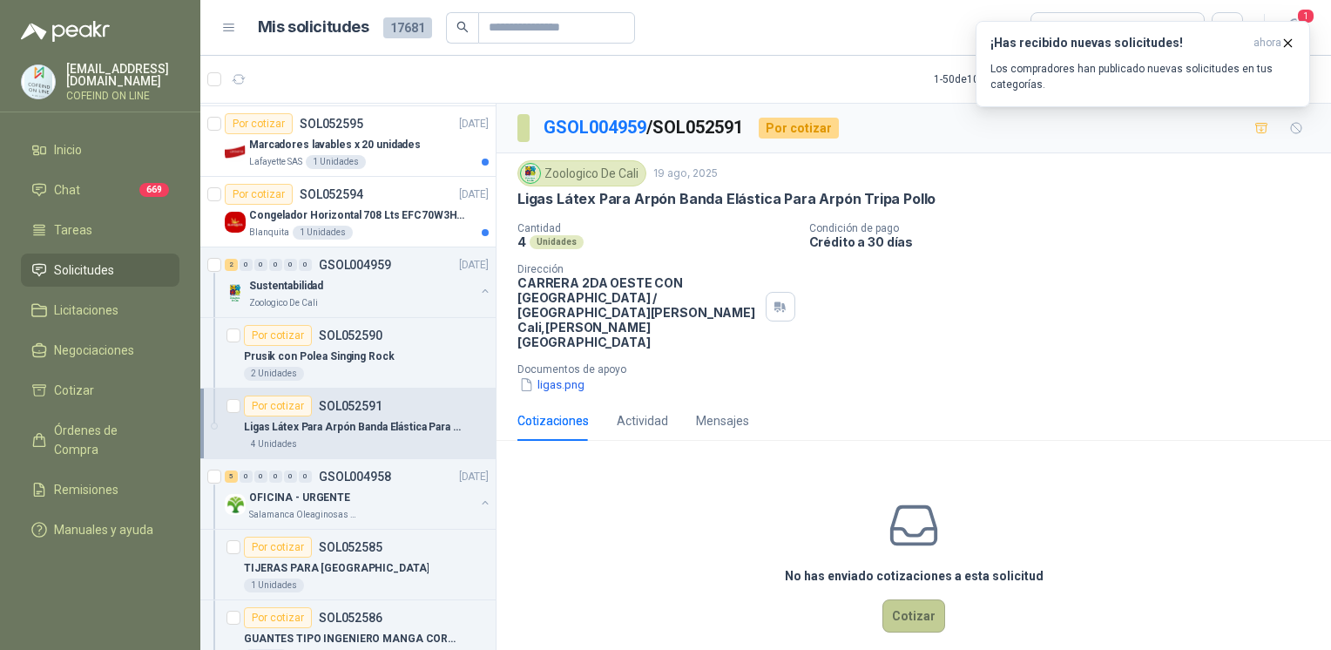
click at [912, 599] on button "Cotizar" at bounding box center [913, 615] width 63 height 33
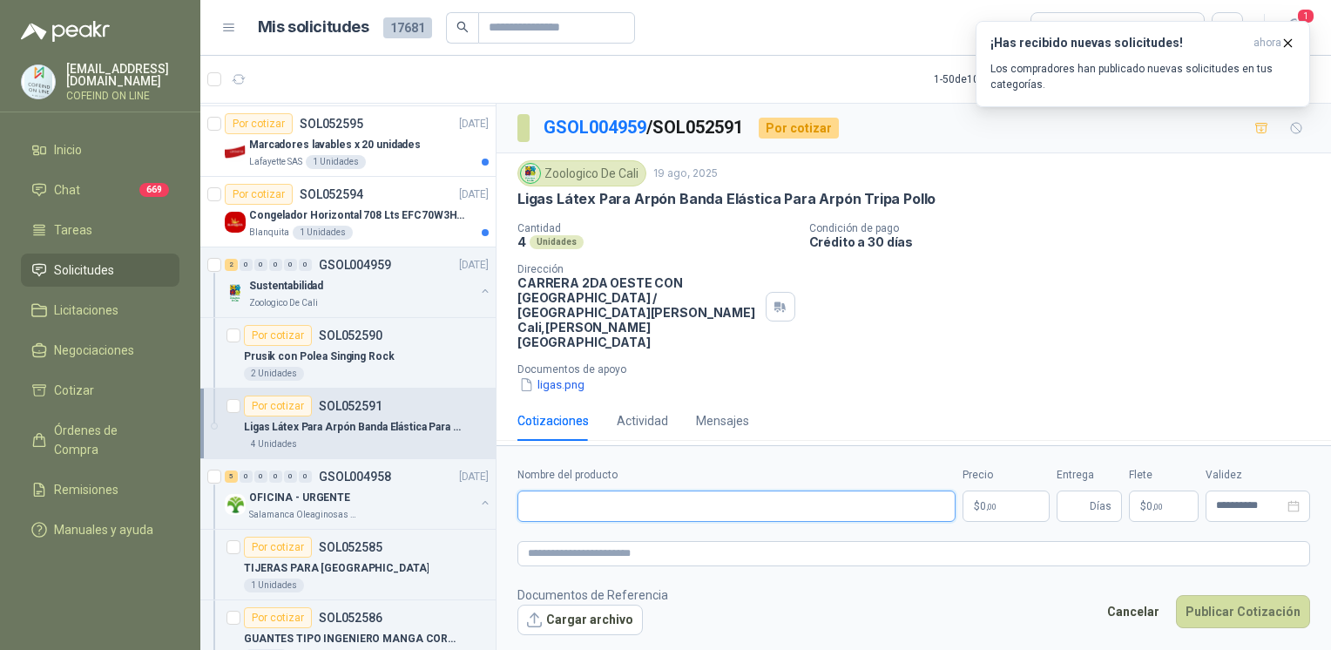
click at [638, 490] on input "Nombre del producto" at bounding box center [736, 505] width 438 height 31
paste input "**********"
type input "**********"
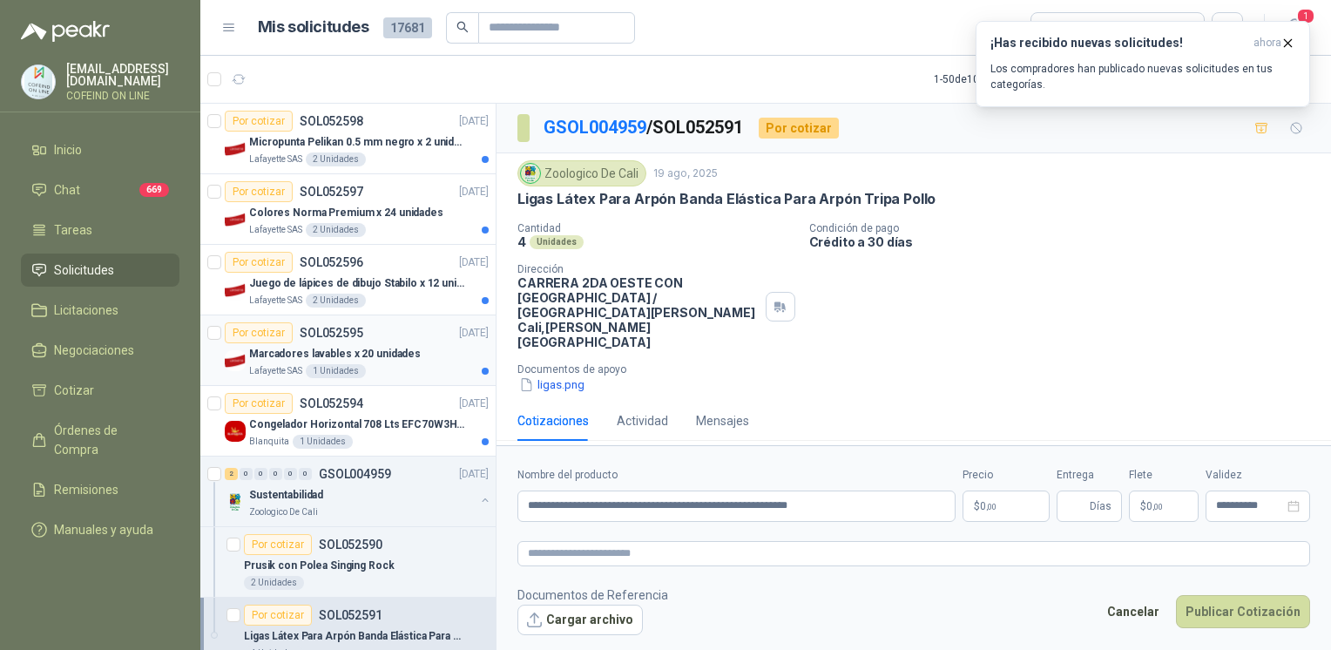
click at [374, 364] on div "Lafayette SAS 1 Unidades" at bounding box center [368, 371] width 239 height 14
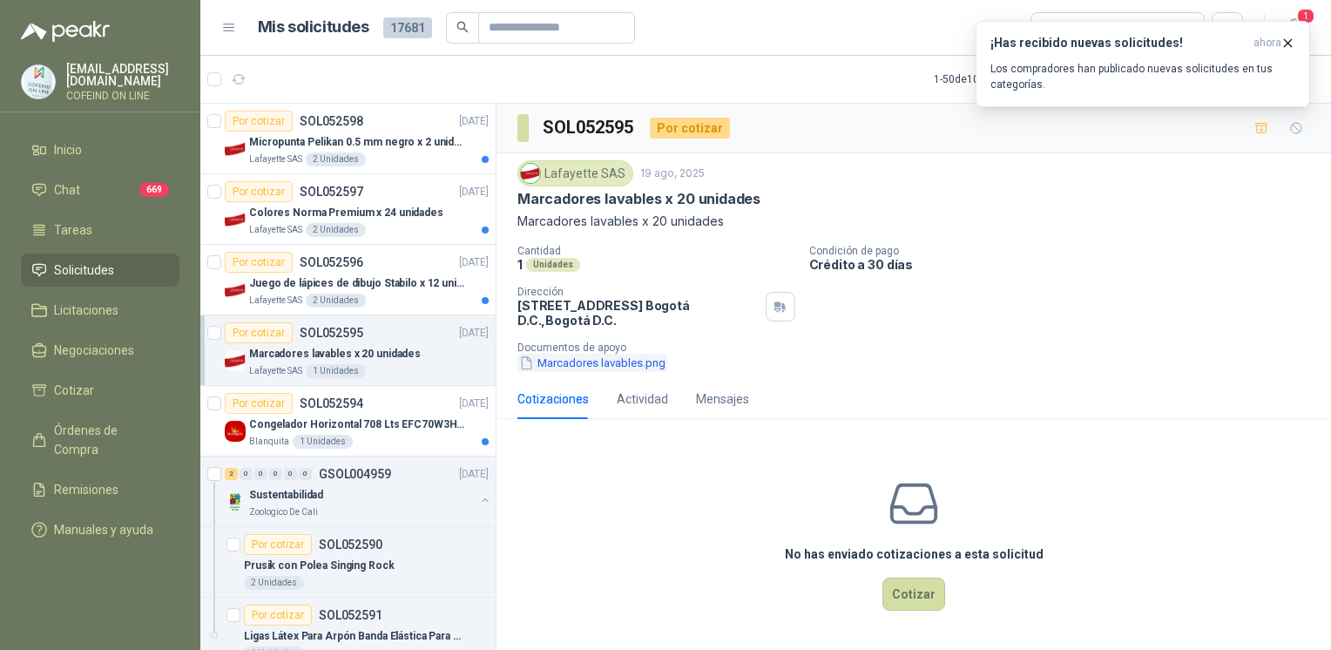
click at [632, 357] on button "Marcadores lavables.png" at bounding box center [592, 363] width 150 height 18
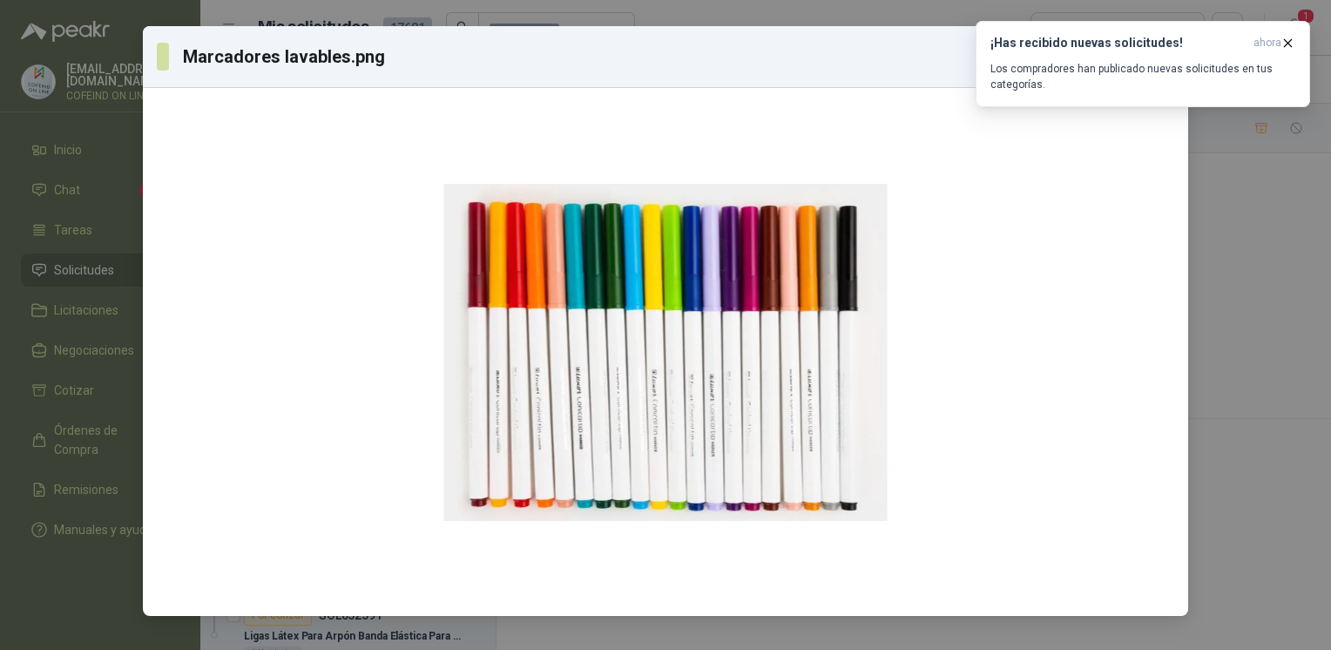
click at [1244, 284] on div "Marcadores lavables.png Descargar" at bounding box center [665, 325] width 1331 height 650
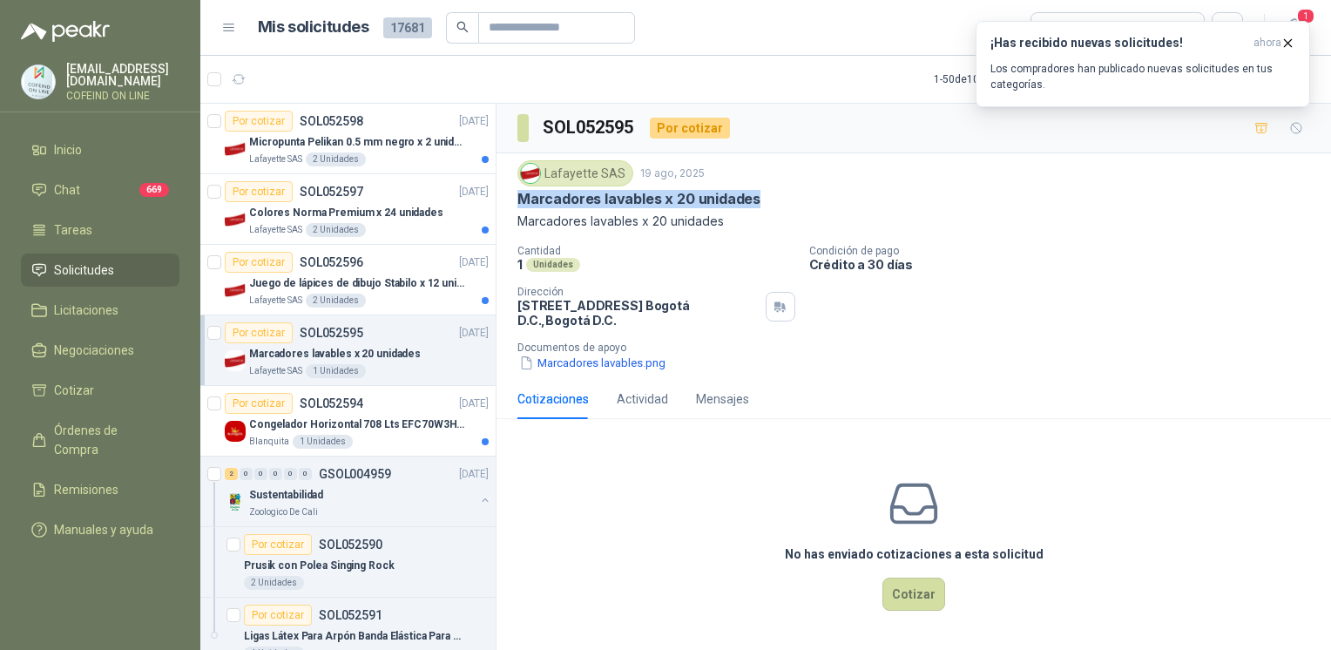
drag, startPoint x: 752, startPoint y: 198, endPoint x: 516, endPoint y: 206, distance: 237.0
click at [516, 206] on div "Lafayette SAS 19 ago, 2025 Marcadores lavables x 20 unidades Marcadores lavable…" at bounding box center [913, 266] width 834 height 226
copy p "Marcadores lavables x 20 unidades"
click at [265, 158] on p "Lafayette SAS" at bounding box center [275, 159] width 53 height 14
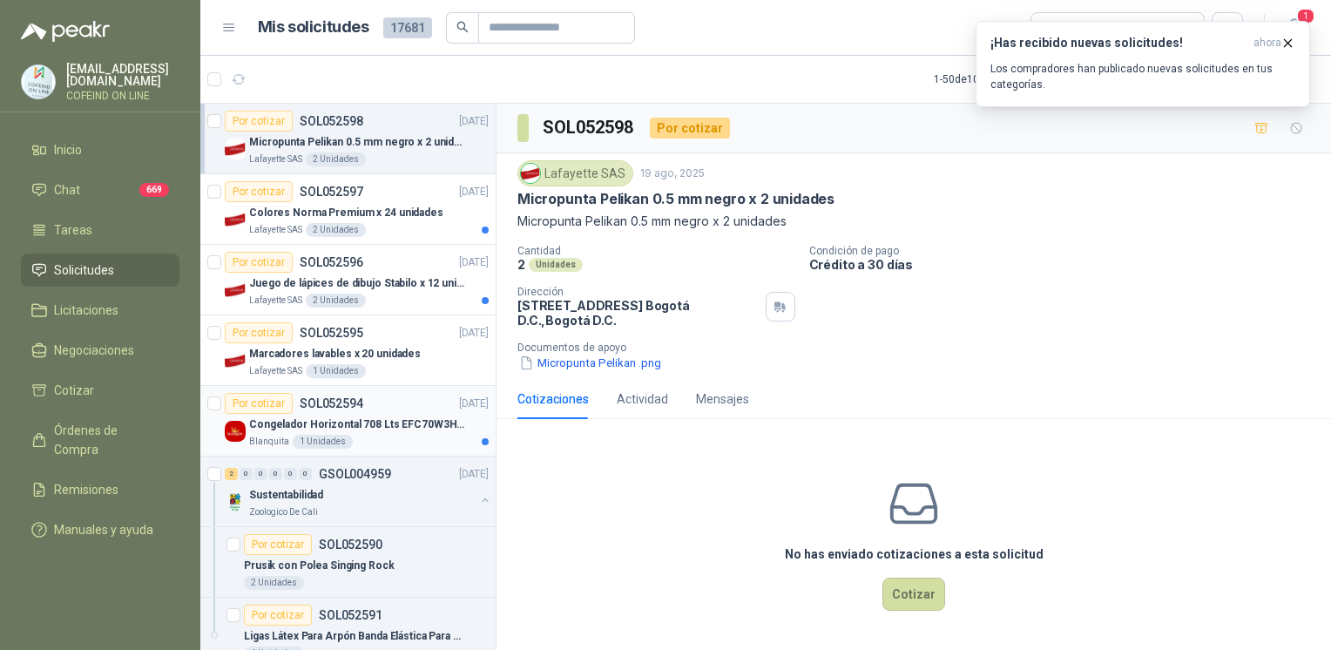
click at [364, 432] on div "Congelador Horizontal 708 Lts EFC70W3HTW Blanco Modelo EFC70W3HTW Código 501967" at bounding box center [368, 424] width 239 height 21
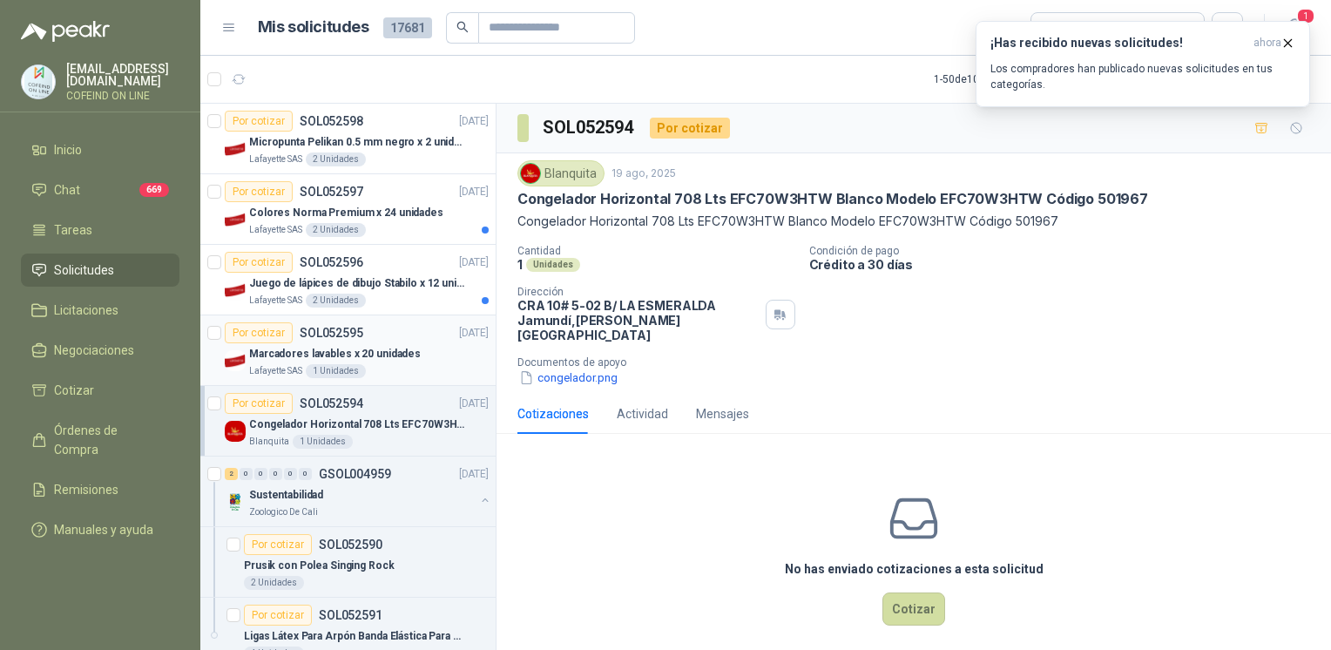
click at [389, 352] on p "Marcadores lavables x 20 unidades" at bounding box center [335, 354] width 172 height 17
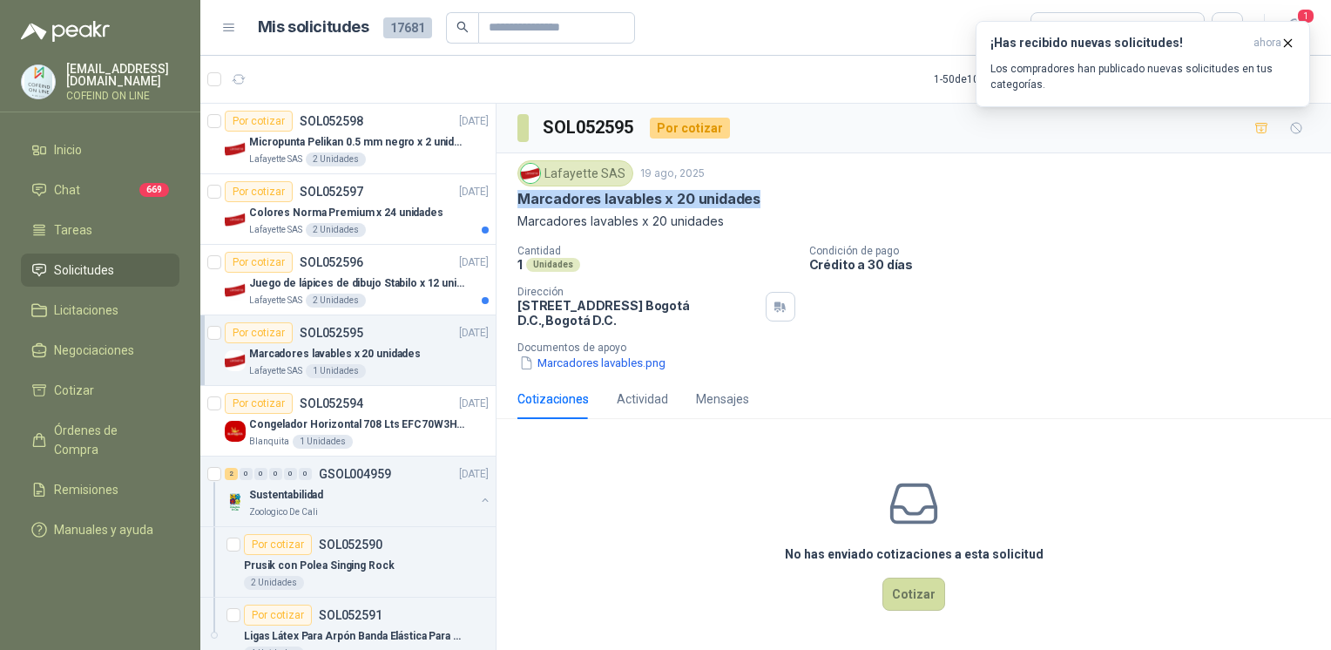
drag, startPoint x: 772, startPoint y: 192, endPoint x: 509, endPoint y: 195, distance: 263.0
click at [509, 195] on div "Lafayette SAS 19 ago, 2025 Marcadores lavables x 20 unidades Marcadores lavable…" at bounding box center [913, 266] width 834 height 226
copy p "Marcadores lavables x 20 unidades"
click at [578, 364] on button "Marcadores lavables.png" at bounding box center [592, 363] width 150 height 18
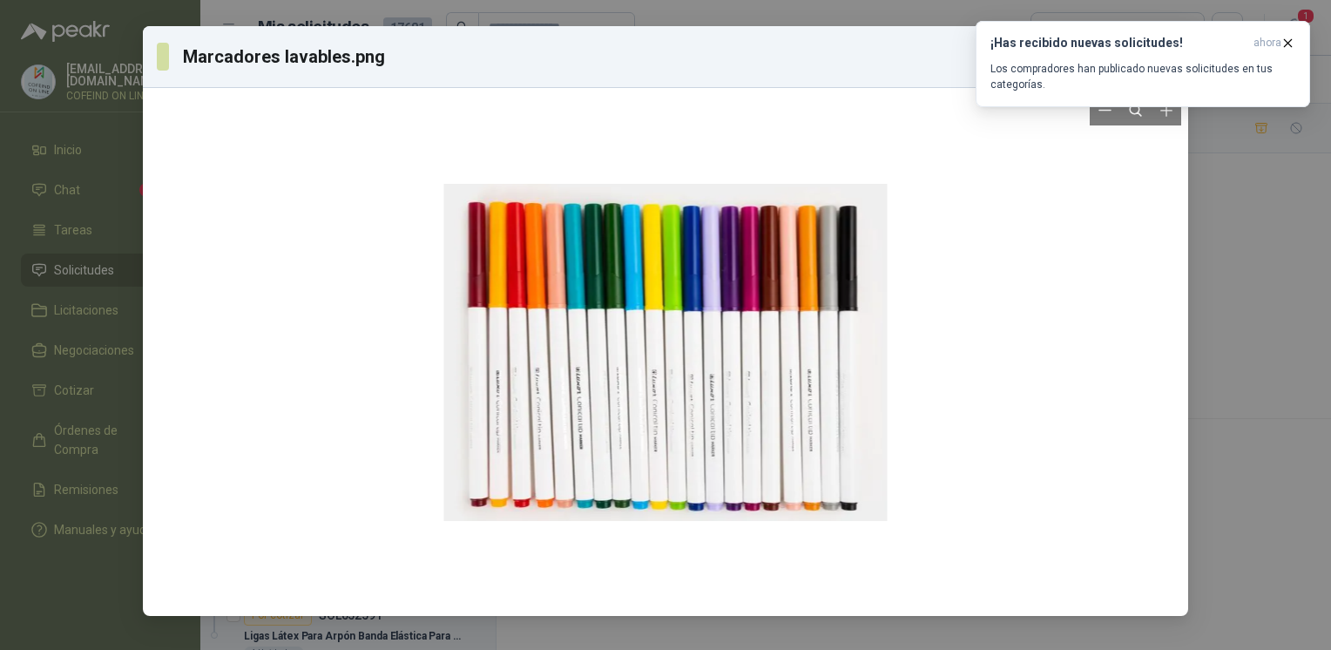
click at [576, 366] on div at bounding box center [665, 352] width 443 height 514
click at [1275, 422] on div "Marcadores lavables.png Descargar" at bounding box center [665, 325] width 1331 height 650
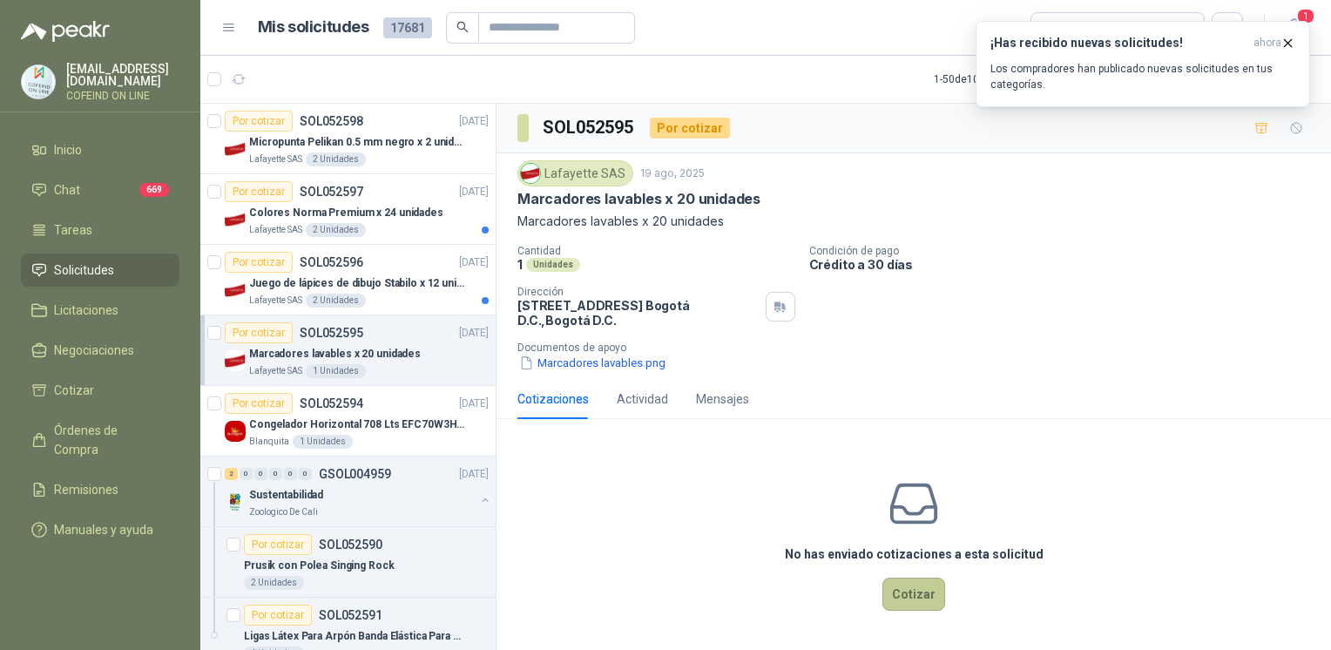
click at [905, 580] on button "Cotizar" at bounding box center [913, 593] width 63 height 33
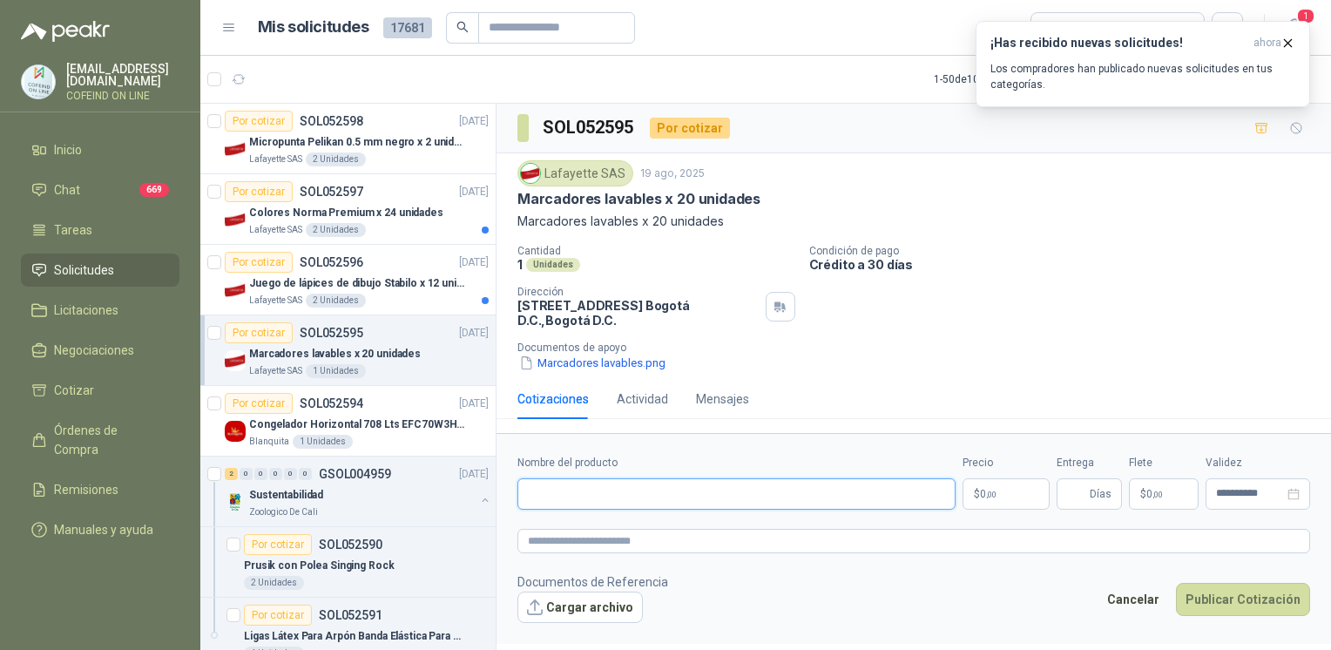
click at [770, 480] on input "Nombre del producto" at bounding box center [736, 493] width 438 height 31
paste input "**********"
drag, startPoint x: 516, startPoint y: 304, endPoint x: 626, endPoint y: 308, distance: 110.7
click at [626, 308] on div "Lafayette SAS 19 ago, 2025 Marcadores lavables x 20 unidades Marcadores lavable…" at bounding box center [913, 266] width 834 height 226
copy p "Calle 15 No. 72 - 95"
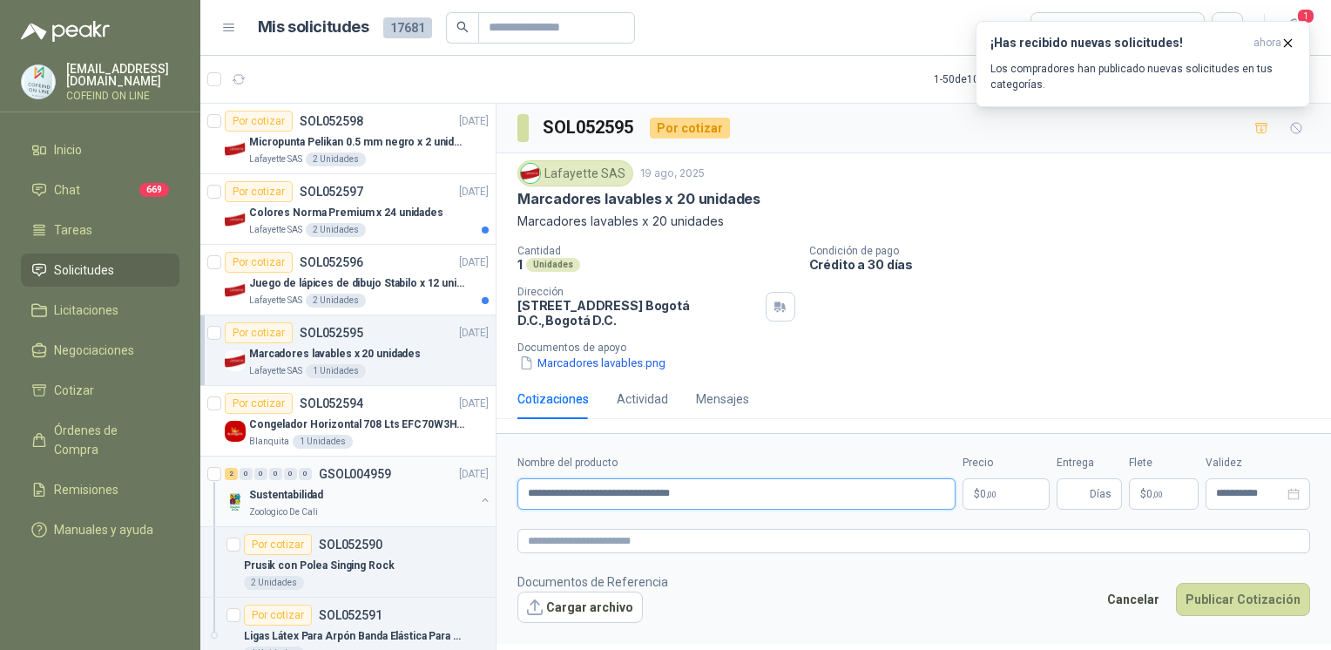
drag, startPoint x: 700, startPoint y: 496, endPoint x: 452, endPoint y: 474, distance: 249.2
click at [452, 474] on div "Por cotizar SOL052598 19/08/25 Micropunta Pelikan 0.5 mm negro x 2 unidades Laf…" at bounding box center [765, 379] width 1130 height 553
paste input "******"
type input "**********"
click at [583, 603] on button "Cargar archivo" at bounding box center [579, 606] width 125 height 31
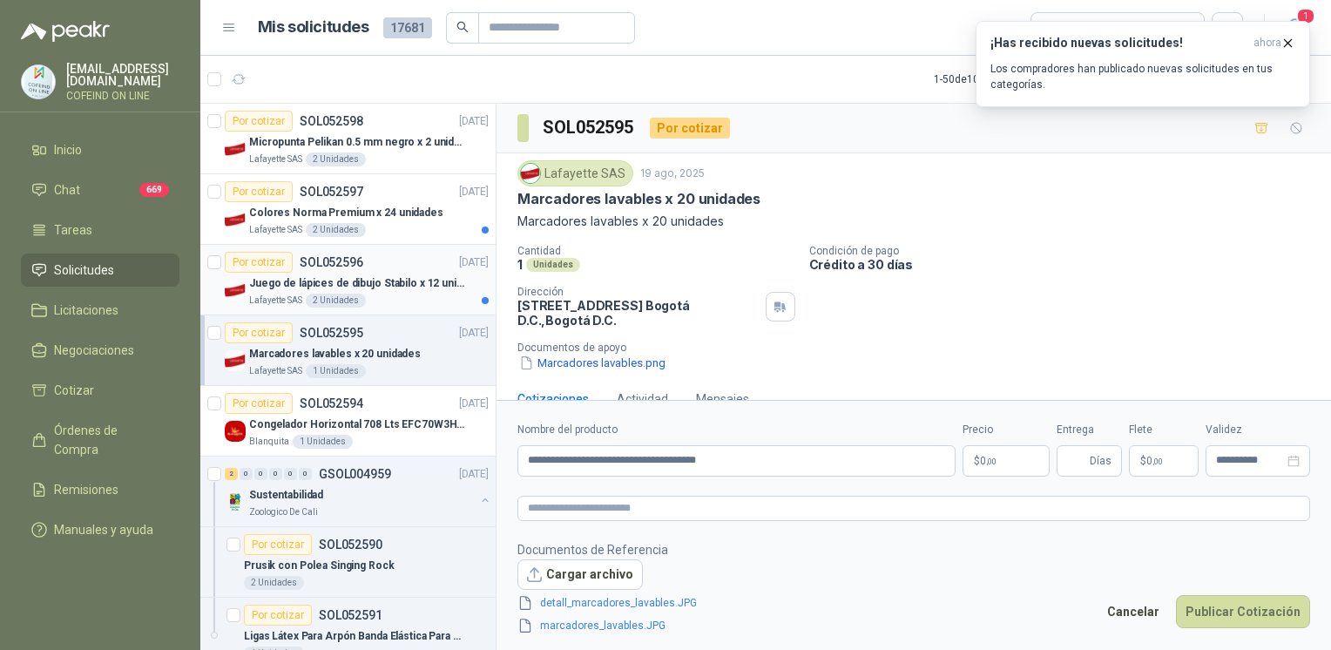
click at [446, 277] on p "Juego de lápices de dibujo Stabilo x 12 unidades" at bounding box center [357, 283] width 217 height 17
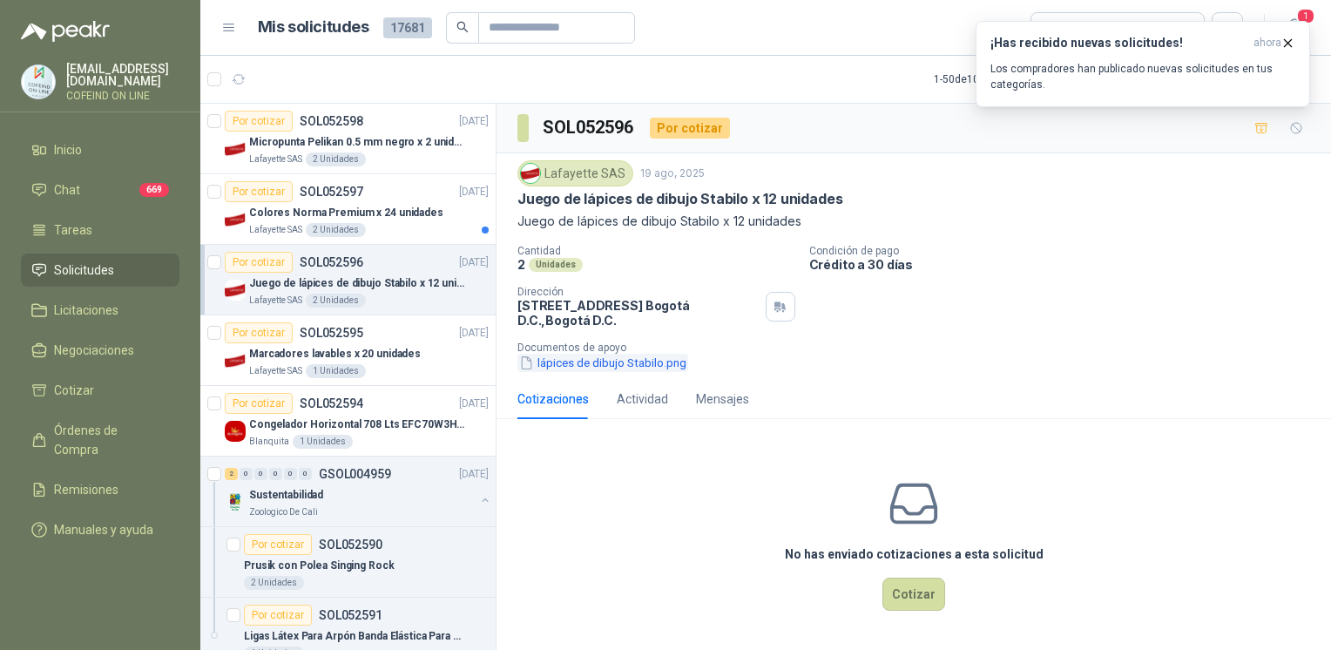
click at [631, 368] on button "lápices de dibujo Stabilo.png" at bounding box center [602, 363] width 171 height 18
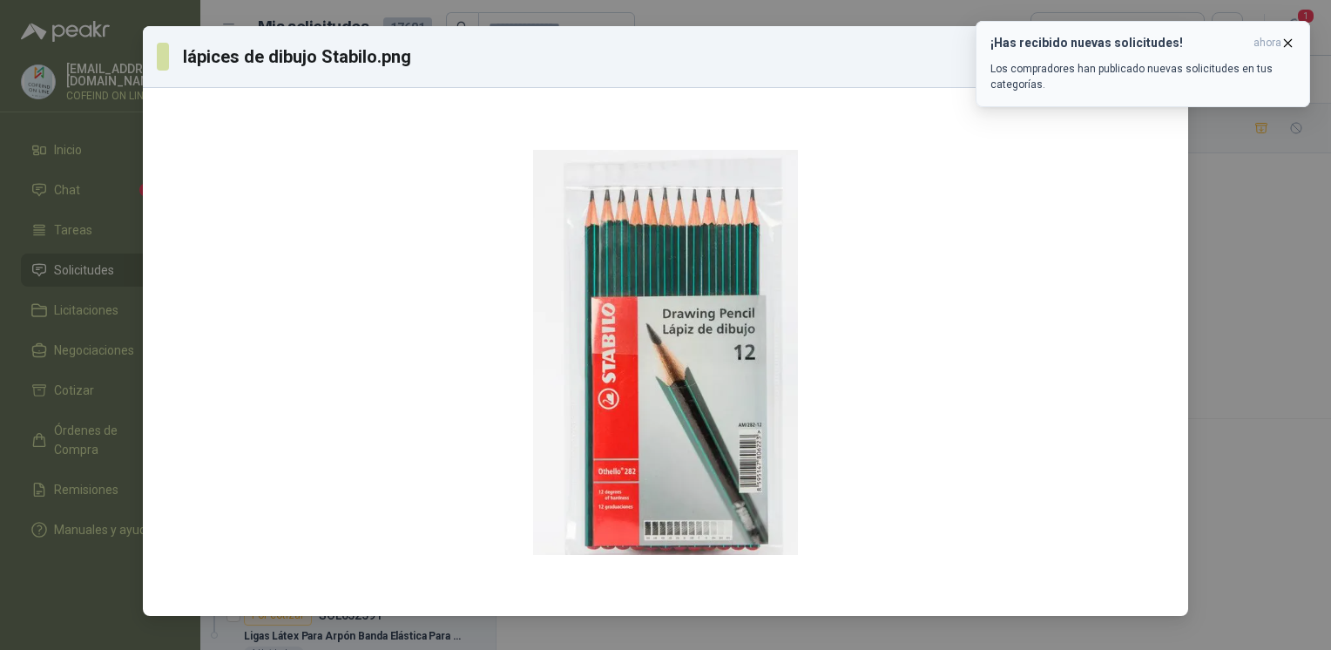
click at [1291, 38] on icon "button" at bounding box center [1287, 43] width 15 height 15
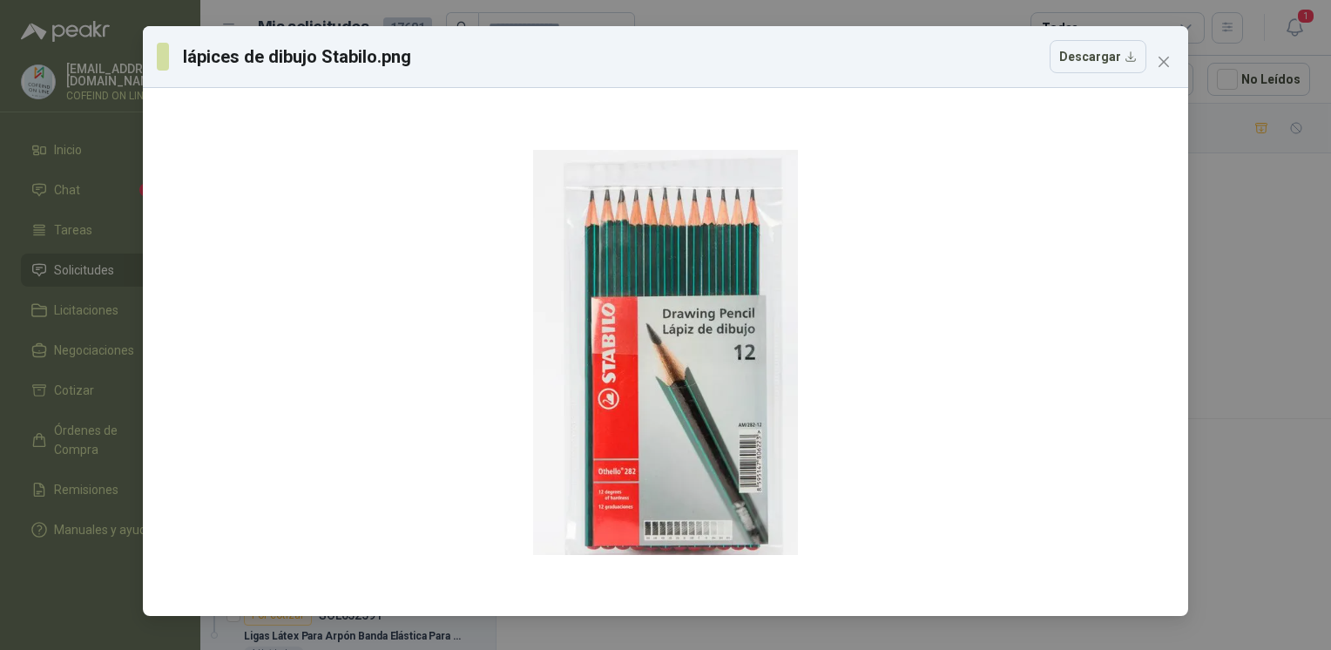
click at [1271, 212] on div "lápices de dibujo Stabilo.png Descargar" at bounding box center [665, 325] width 1331 height 650
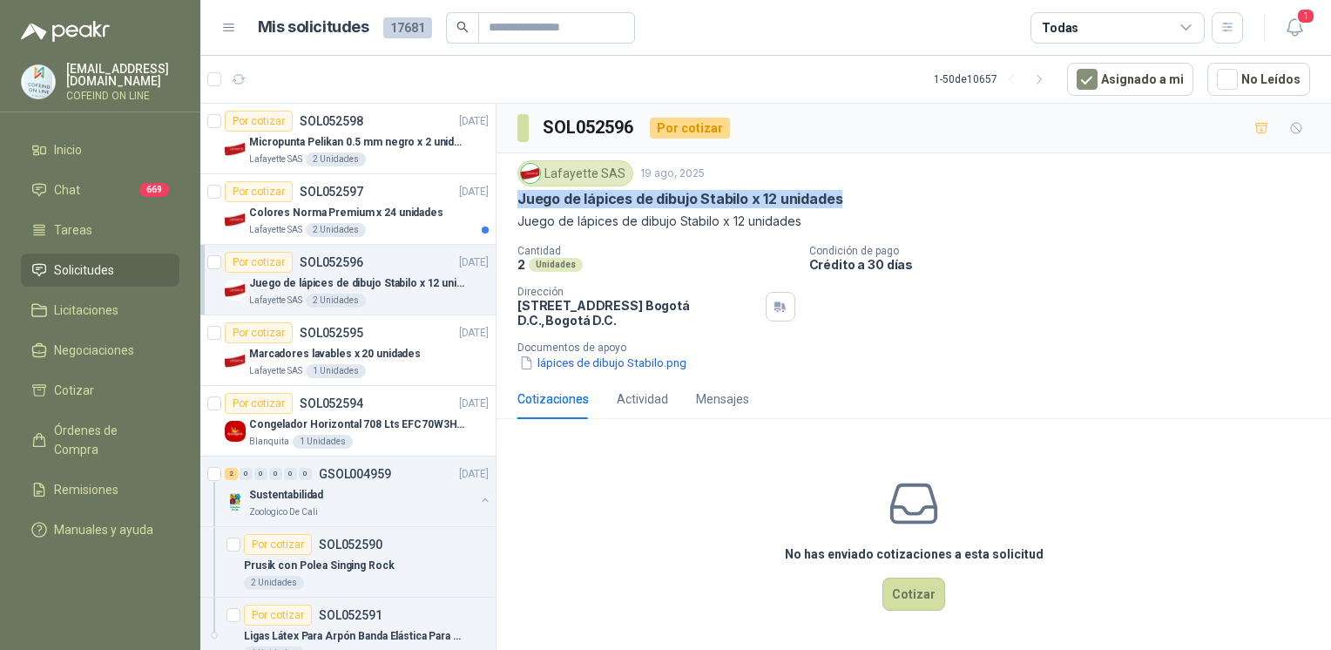
drag, startPoint x: 513, startPoint y: 193, endPoint x: 847, endPoint y: 197, distance: 334.4
click at [847, 197] on div "Lafayette SAS 19 ago, 2025 Juego de lápices de dibujo Stabilo x 12 unidades Jue…" at bounding box center [913, 266] width 834 height 226
copy p "Juego de lápices de dibujo Stabilo x 12 unidades"
click at [890, 590] on button "Cotizar" at bounding box center [913, 593] width 63 height 33
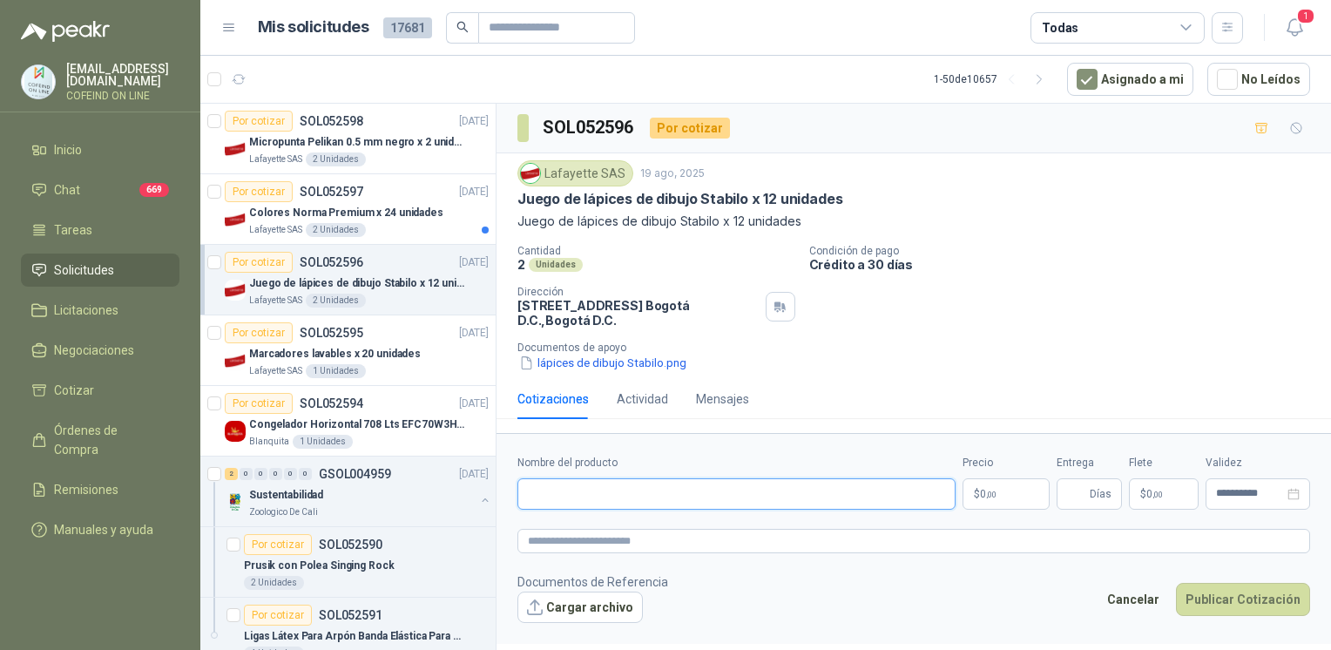
click at [750, 480] on input "Nombre del producto" at bounding box center [736, 493] width 438 height 31
paste input "**********"
type input "**********"
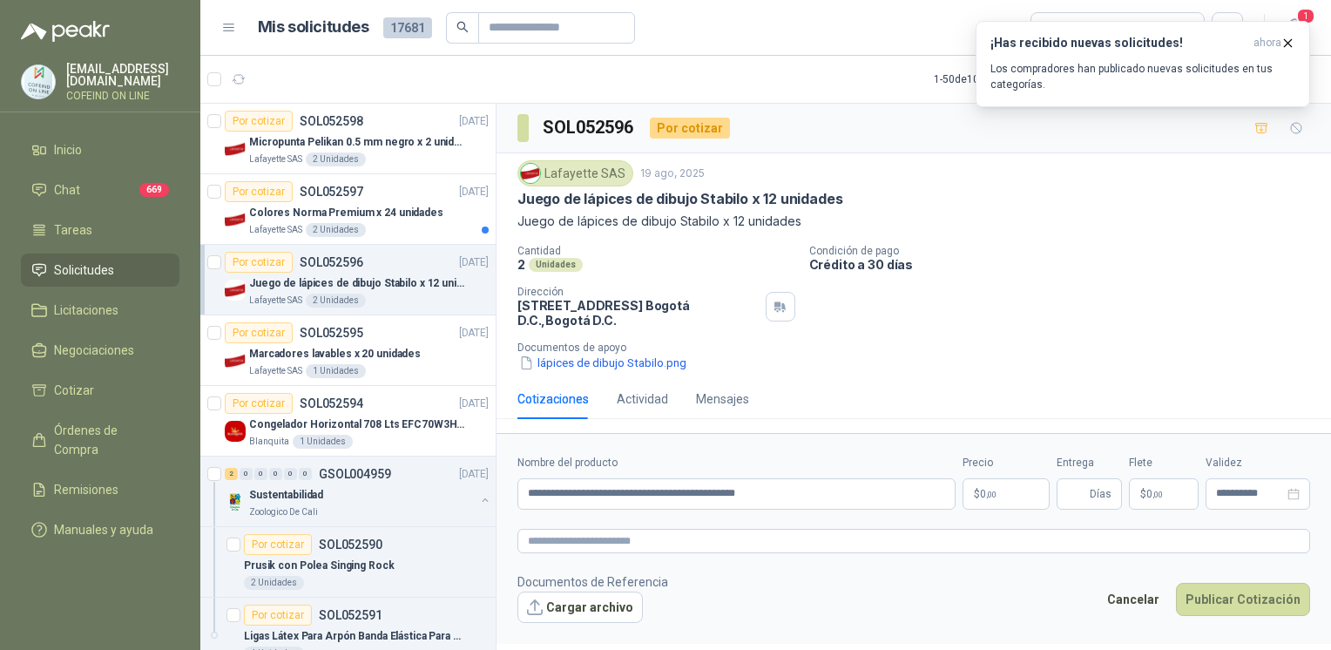
click at [629, 356] on button "lápices de dibujo Stabilo.png" at bounding box center [602, 363] width 171 height 18
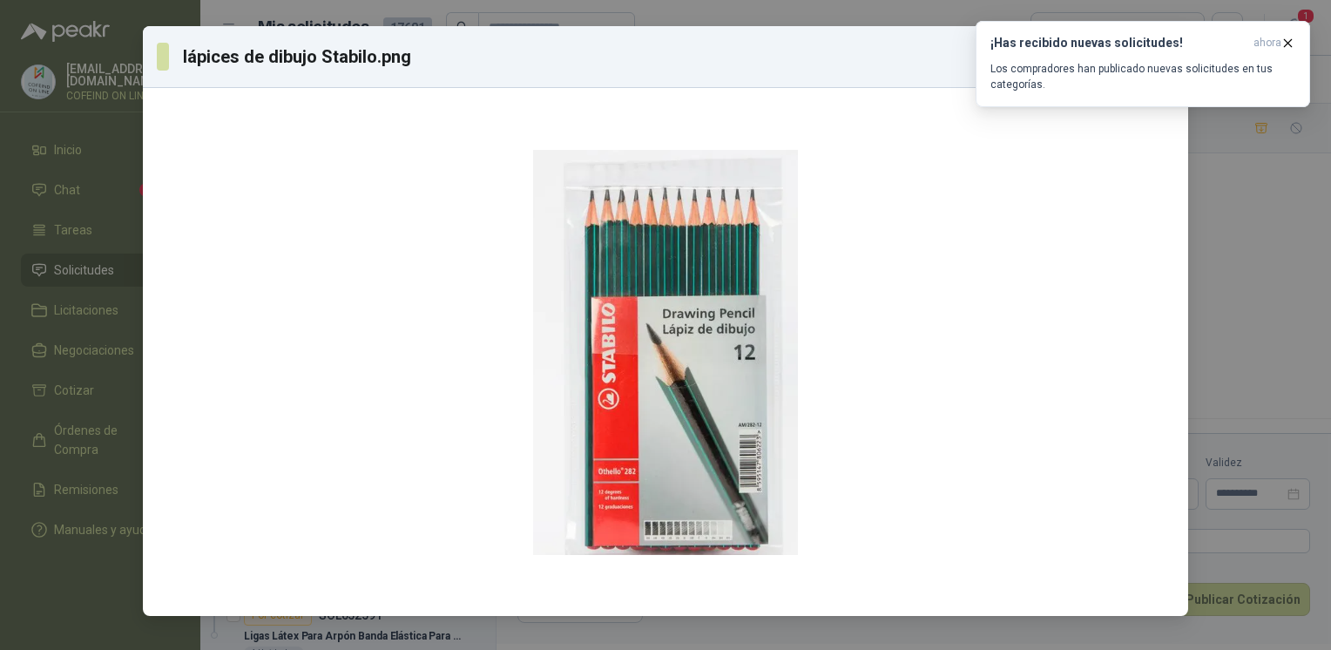
click at [1271, 296] on div "lápices de dibujo Stabilo.png Descargar" at bounding box center [665, 325] width 1331 height 650
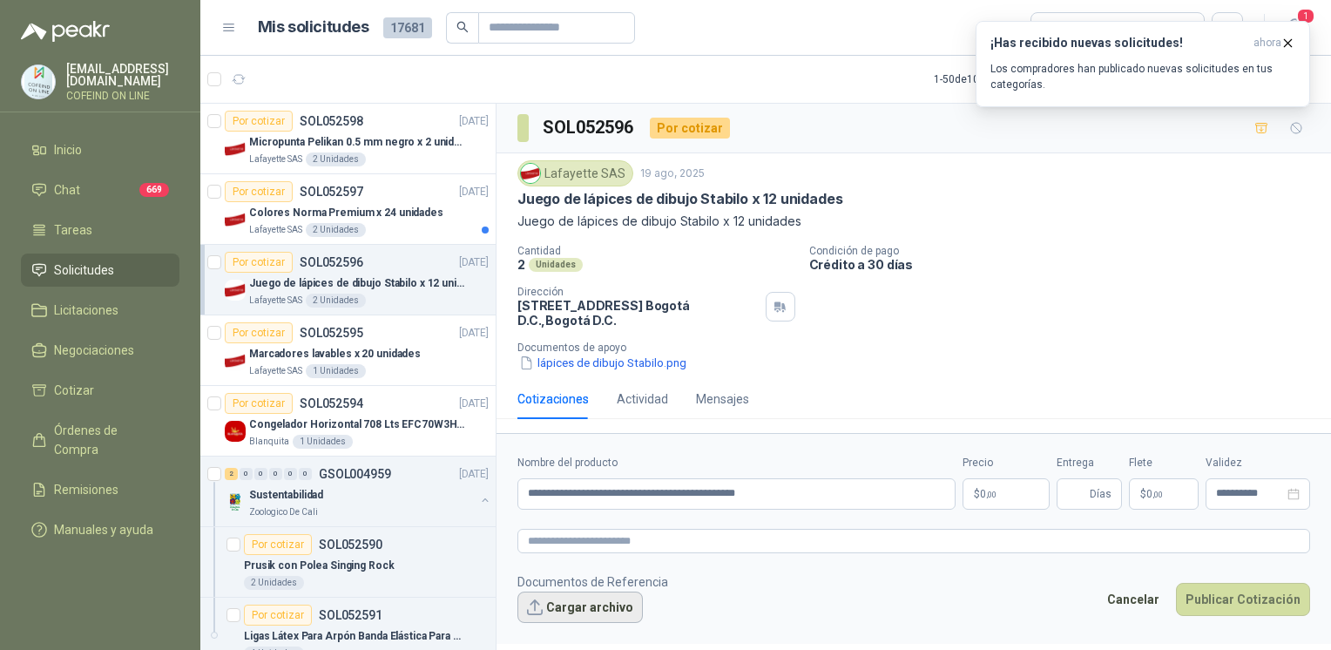
click at [572, 601] on button "Cargar archivo" at bounding box center [579, 606] width 125 height 31
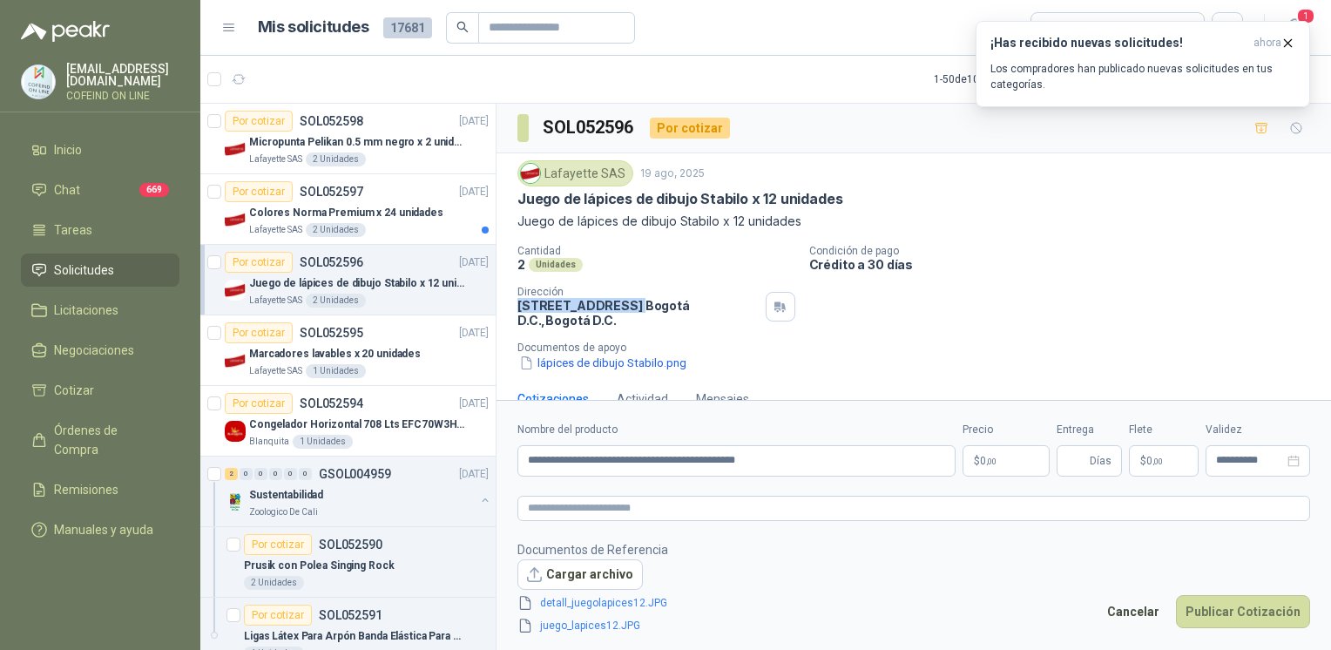
drag, startPoint x: 519, startPoint y: 304, endPoint x: 630, endPoint y: 305, distance: 111.5
click at [630, 305] on p "Calle 15 No. 72 - 95 Bogotá D.C. , Bogotá D.C." at bounding box center [637, 313] width 241 height 30
copy p "Calle 15 No. 72 - 95"
drag, startPoint x: 543, startPoint y: 165, endPoint x: 620, endPoint y: 176, distance: 77.3
click at [620, 176] on div "Lafayette SAS" at bounding box center [575, 173] width 116 height 26
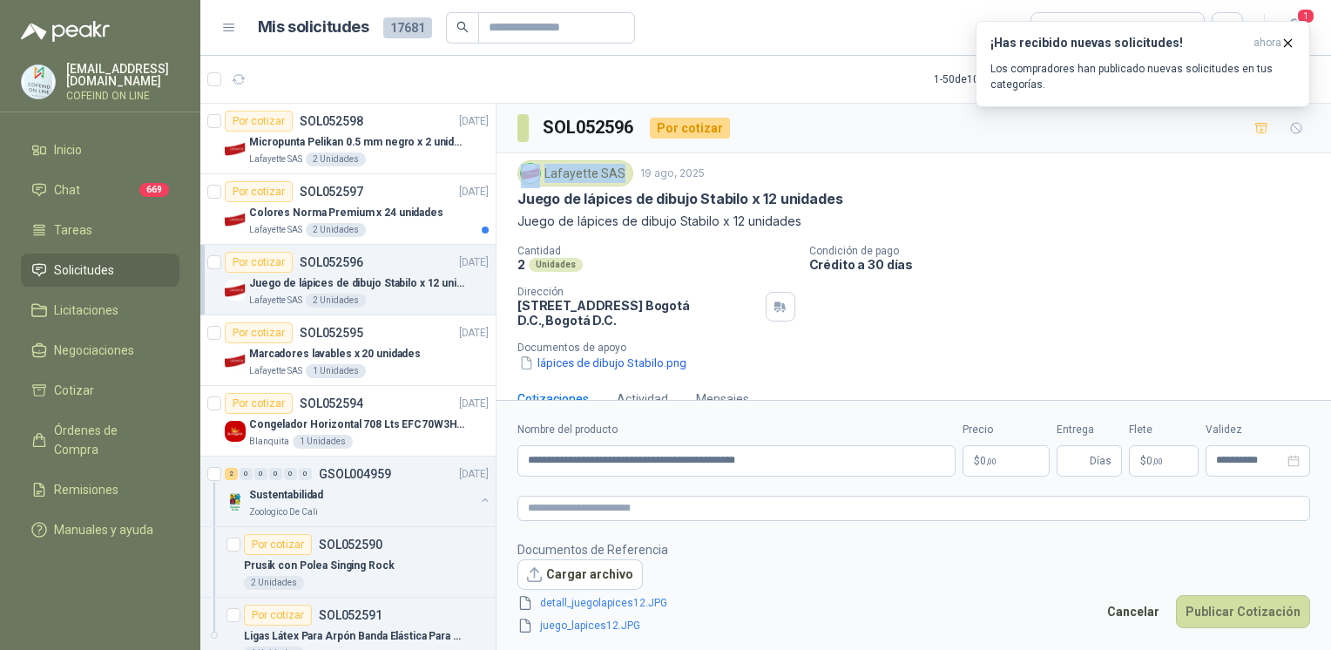
click at [618, 173] on div "Lafayette SAS" at bounding box center [575, 173] width 116 height 26
copy div "Lafayette SAS"
click at [979, 458] on body "osnaider564@gmail.com COFEIND ON LINE Inicio Chat 669 Tareas Solicitudes Licita…" at bounding box center [665, 325] width 1331 height 650
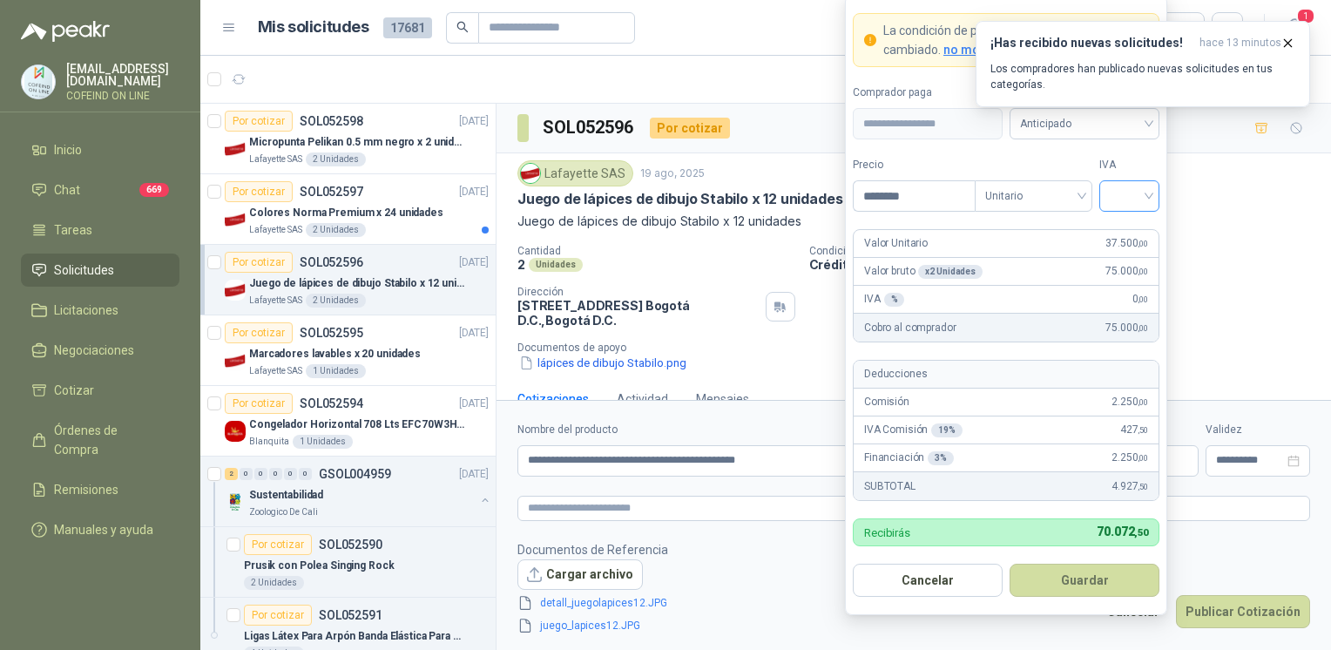
type input "********"
click at [1142, 197] on input "search" at bounding box center [1128, 194] width 39 height 26
click at [1130, 287] on div "0%" at bounding box center [1129, 289] width 32 height 19
click at [1062, 572] on button "Guardar" at bounding box center [1084, 579] width 150 height 33
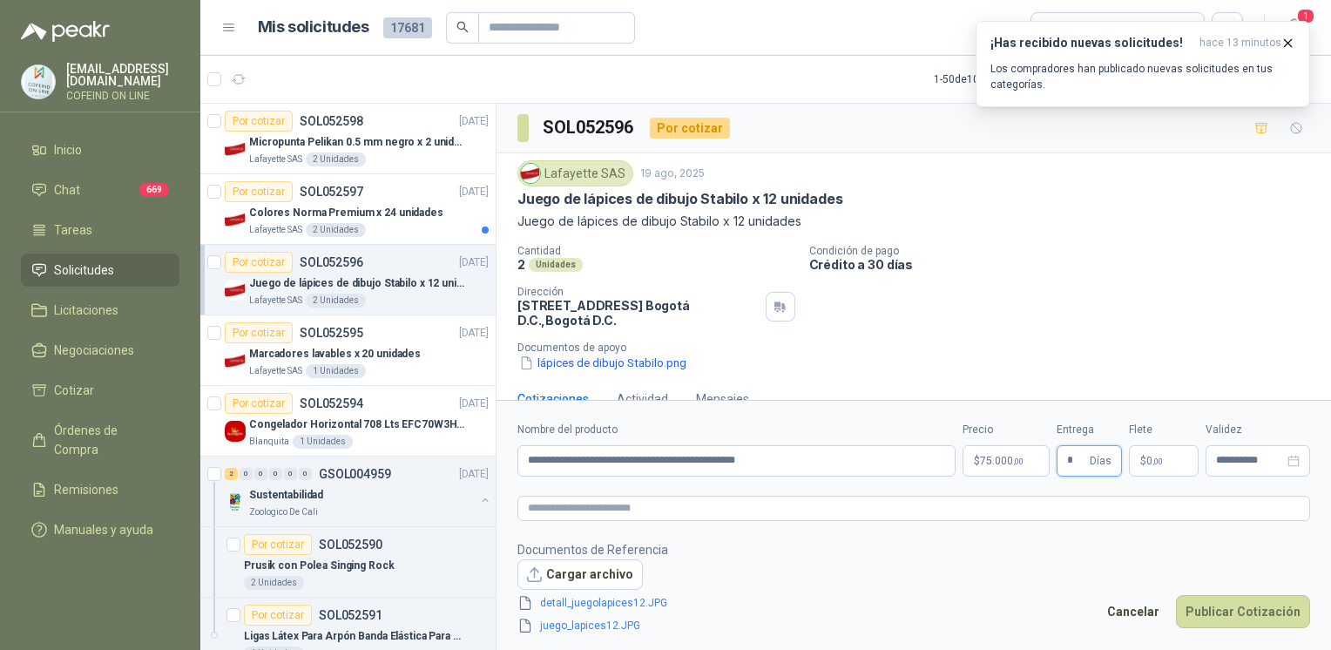
click at [1073, 462] on input "*" at bounding box center [1076, 461] width 19 height 30
type input "*"
click at [1269, 619] on button "Publicar Cotización" at bounding box center [1243, 611] width 134 height 33
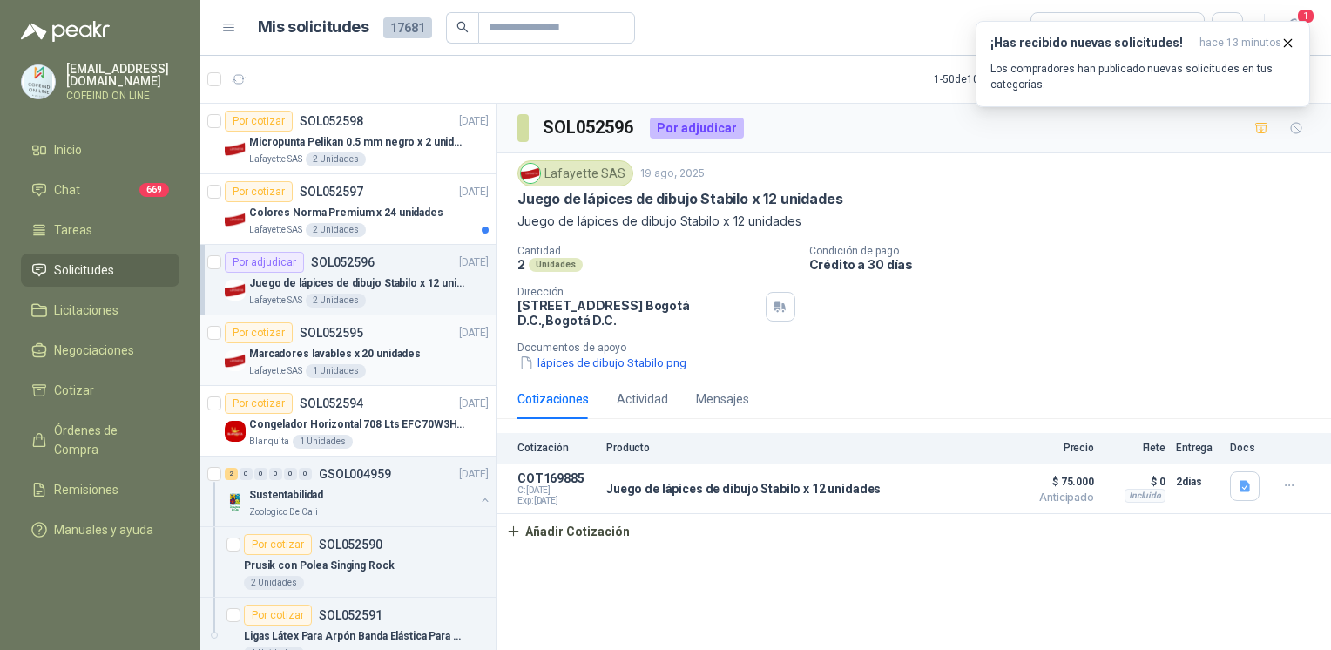
click at [396, 348] on p "Marcadores lavables x 20 unidades" at bounding box center [335, 354] width 172 height 17
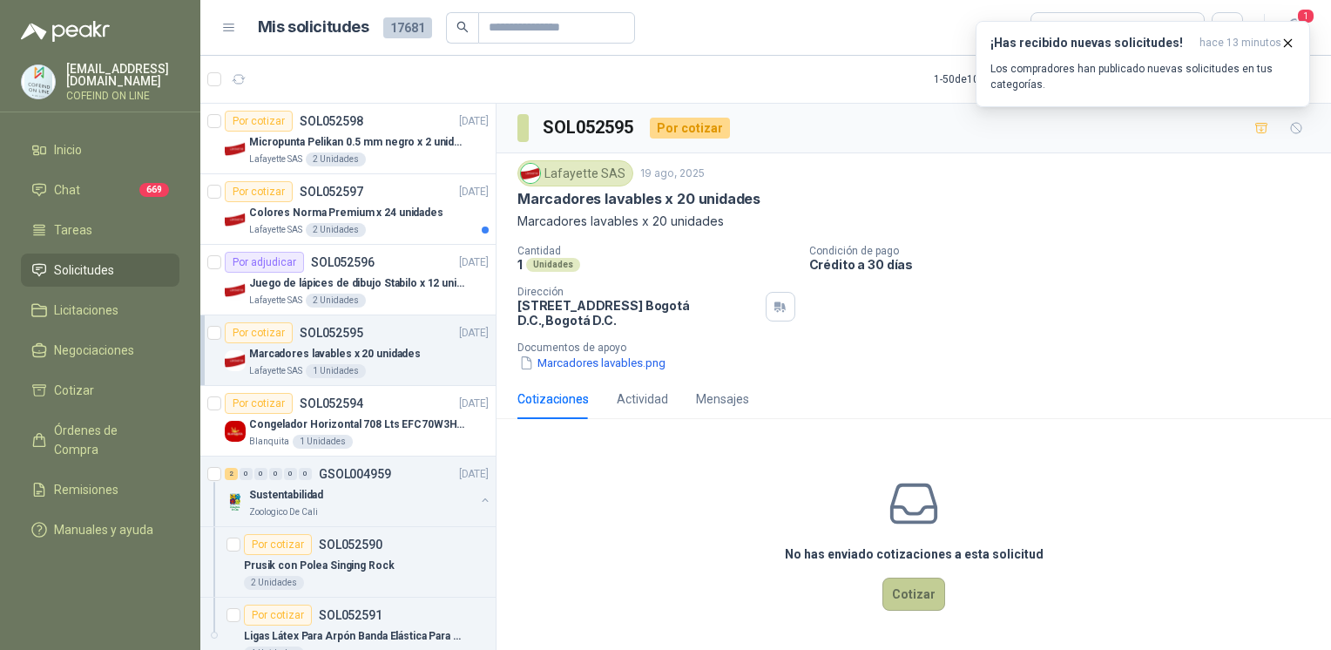
click at [902, 594] on button "Cotizar" at bounding box center [913, 593] width 63 height 33
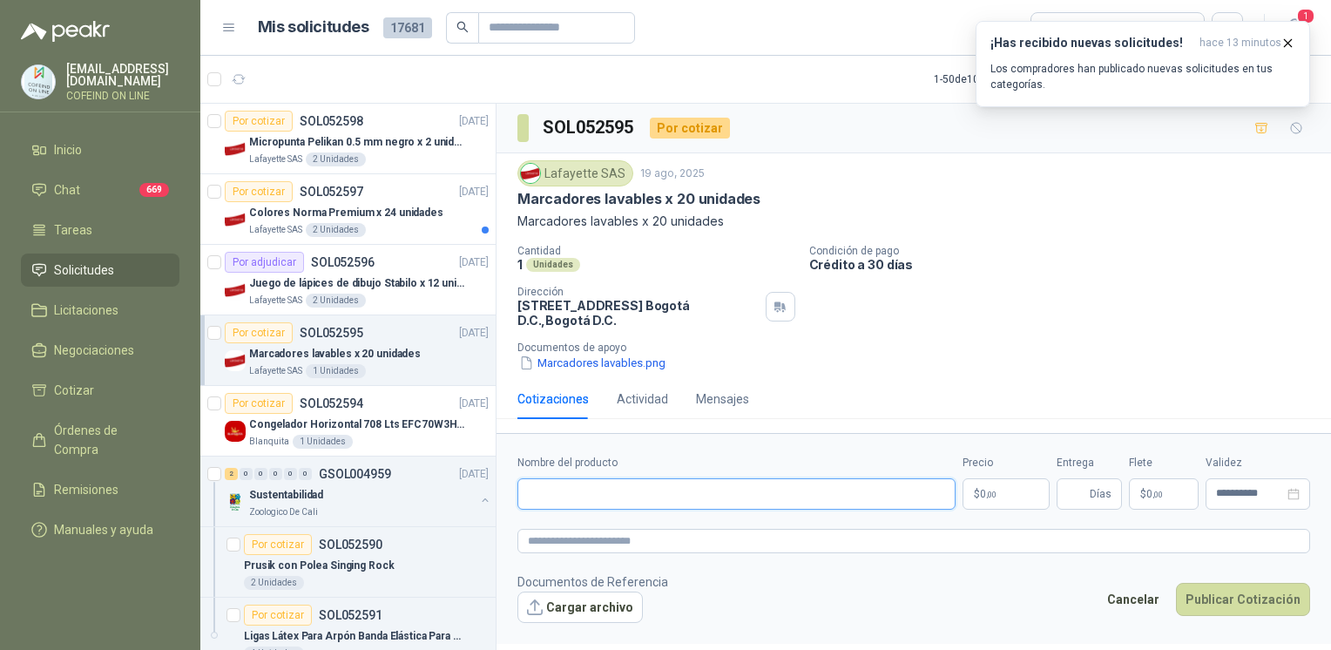
click at [776, 494] on input "Nombre del producto" at bounding box center [736, 493] width 438 height 31
paste input "**********"
type input "**********"
click at [580, 596] on button "Cargar archivo" at bounding box center [579, 606] width 125 height 31
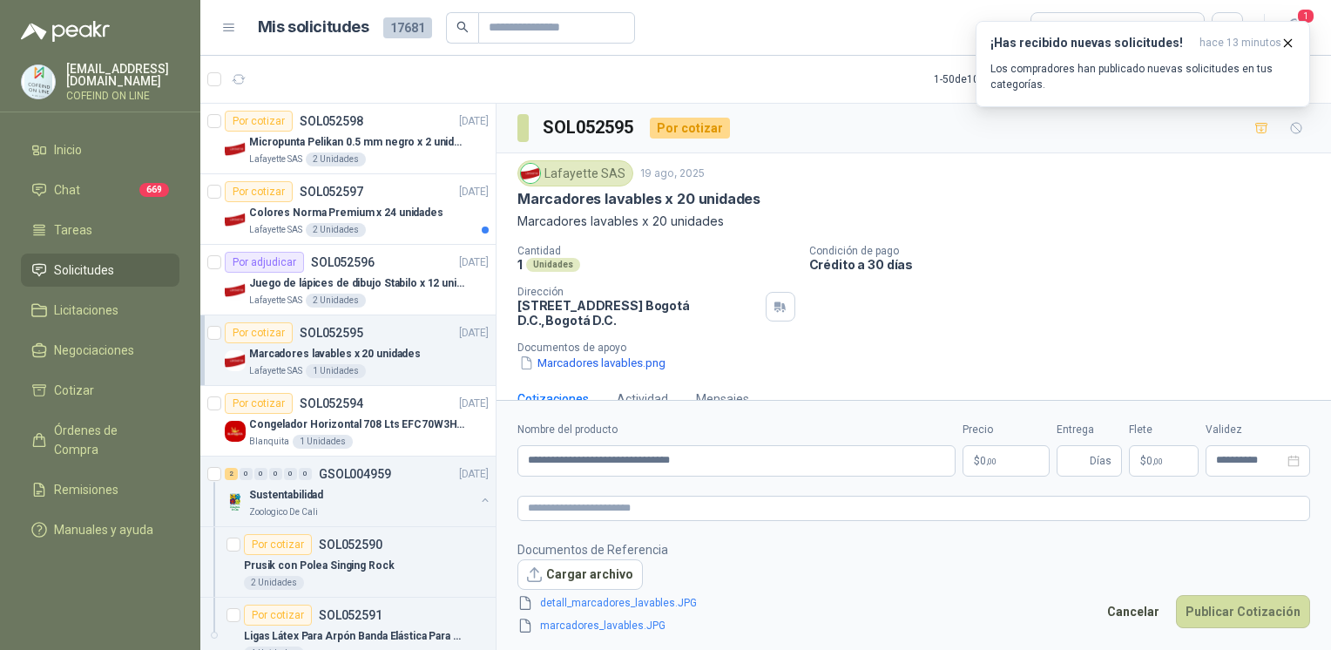
click at [983, 471] on body "osnaider564@gmail.com COFEIND ON LINE Inicio Chat 669 Tareas Solicitudes Licita…" at bounding box center [665, 325] width 1331 height 650
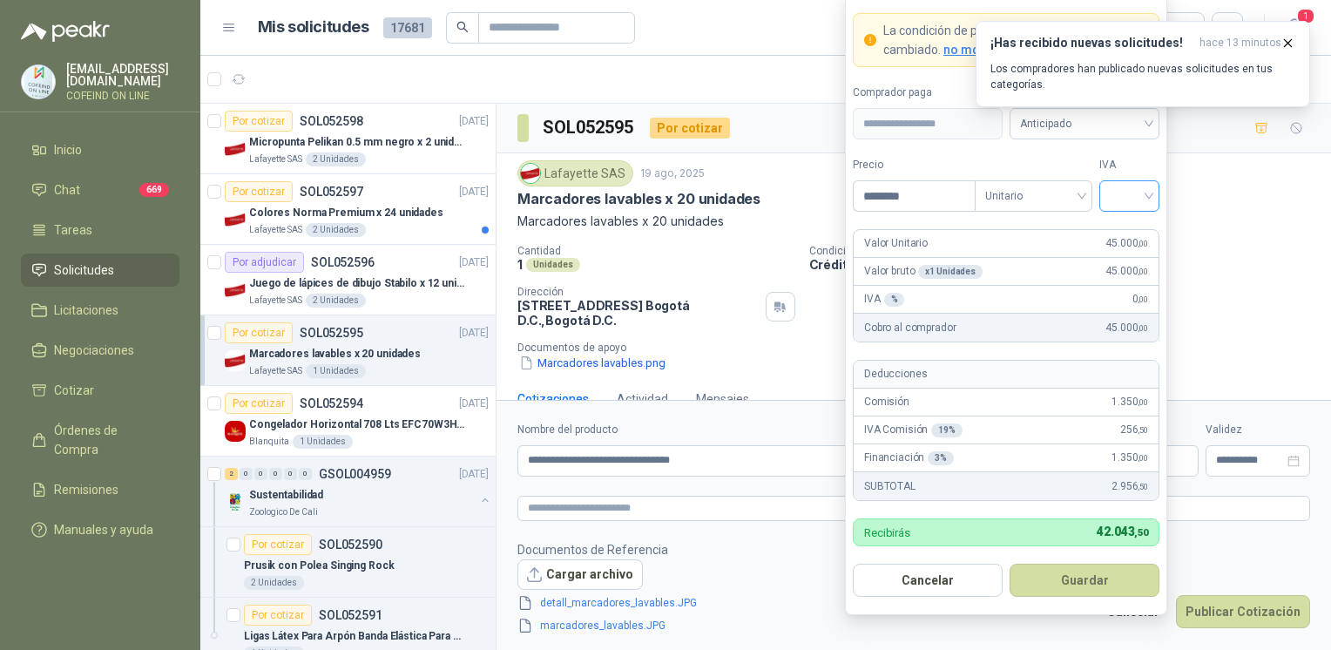
type input "********"
click at [1115, 190] on input "search" at bounding box center [1128, 194] width 39 height 26
click at [1149, 293] on div "0%" at bounding box center [1128, 289] width 53 height 28
click at [1099, 587] on button "Guardar" at bounding box center [1084, 579] width 150 height 33
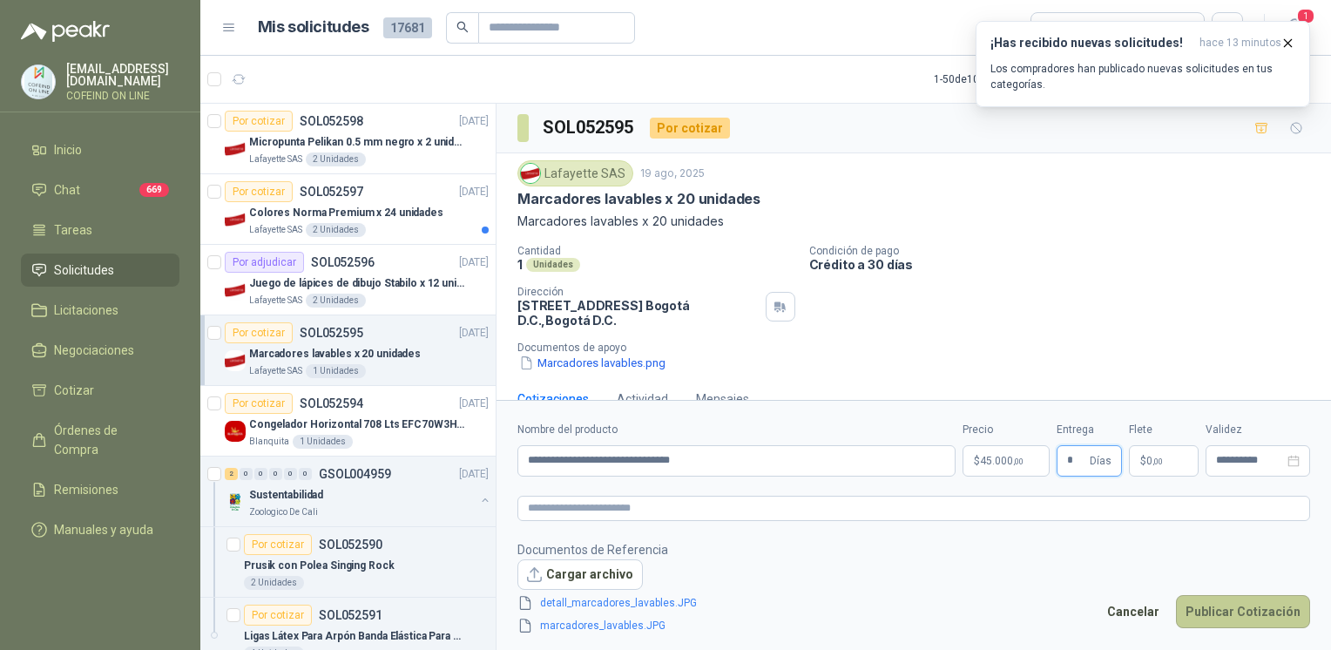
type input "*"
click at [1234, 608] on button "Publicar Cotización" at bounding box center [1243, 611] width 134 height 33
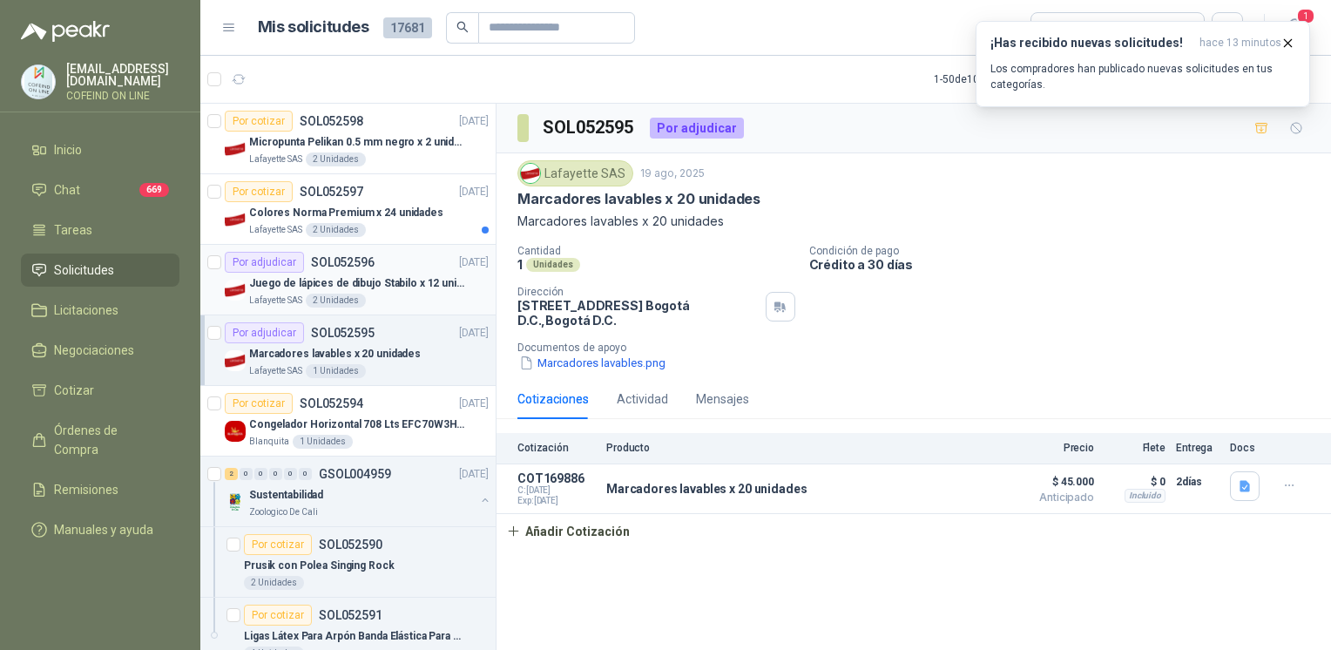
click at [374, 280] on p "Juego de lápices de dibujo Stabilo x 12 unidades" at bounding box center [357, 283] width 217 height 17
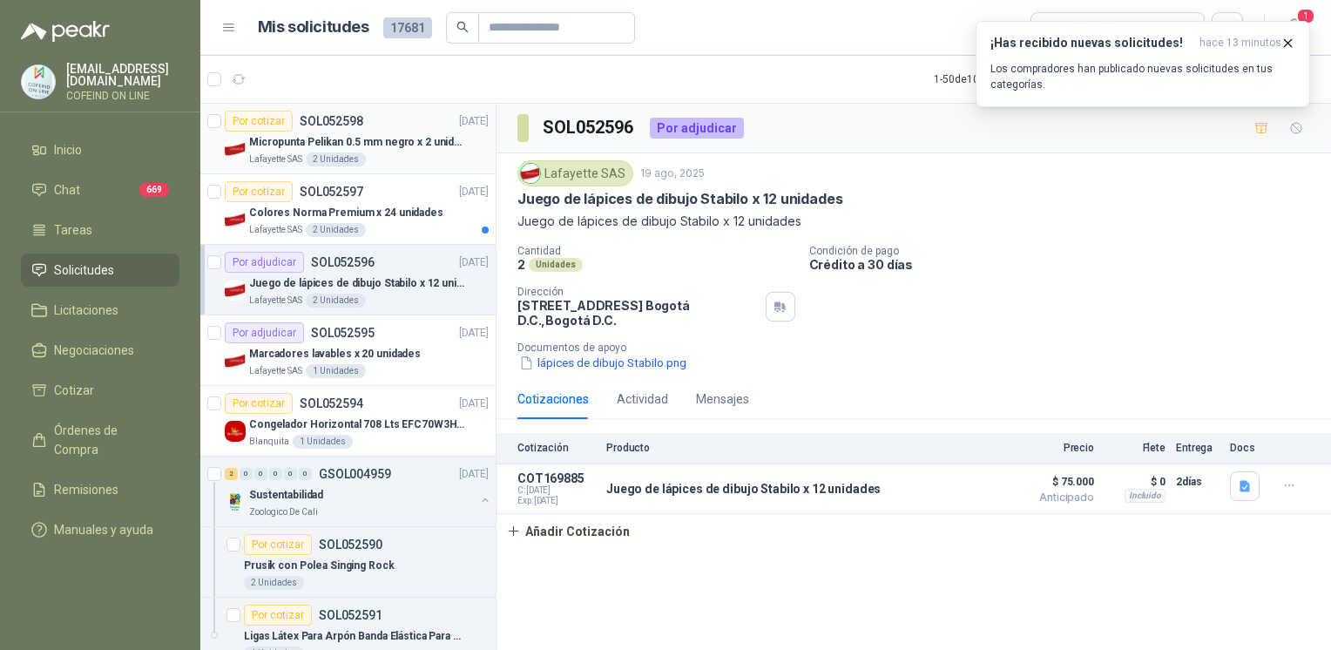
click at [369, 165] on article "Por cotizar SOL052598 19/08/25 Micropunta Pelikan 0.5 mm negro x 2 unidades Laf…" at bounding box center [347, 139] width 295 height 71
click at [387, 225] on div "Lafayette SAS 2 Unidades" at bounding box center [368, 230] width 239 height 14
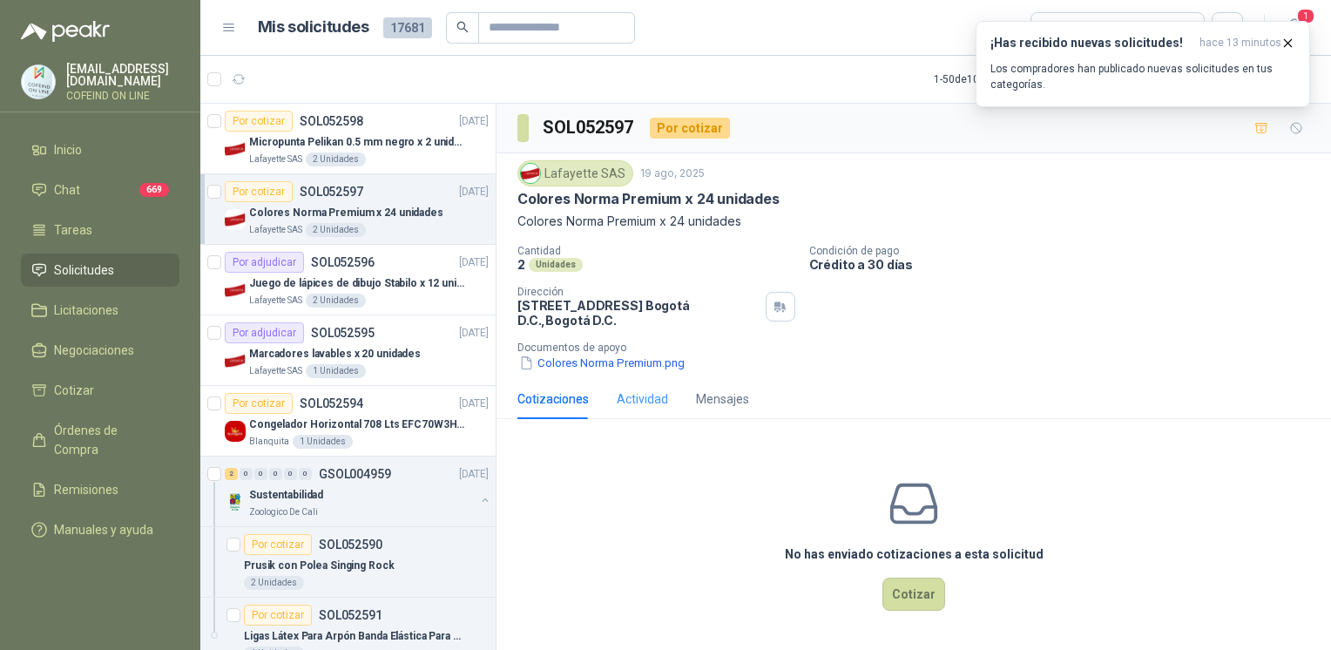
click at [619, 379] on div "Actividad" at bounding box center [642, 399] width 51 height 40
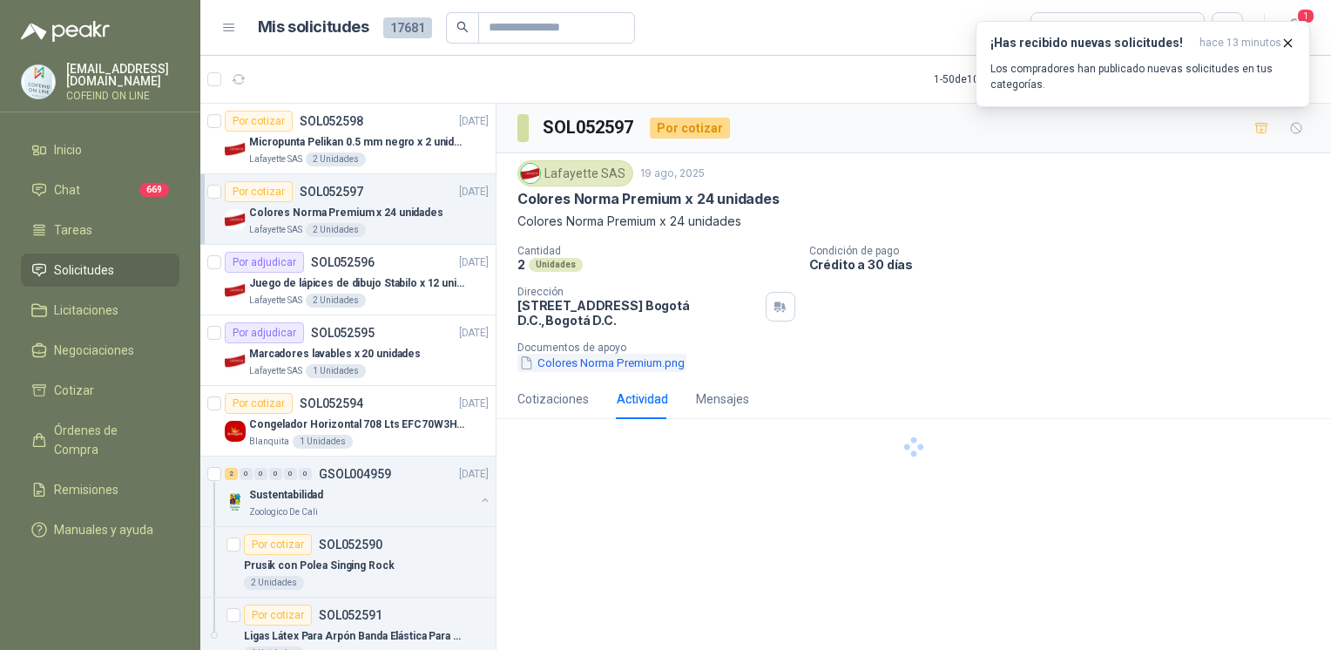
click at [616, 369] on button "Colores Norma Premium.png" at bounding box center [601, 363] width 169 height 18
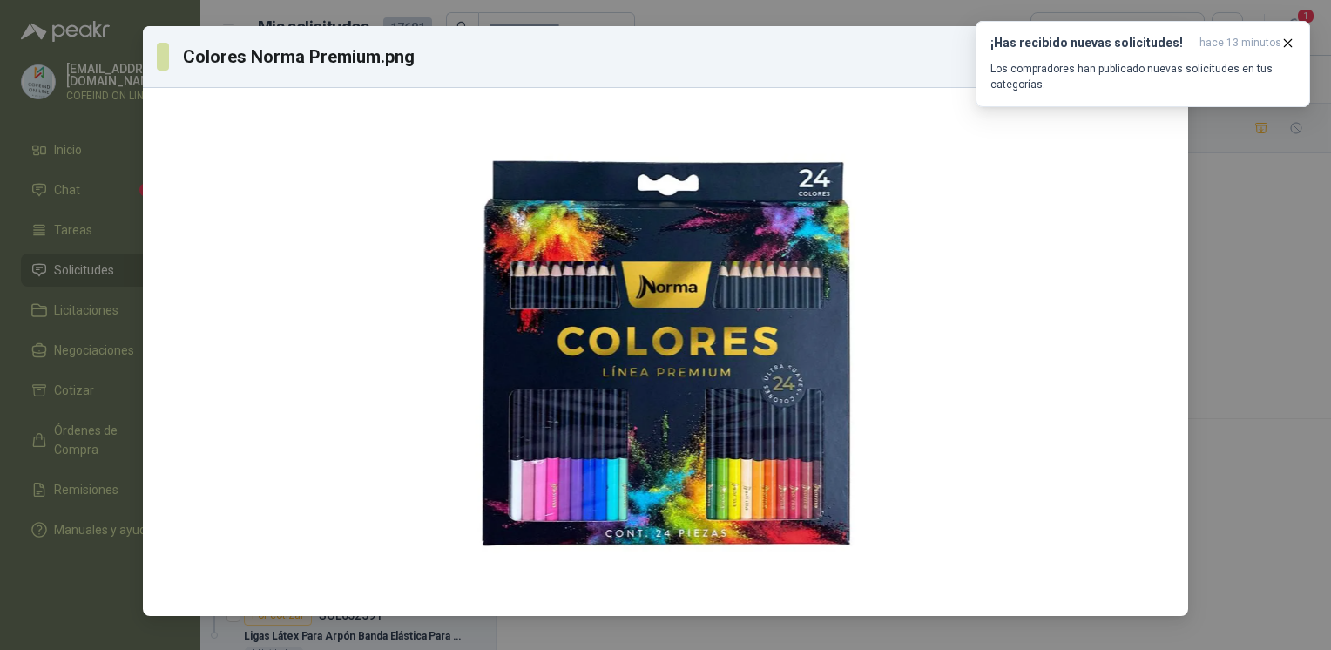
click at [1303, 401] on div "Colores Norma Premium.png Descargar" at bounding box center [665, 325] width 1331 height 650
